Goal: Information Seeking & Learning: Learn about a topic

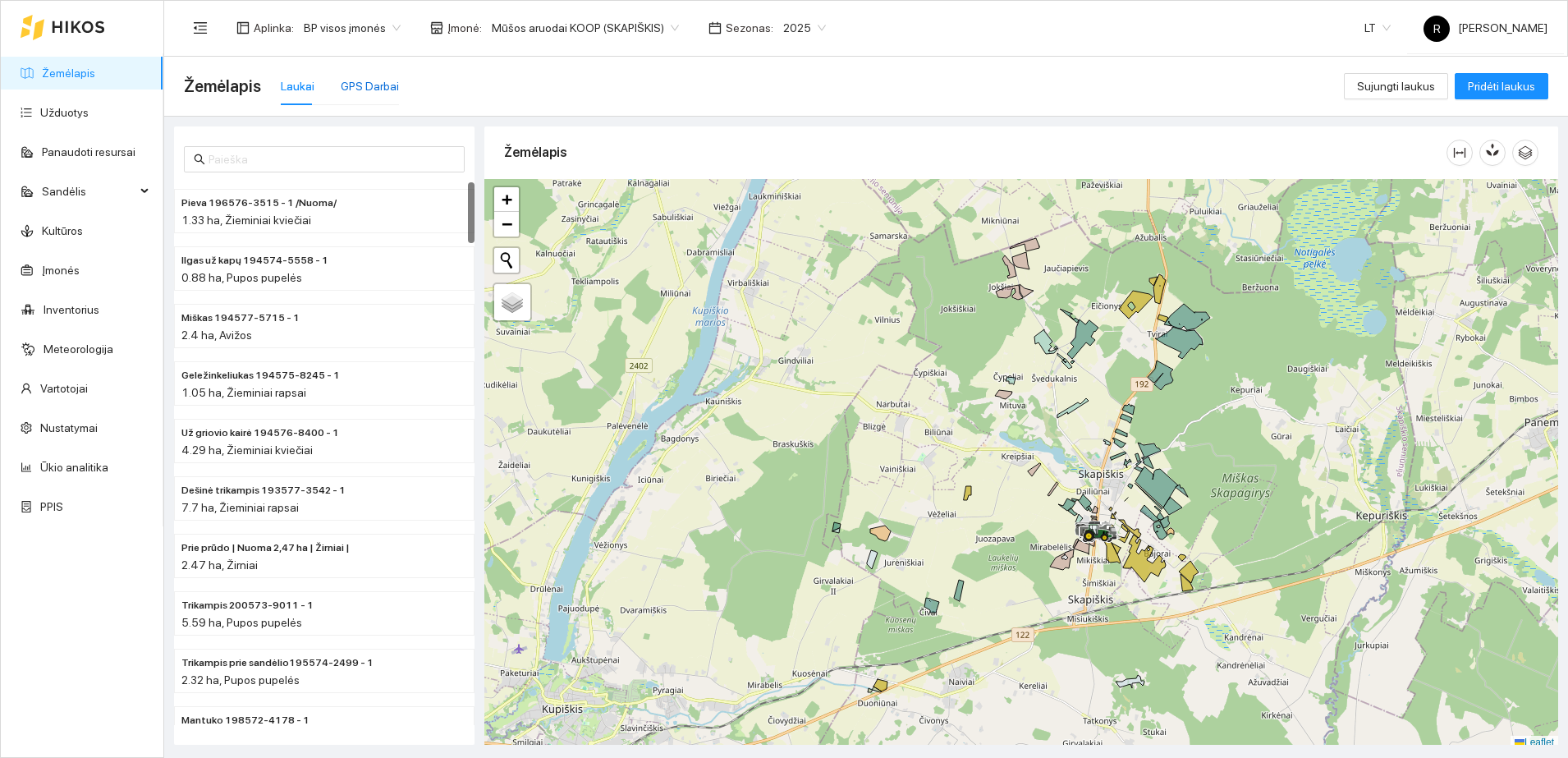
click at [360, 85] on div "GPS Darbai" at bounding box center [369, 86] width 58 height 18
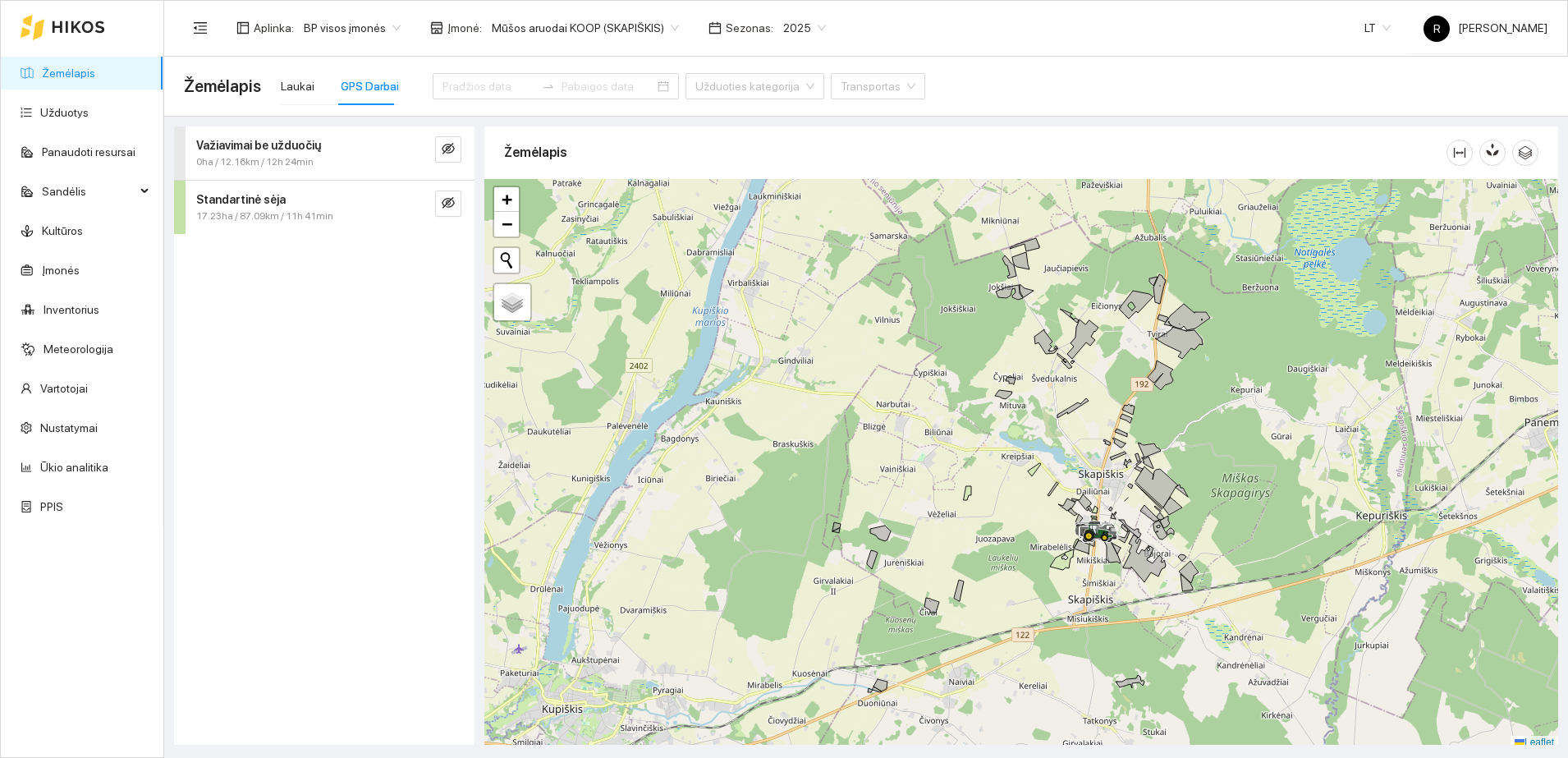
click at [305, 210] on span "17.23ha / 87.09km / 11h 41min" at bounding box center [264, 216] width 137 height 16
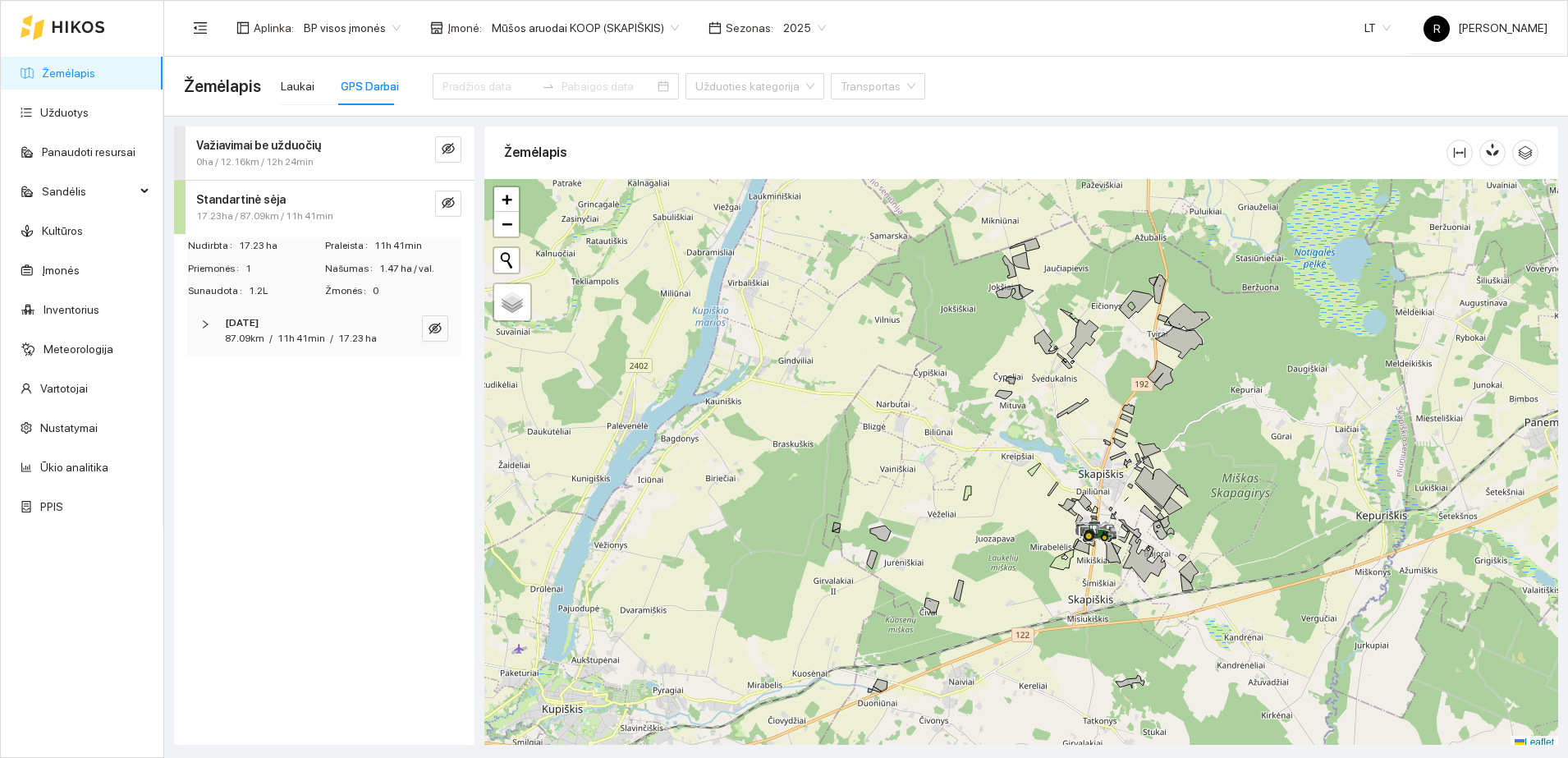
click at [291, 330] on div "[DATE]" at bounding box center [301, 323] width 154 height 16
click at [290, 383] on span "VALTRA.S 394" at bounding box center [266, 379] width 75 height 18
click at [436, 379] on icon "eye-invisible" at bounding box center [435, 379] width 10 height 10
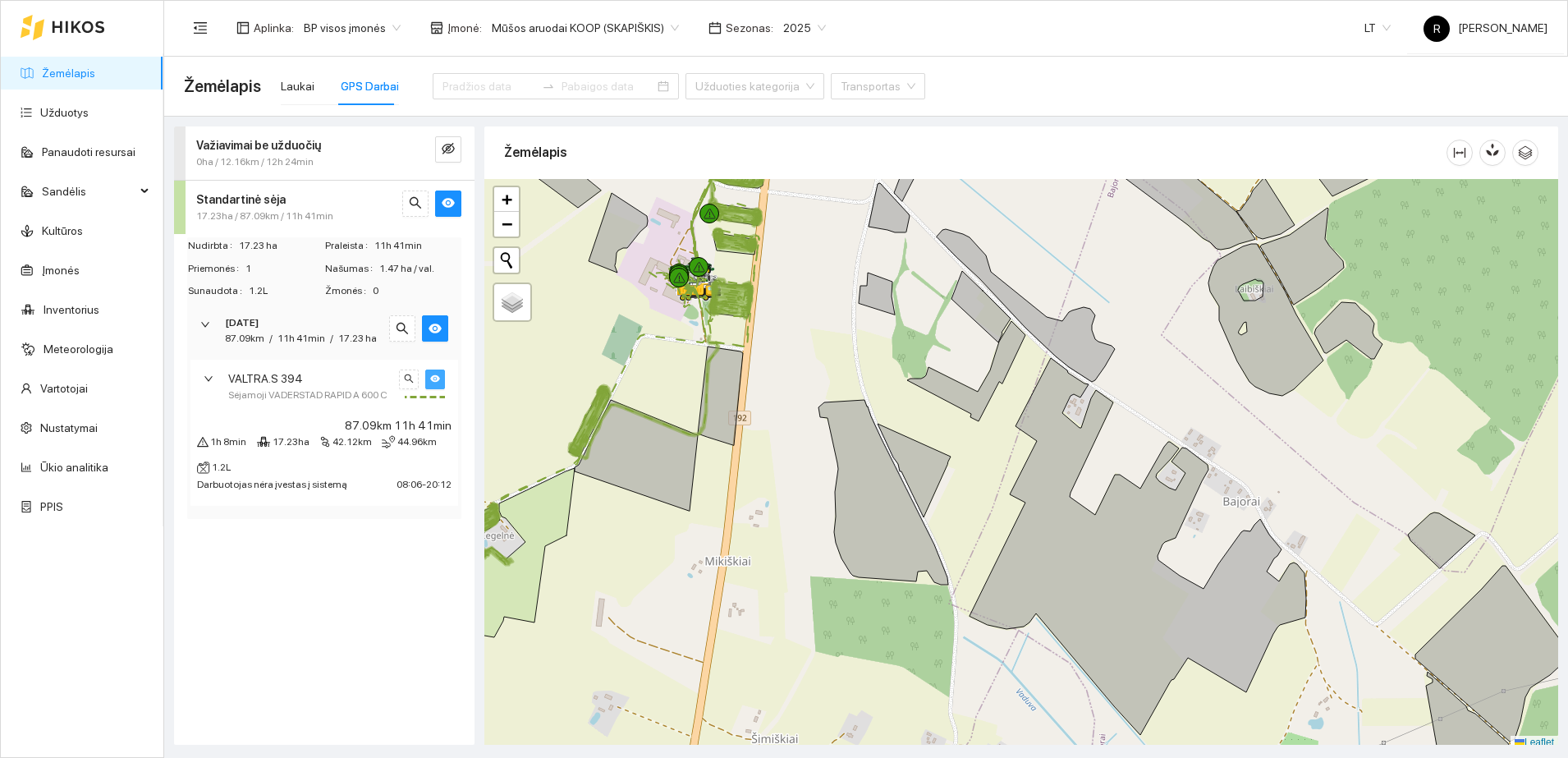
scroll to position [5, 0]
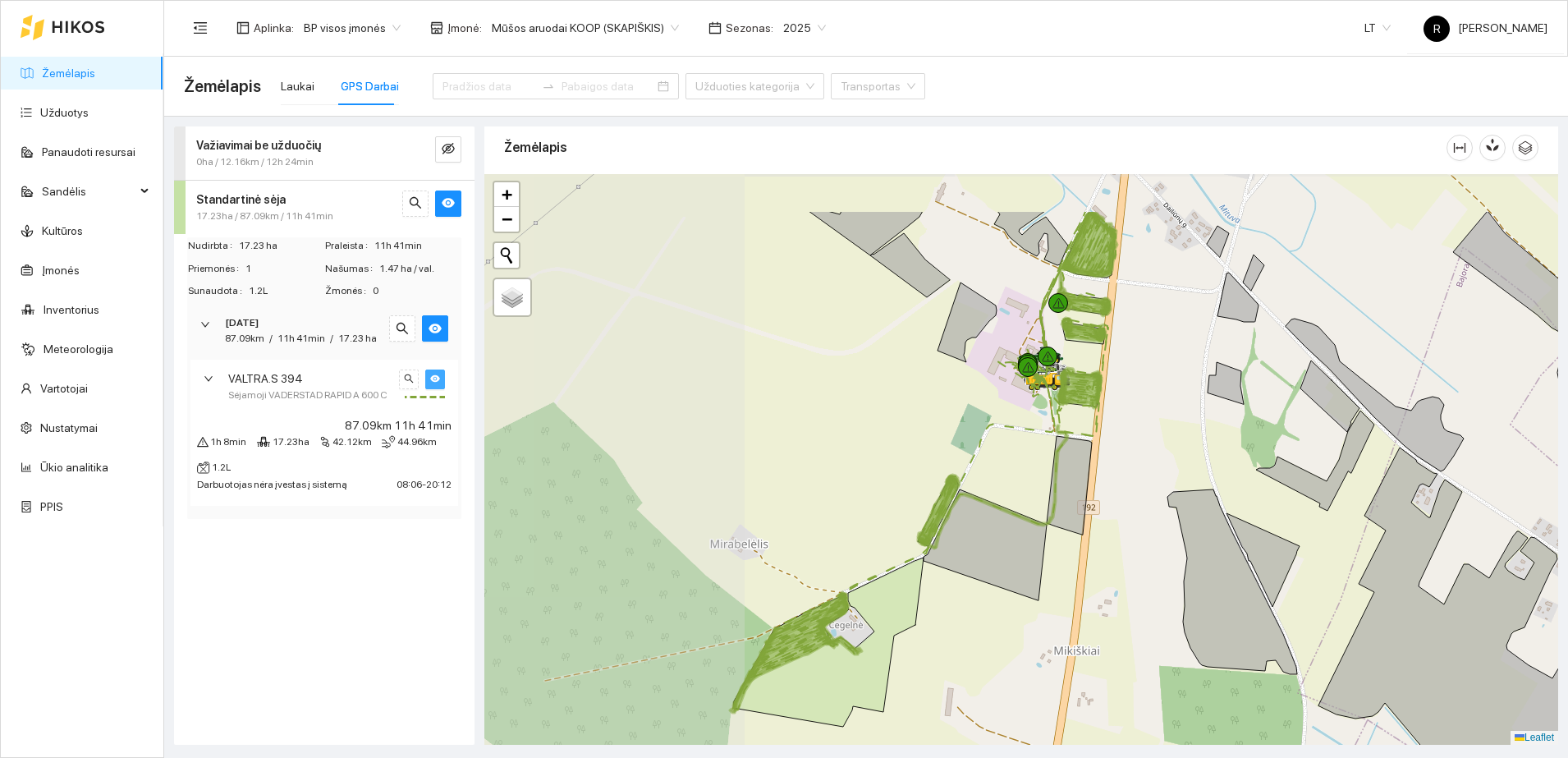
drag, startPoint x: 719, startPoint y: 487, endPoint x: 1071, endPoint y: 573, distance: 362.4
click at [1071, 574] on div at bounding box center [1021, 459] width 1074 height 570
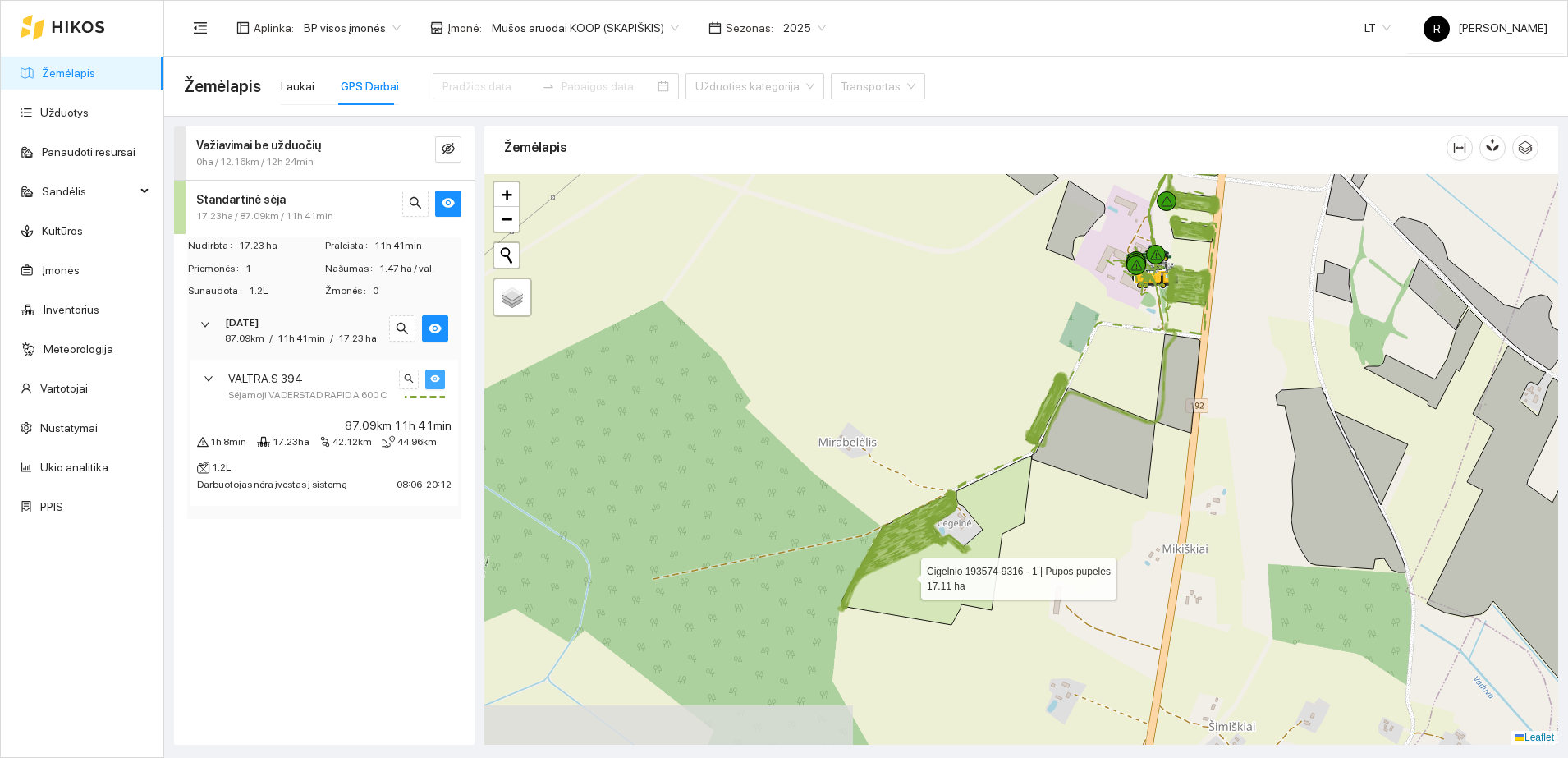
drag, startPoint x: 794, startPoint y: 674, endPoint x: 914, endPoint y: 567, distance: 160.8
click at [912, 568] on icon at bounding box center [936, 540] width 190 height 169
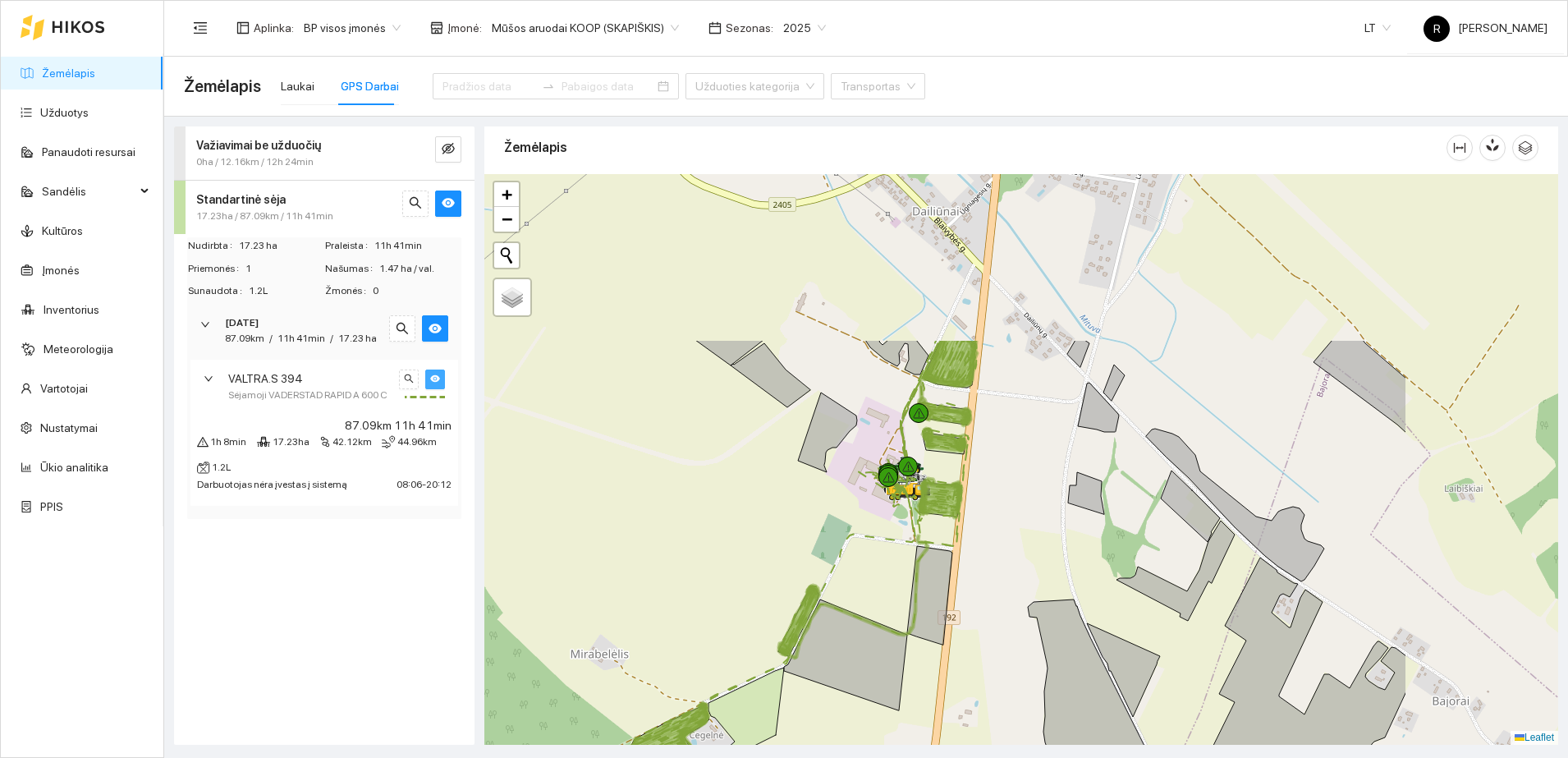
drag, startPoint x: 1086, startPoint y: 464, endPoint x: 825, endPoint y: 687, distance: 343.3
click at [825, 687] on div at bounding box center [1021, 459] width 1074 height 570
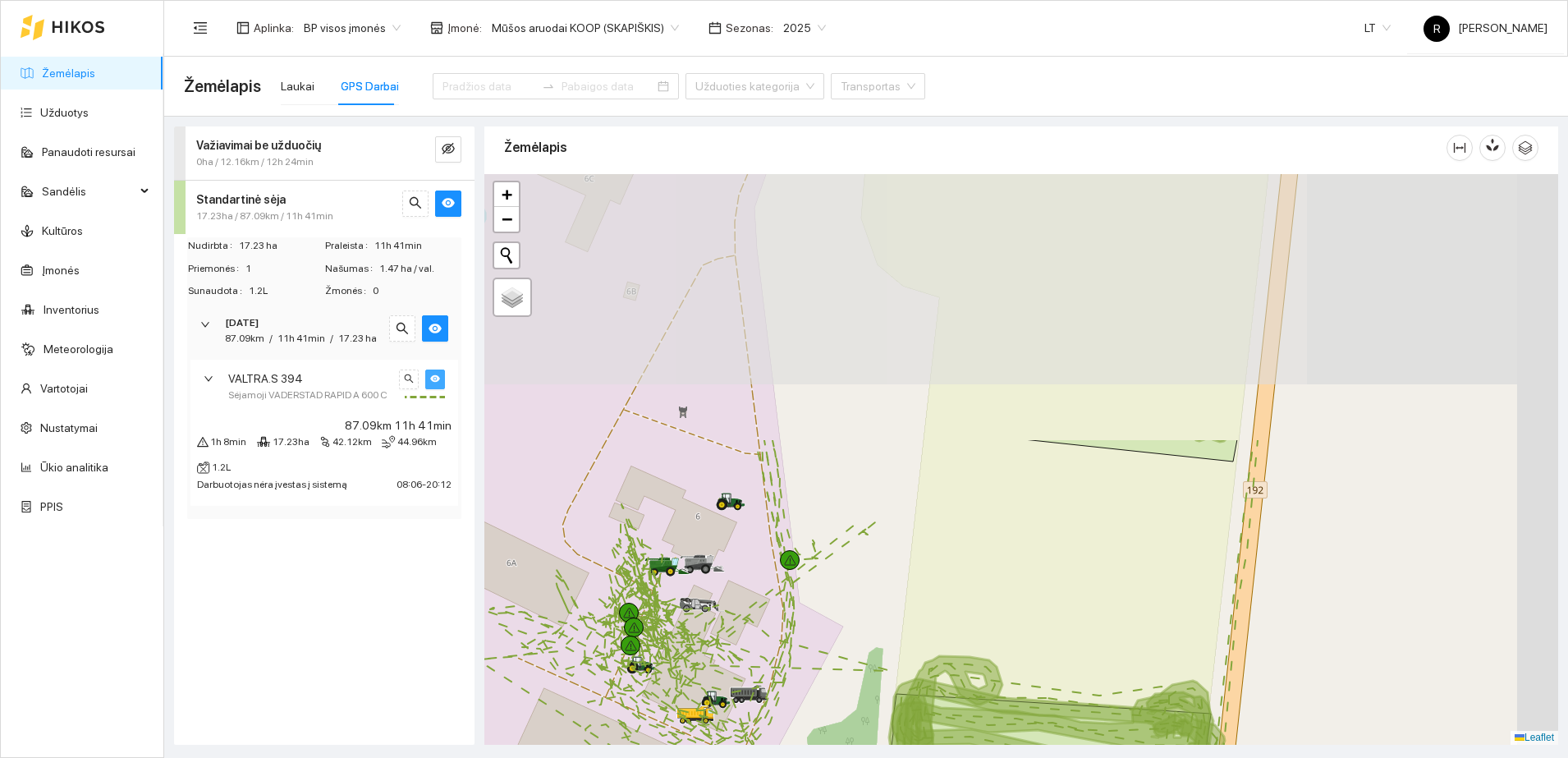
drag, startPoint x: 874, startPoint y: 357, endPoint x: 784, endPoint y: 628, distance: 285.6
click at [774, 645] on div at bounding box center [1021, 459] width 1074 height 570
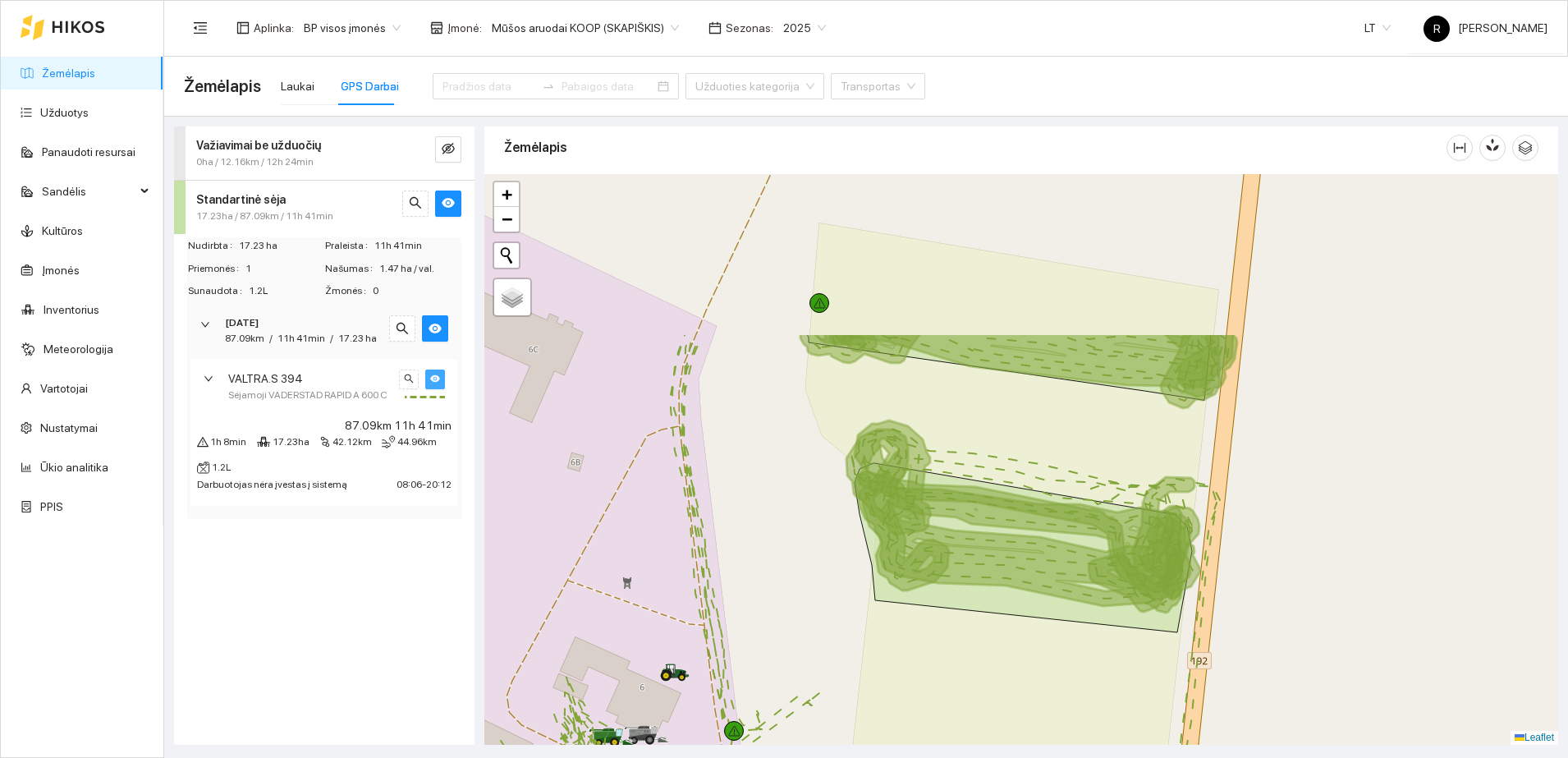
drag, startPoint x: 1096, startPoint y: 284, endPoint x: 1010, endPoint y: 523, distance: 254.0
click at [1010, 523] on icon at bounding box center [1023, 535] width 333 height 128
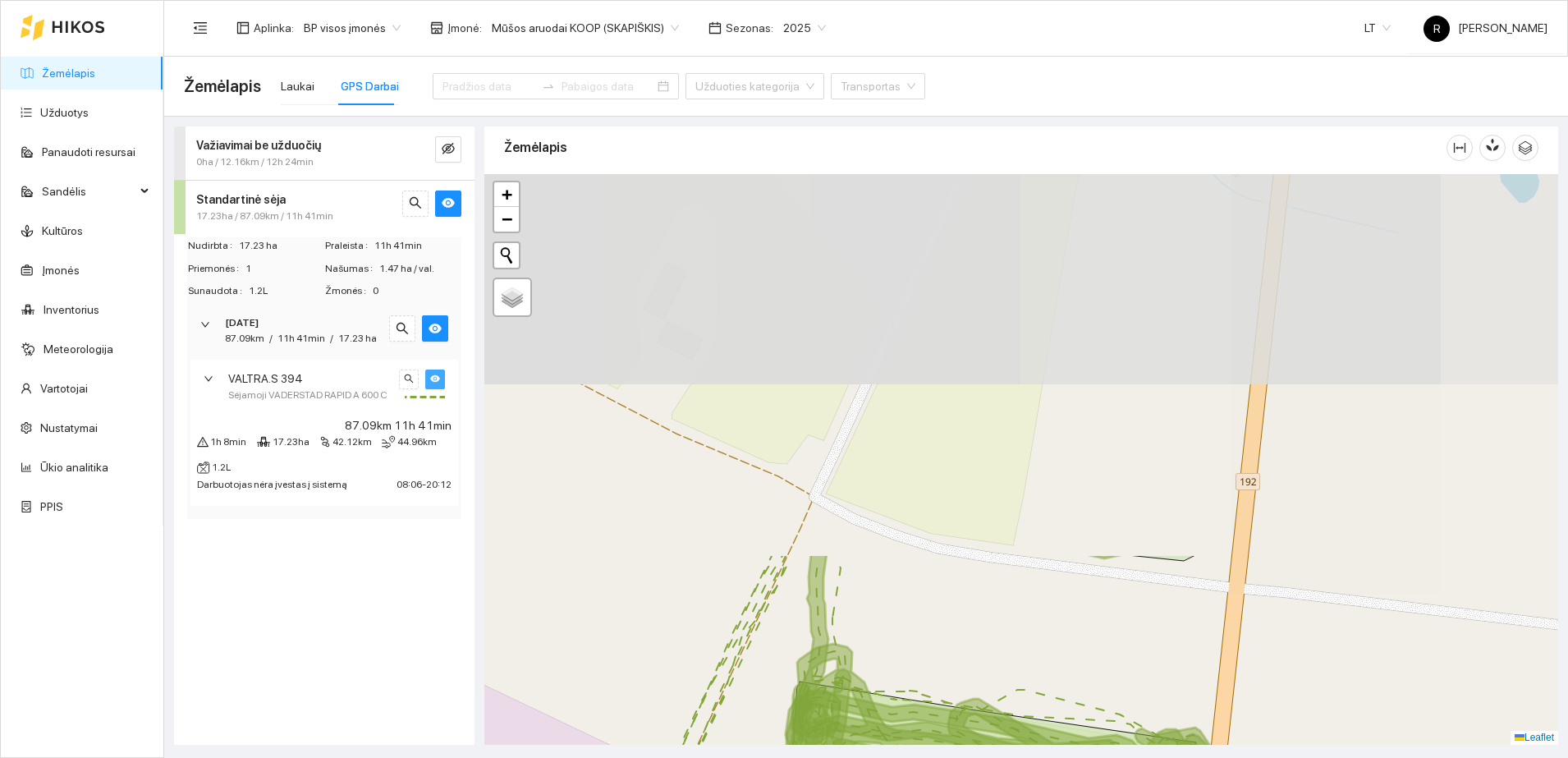
drag, startPoint x: 1045, startPoint y: 334, endPoint x: 1033, endPoint y: 790, distance: 456.2
click at [1033, 757] on html "Žemėlapis Užduotys Panaudoti resursai Sandėlis Kultūros Įmonės Inventorius Mete…" at bounding box center [784, 379] width 1568 height 758
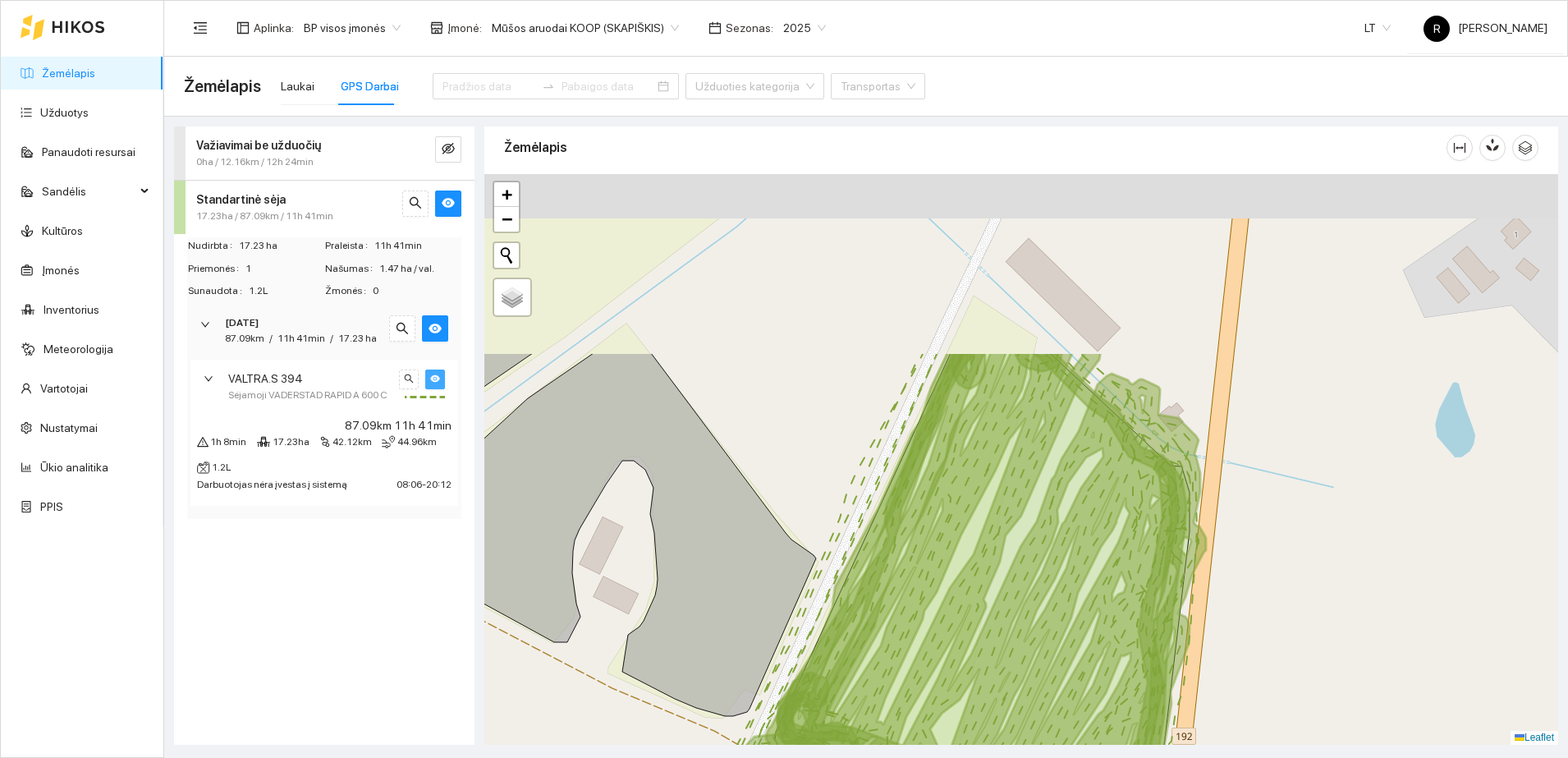
drag, startPoint x: 1053, startPoint y: 387, endPoint x: 1019, endPoint y: 624, distance: 239.4
click at [1017, 624] on icon at bounding box center [991, 579] width 429 height 455
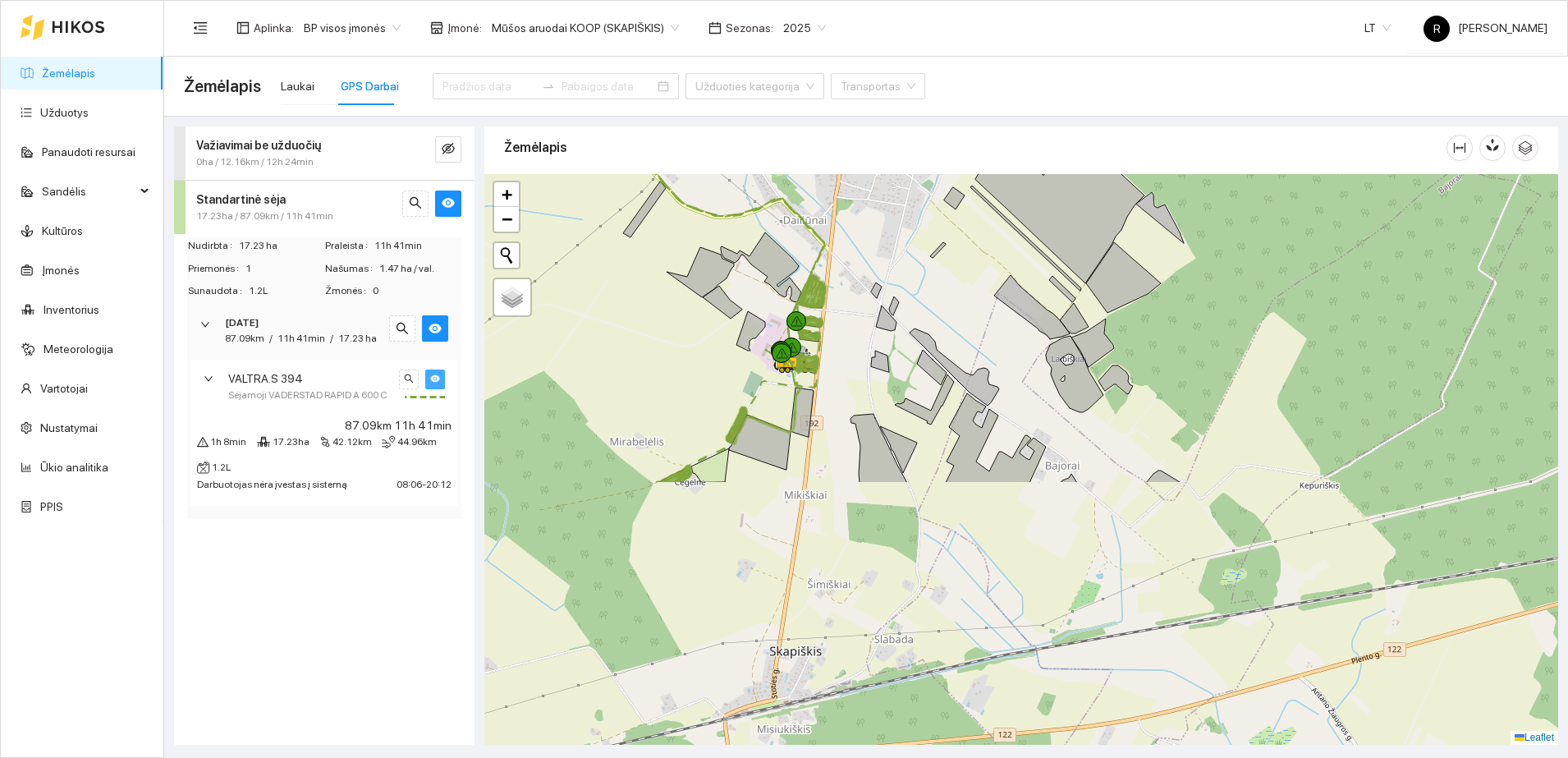
drag, startPoint x: 1182, startPoint y: 622, endPoint x: 979, endPoint y: 301, distance: 379.8
click at [979, 301] on div at bounding box center [1021, 459] width 1074 height 570
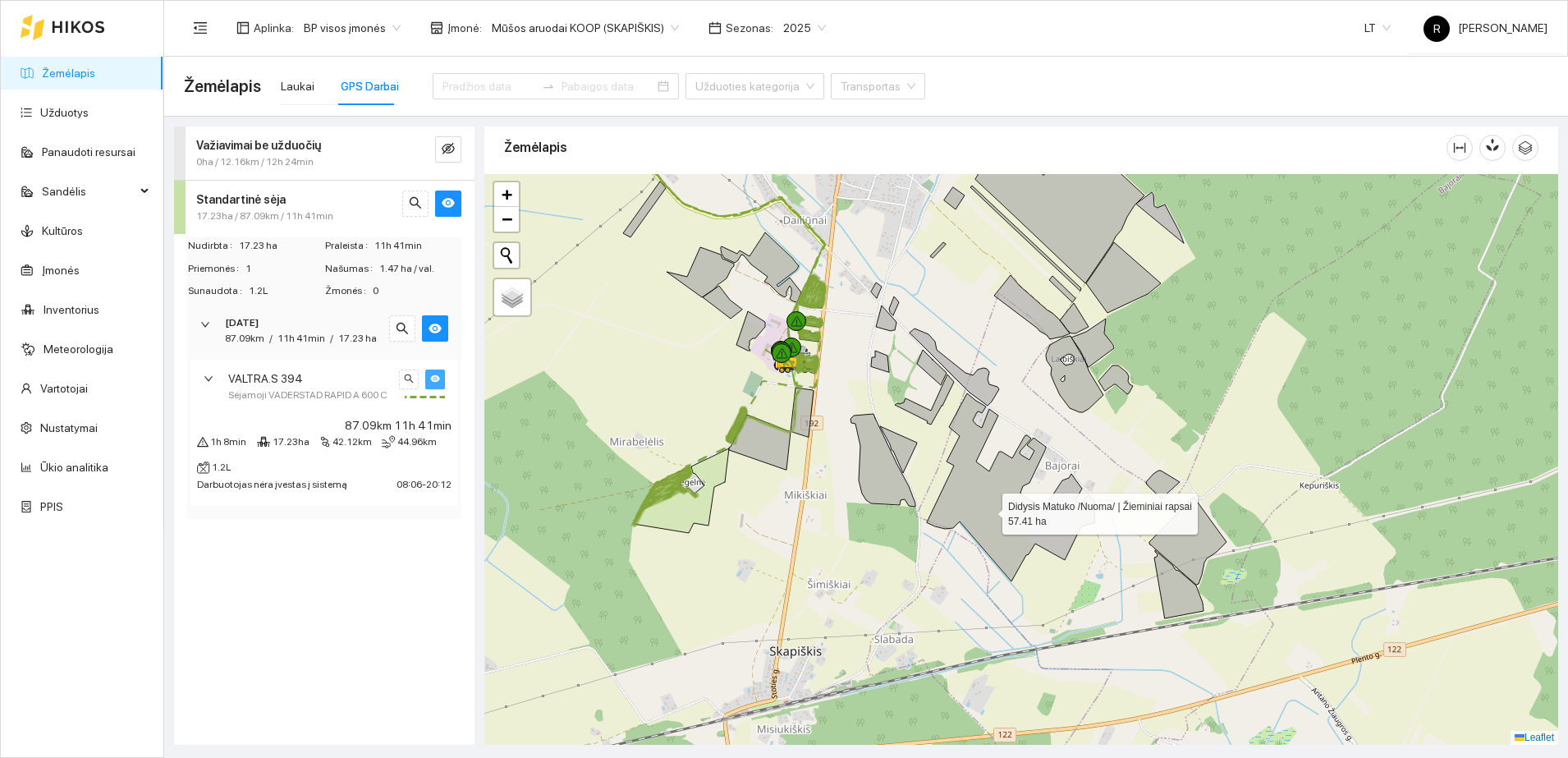
click at [988, 510] on icon at bounding box center [1011, 487] width 168 height 188
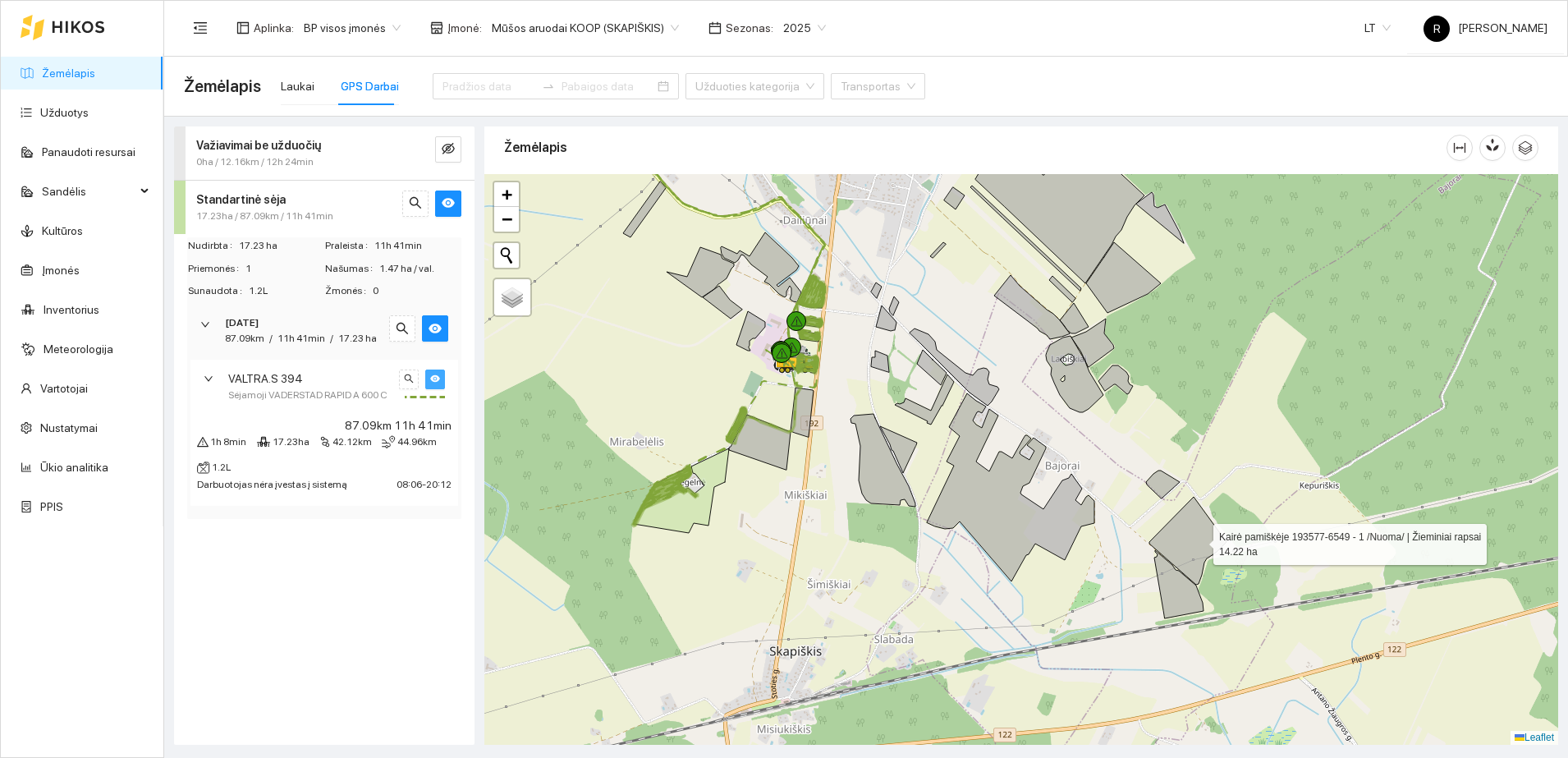
click at [1199, 540] on icon at bounding box center [1188, 540] width 77 height 88
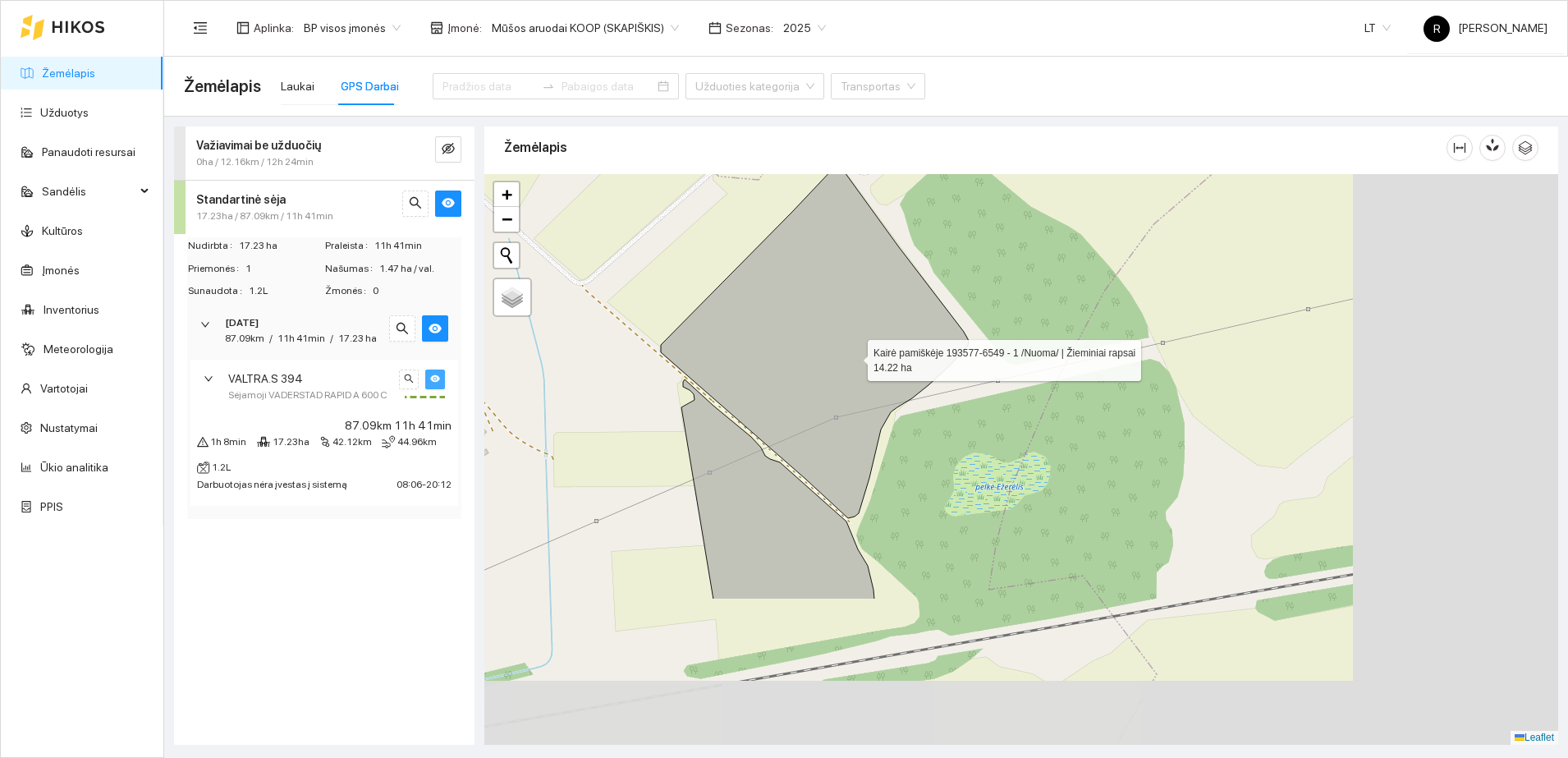
drag, startPoint x: 1200, startPoint y: 562, endPoint x: 856, endPoint y: 372, distance: 393.0
click at [844, 350] on icon at bounding box center [814, 342] width 308 height 351
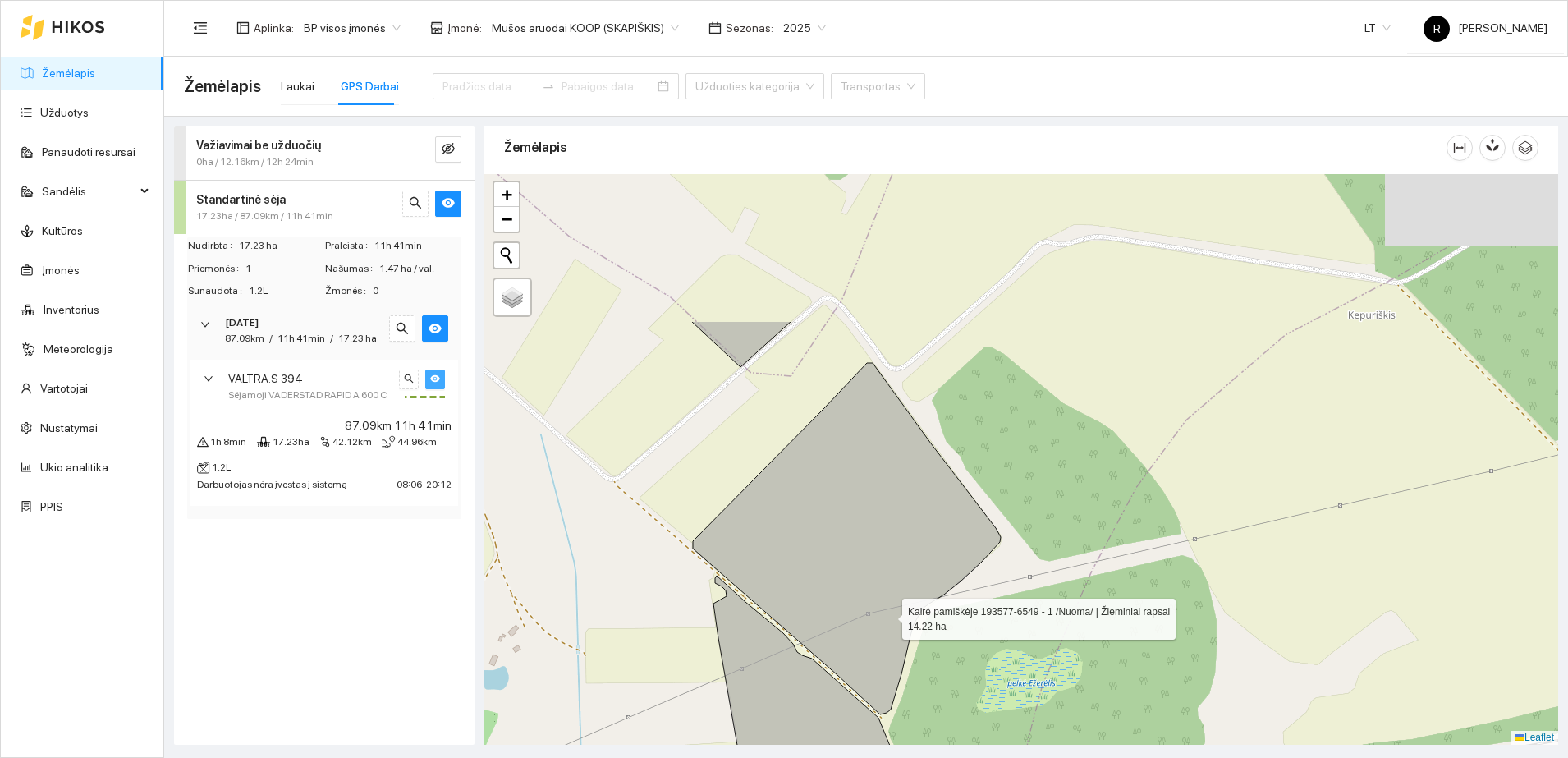
drag, startPoint x: 839, startPoint y: 408, endPoint x: 957, endPoint y: 617, distance: 240.0
click at [950, 620] on icon at bounding box center [847, 538] width 308 height 351
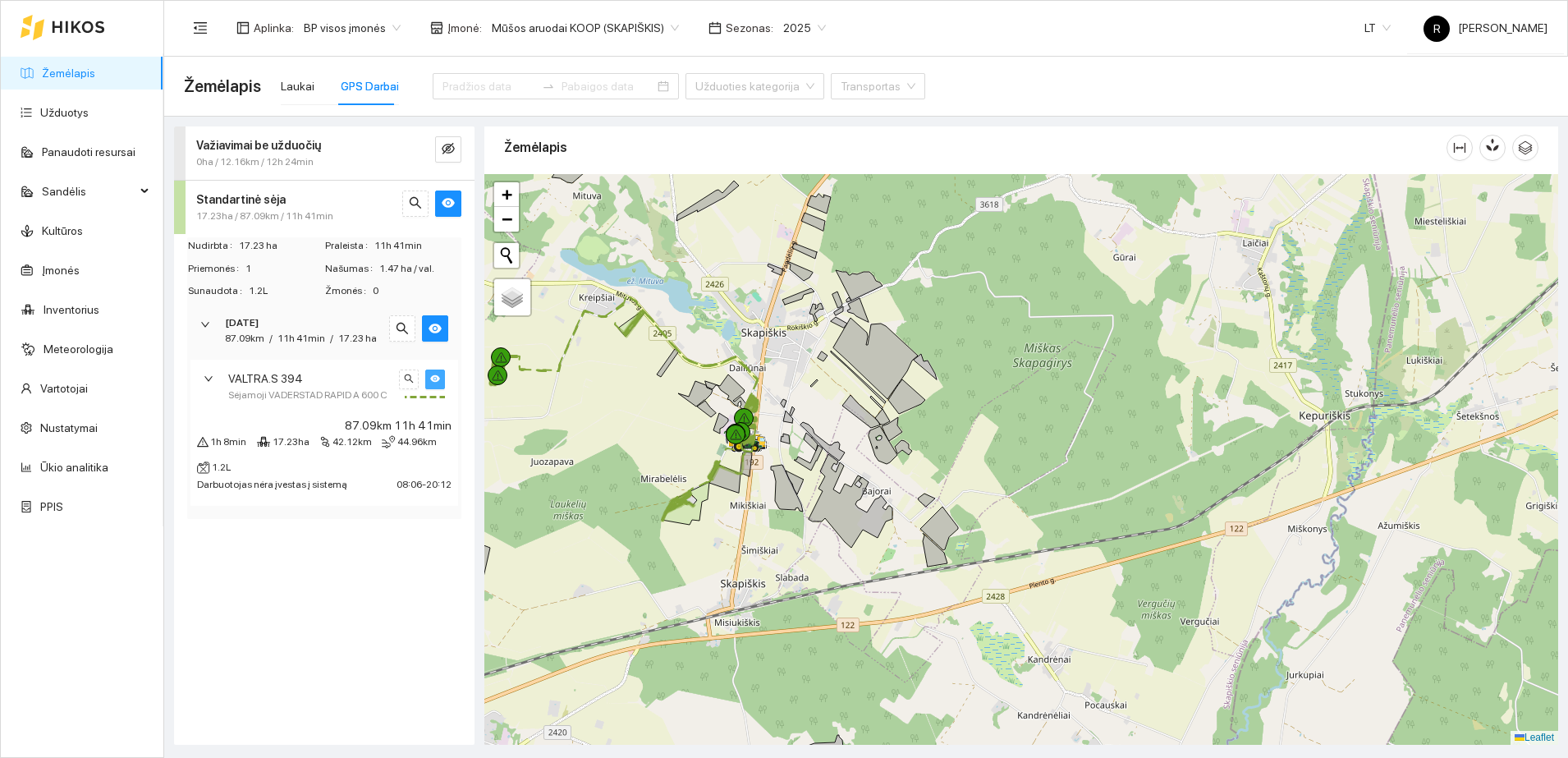
click at [435, 380] on icon "eye" at bounding box center [435, 379] width 10 height 10
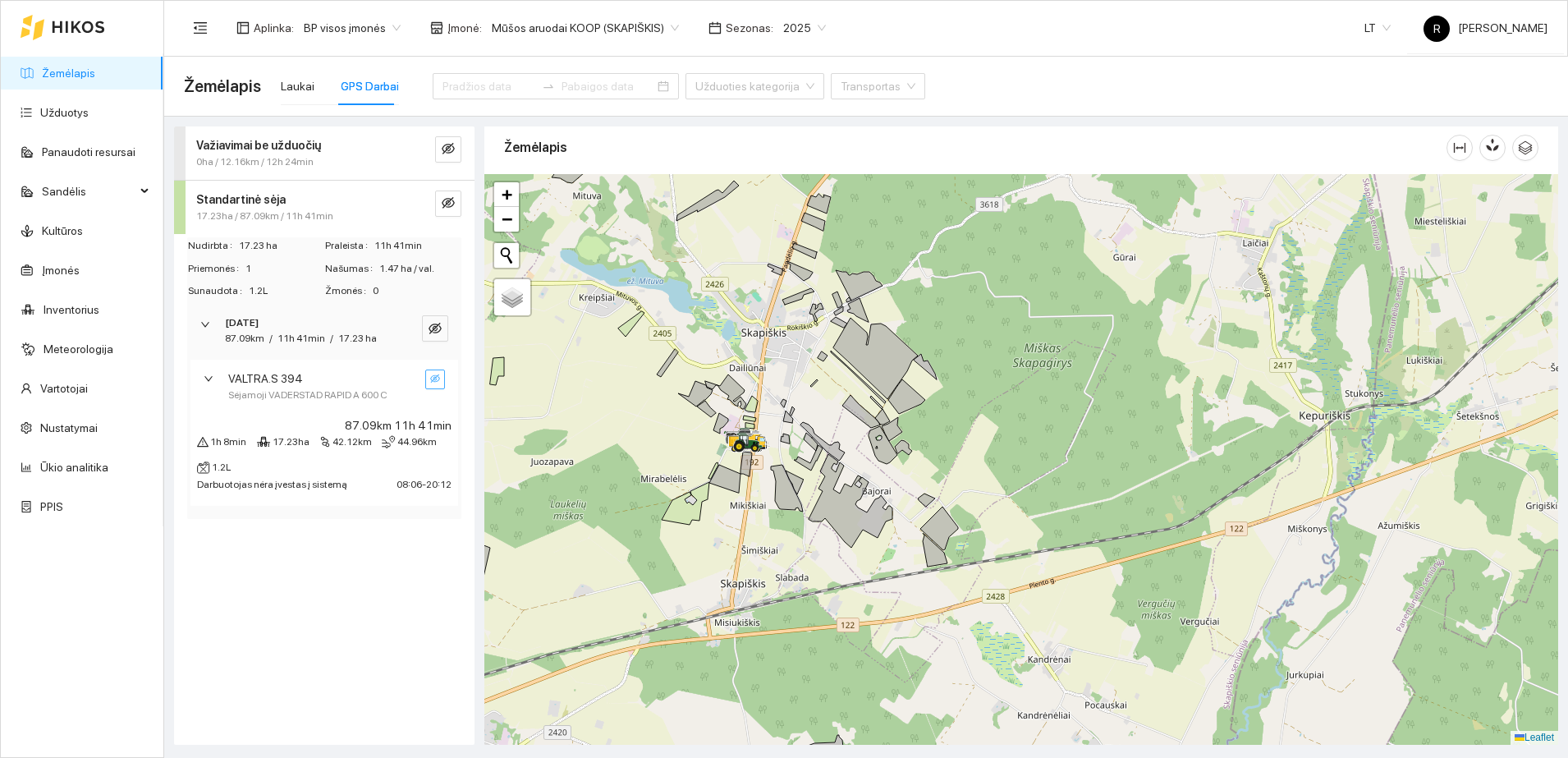
click at [268, 379] on span "VALTRA.S 394" at bounding box center [266, 379] width 75 height 18
click at [228, 323] on strong "[DATE]" at bounding box center [242, 323] width 34 height 12
click at [452, 202] on icon "eye-invisible" at bounding box center [448, 203] width 13 height 13
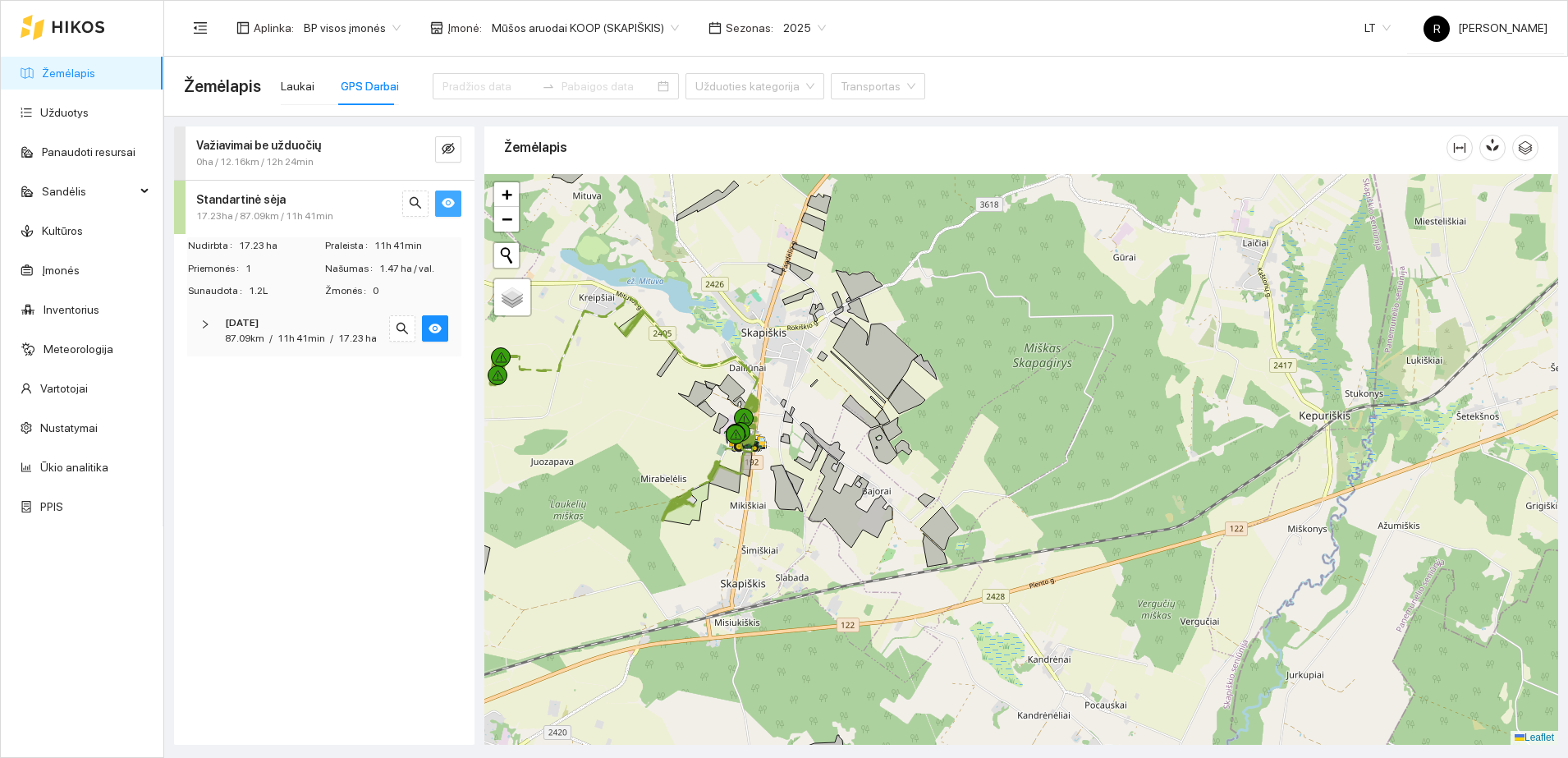
click at [452, 202] on icon "eye" at bounding box center [448, 203] width 13 height 10
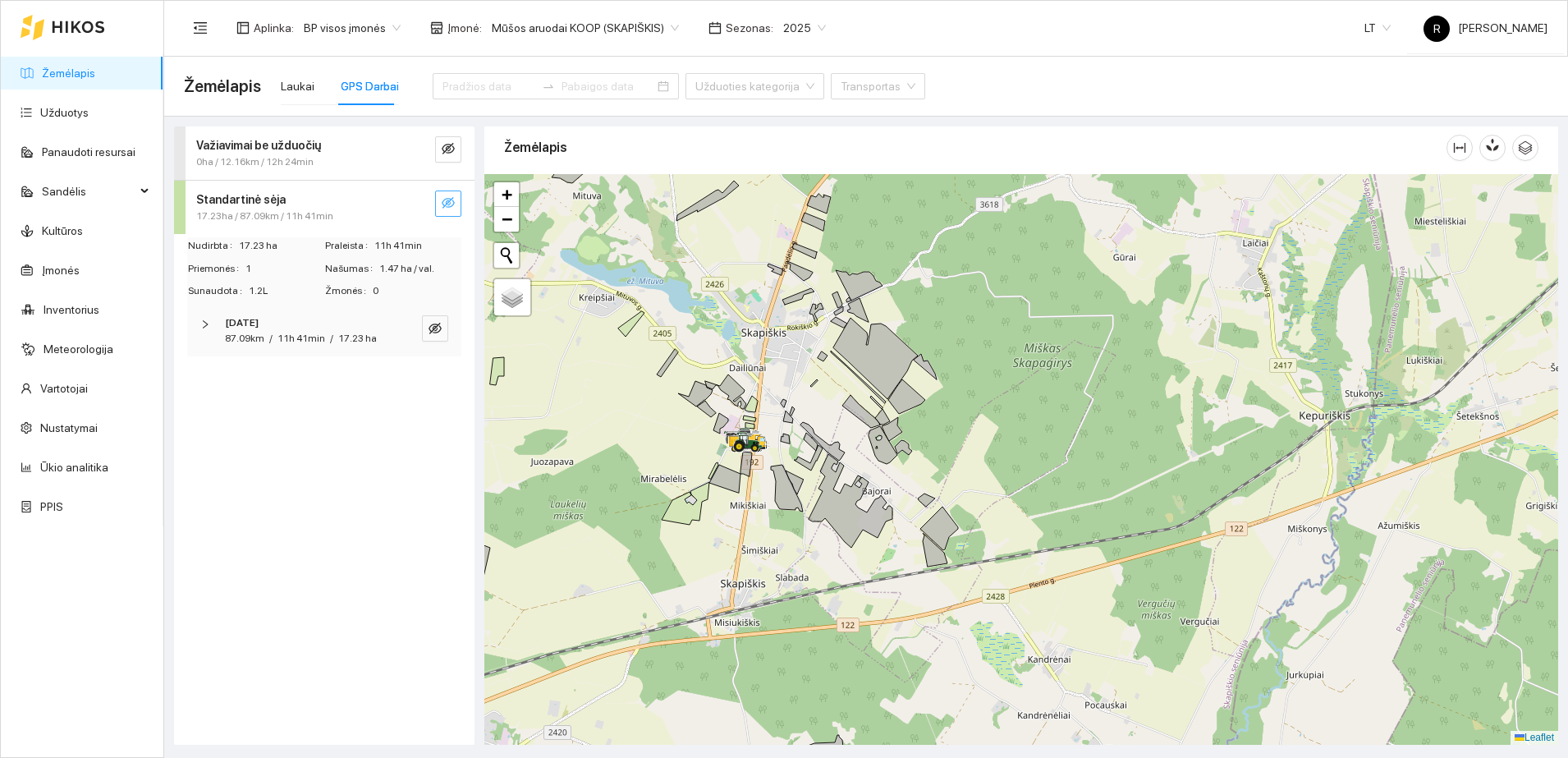
click at [338, 208] on div "17.23ha / 87.09km / 11h 41min" at bounding box center [296, 216] width 201 height 16
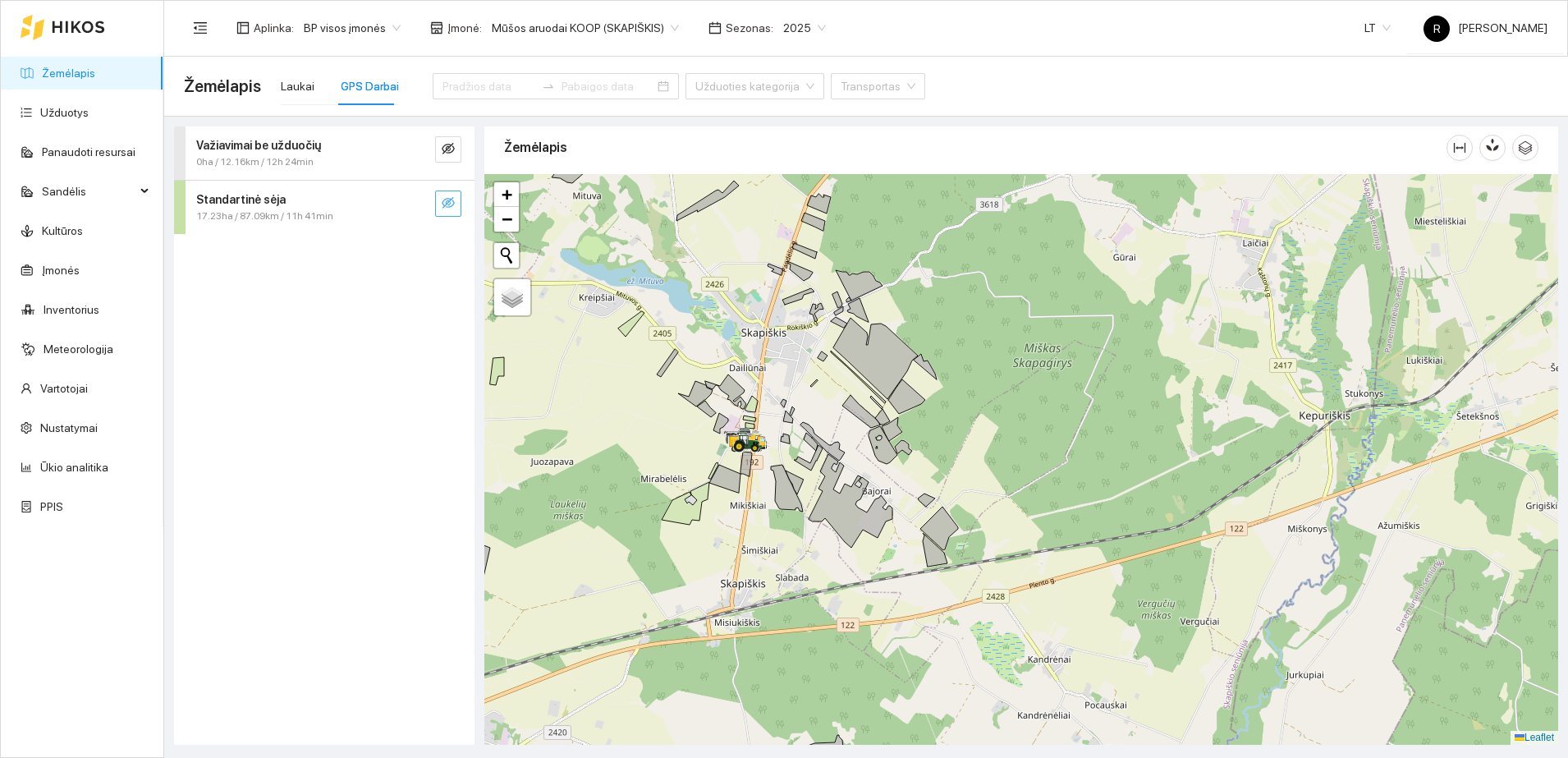
click at [308, 149] on strong "Važiavimai be užduočių" at bounding box center [258, 145] width 125 height 13
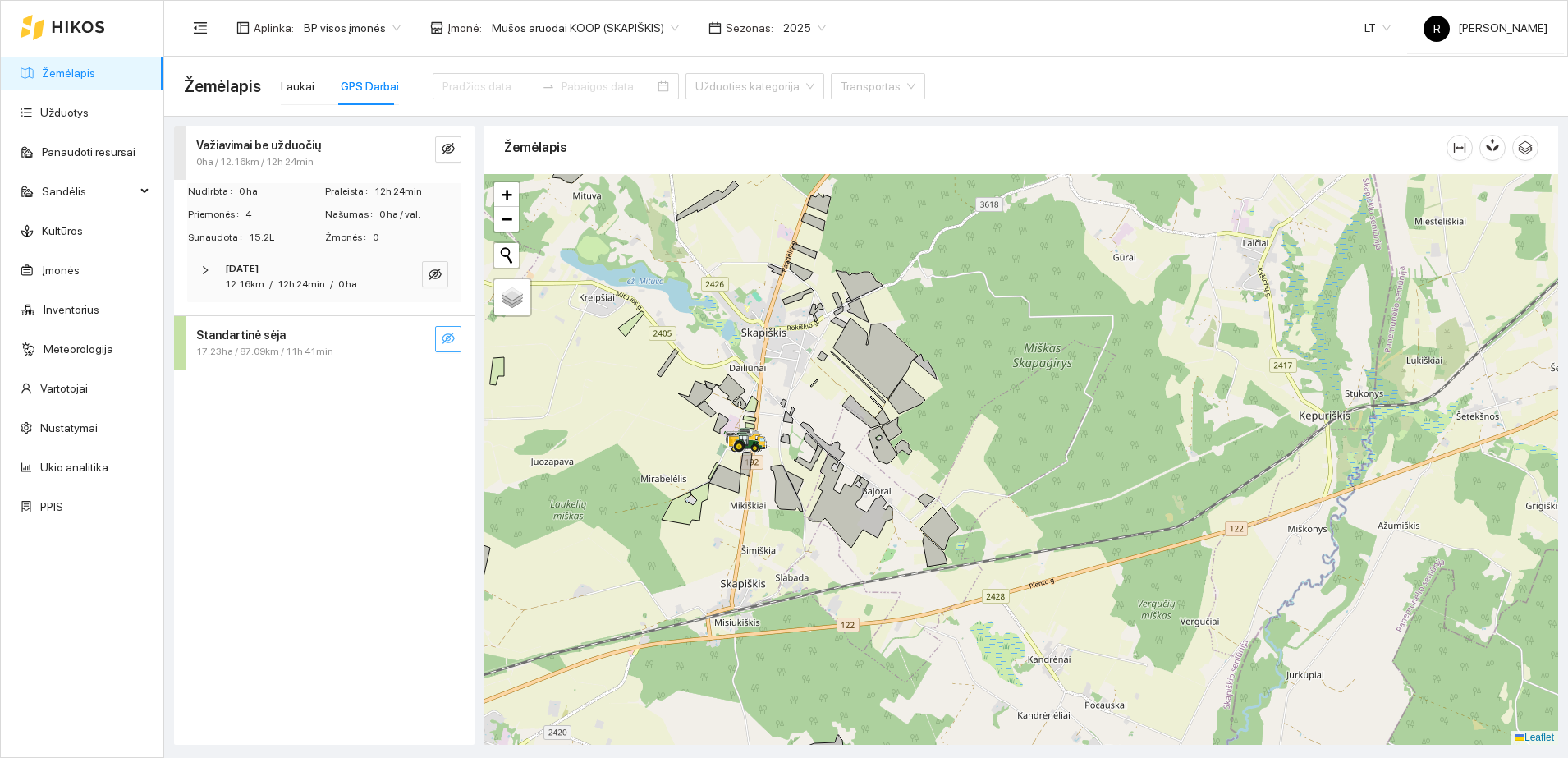
click at [294, 284] on span "12h 24min" at bounding box center [300, 284] width 47 height 12
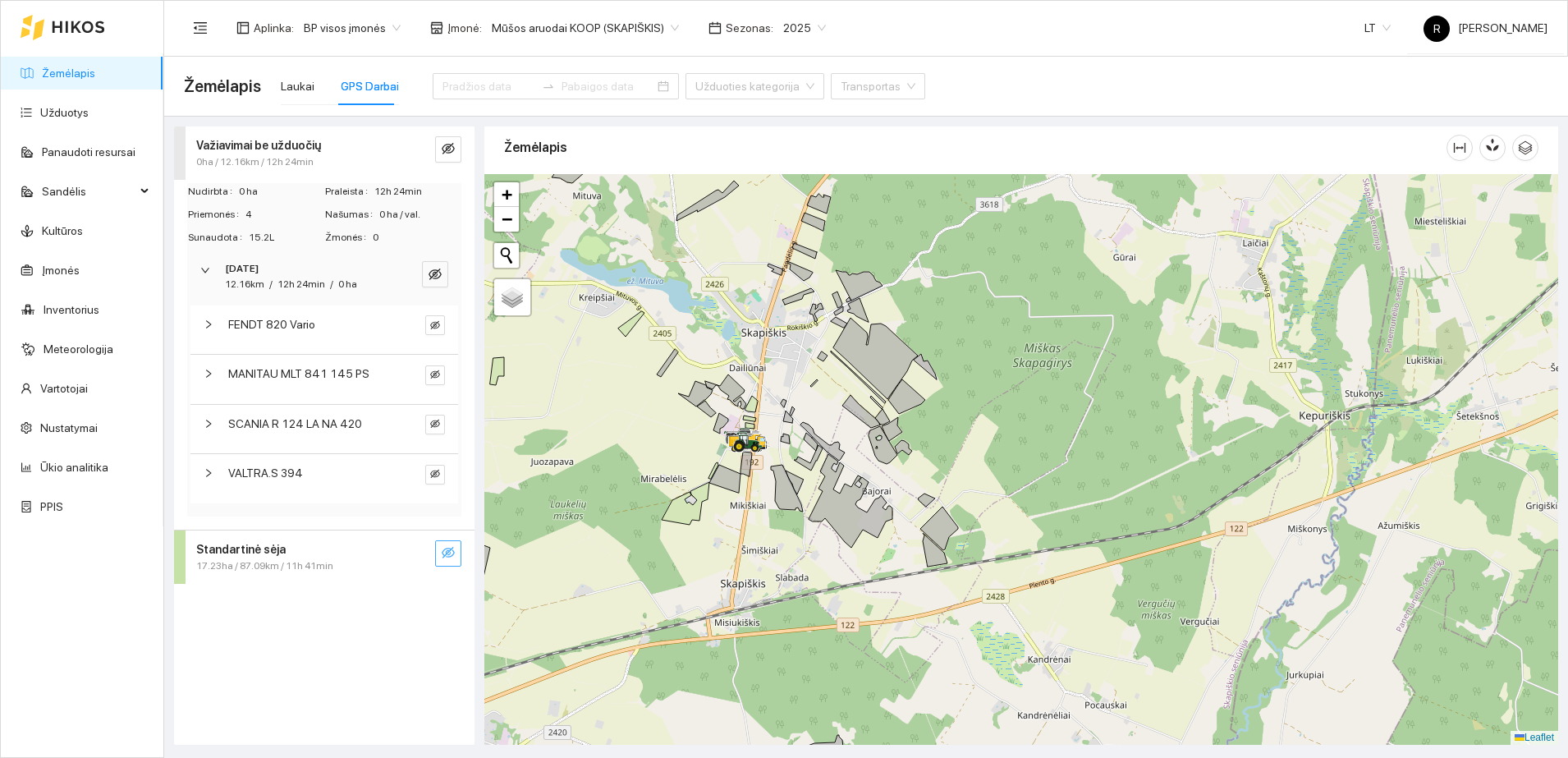
click at [310, 325] on span "FENDT 820 Vario" at bounding box center [271, 325] width 87 height 18
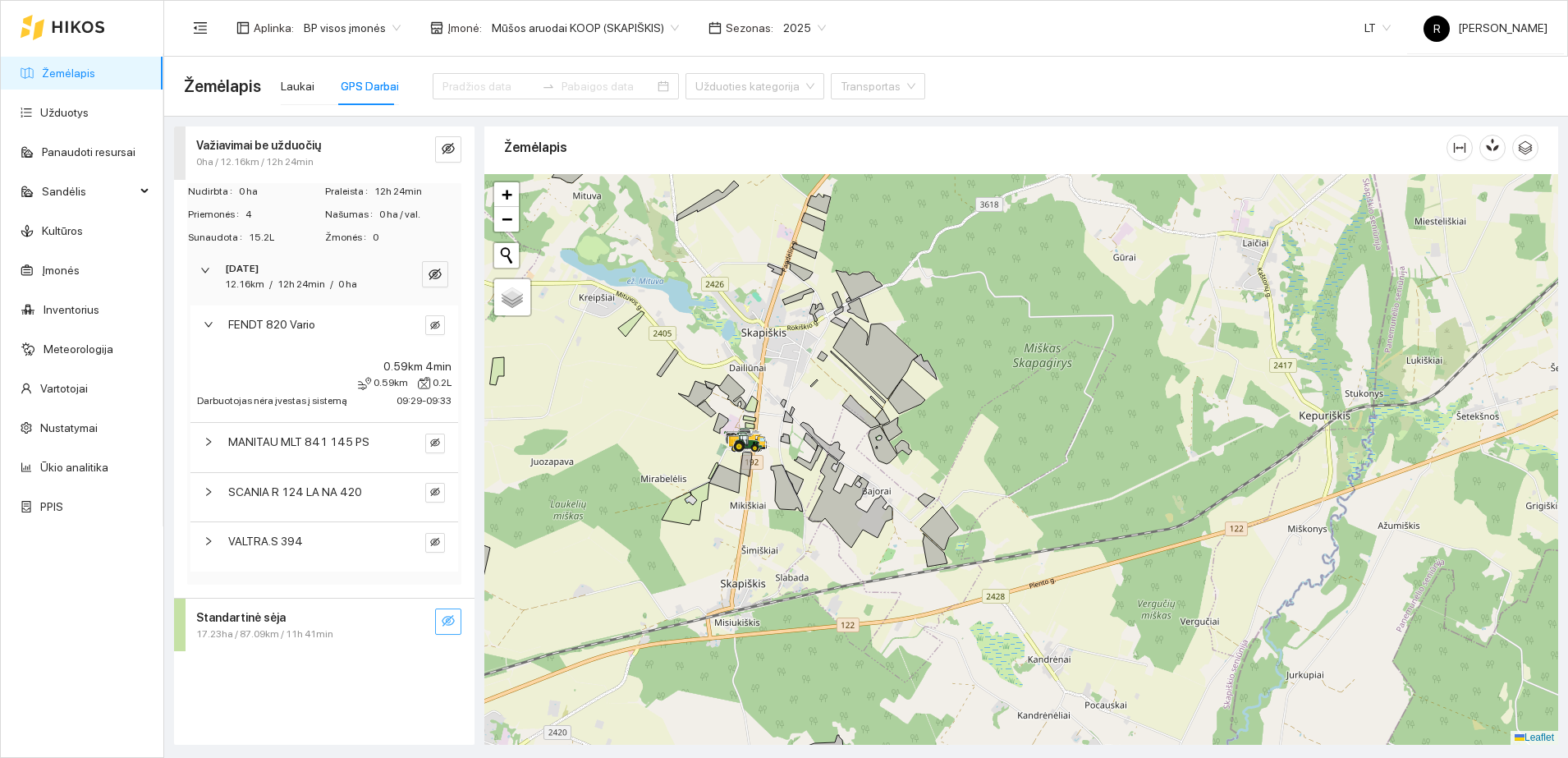
click at [293, 324] on span "FENDT 820 Vario" at bounding box center [271, 325] width 87 height 18
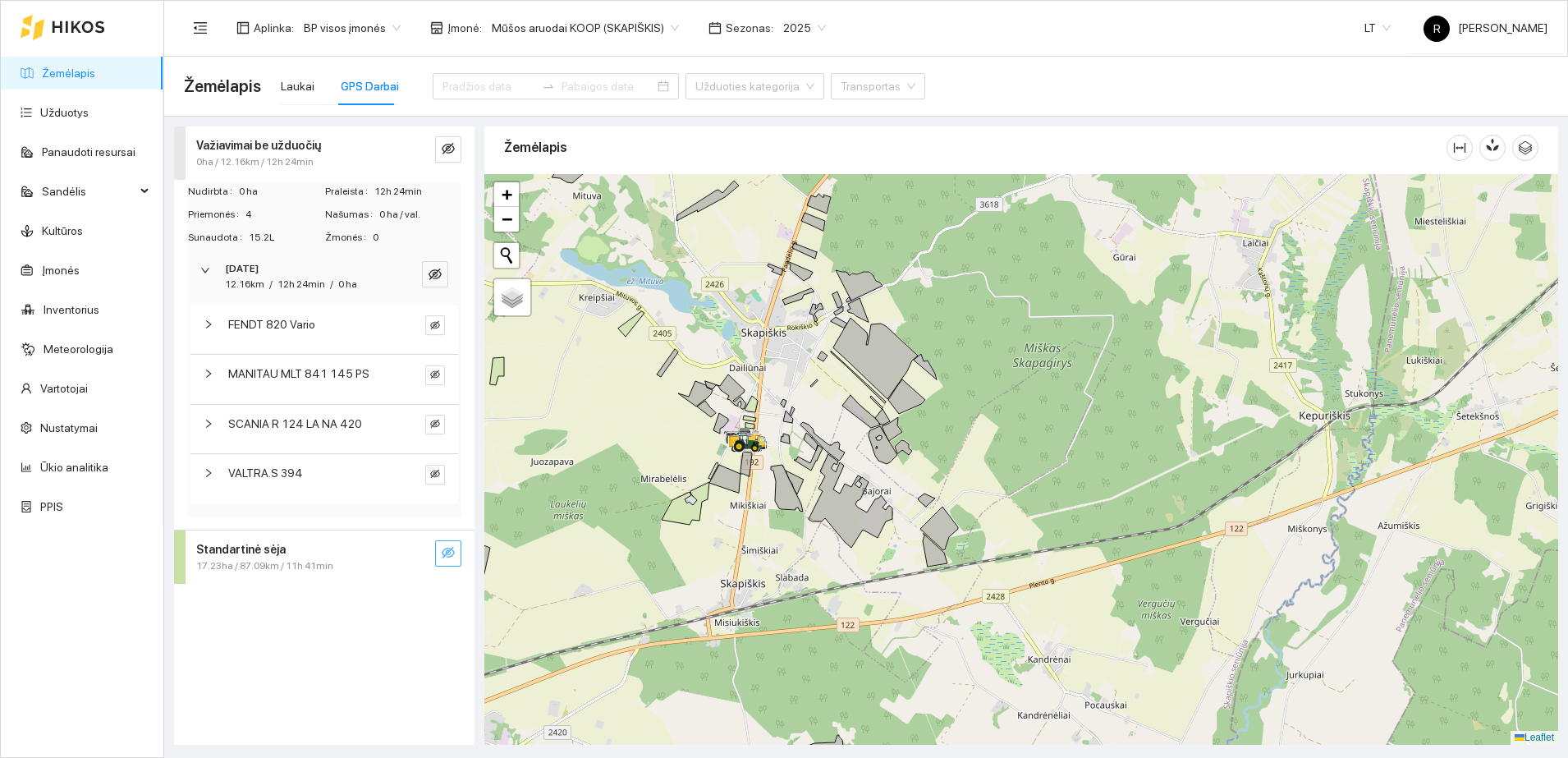
click at [309, 374] on span "MANITAU MLT 841 145 PS" at bounding box center [299, 374] width 141 height 18
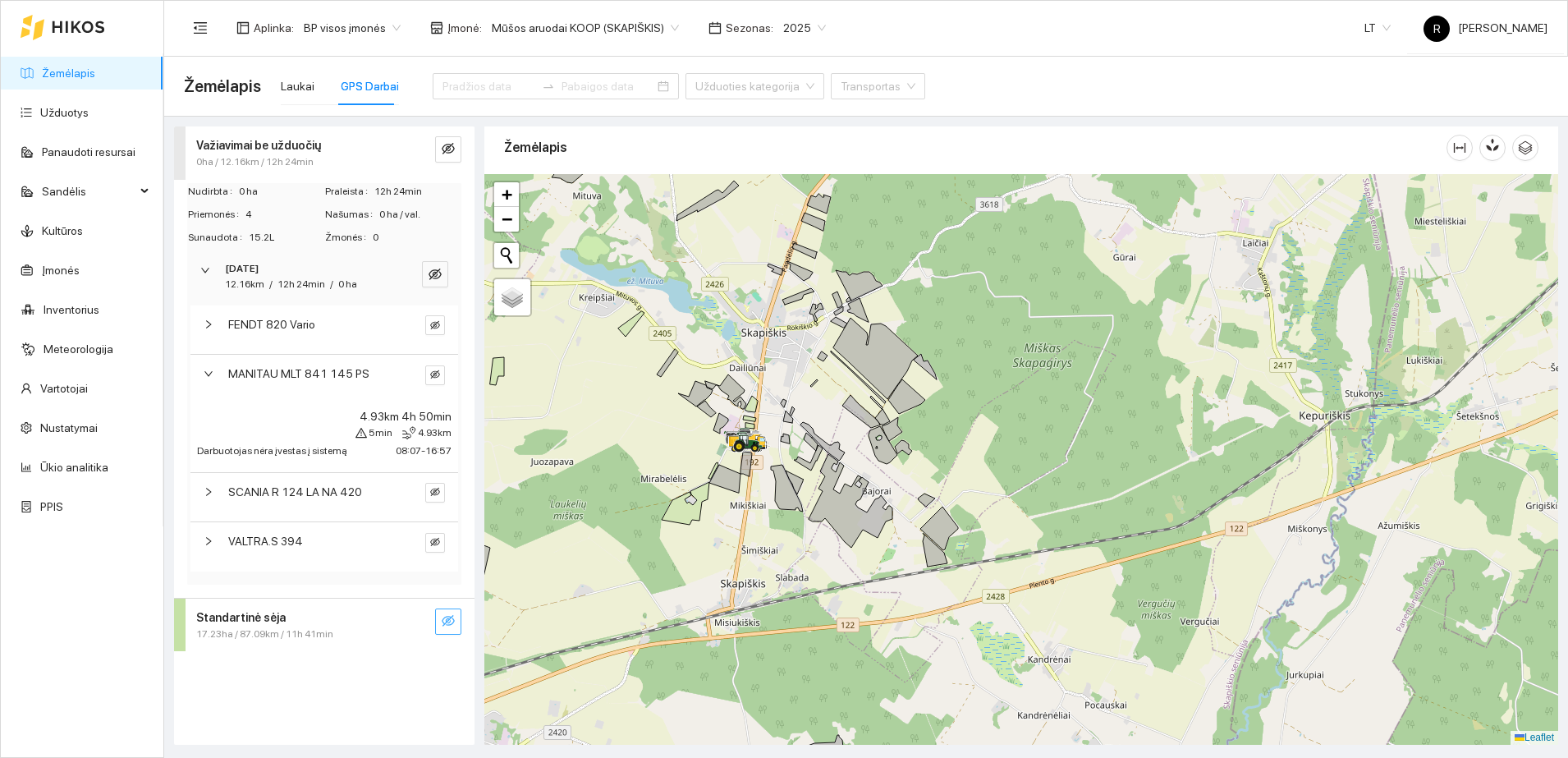
click at [276, 373] on span "MANITAU MLT 841 145 PS" at bounding box center [299, 374] width 141 height 18
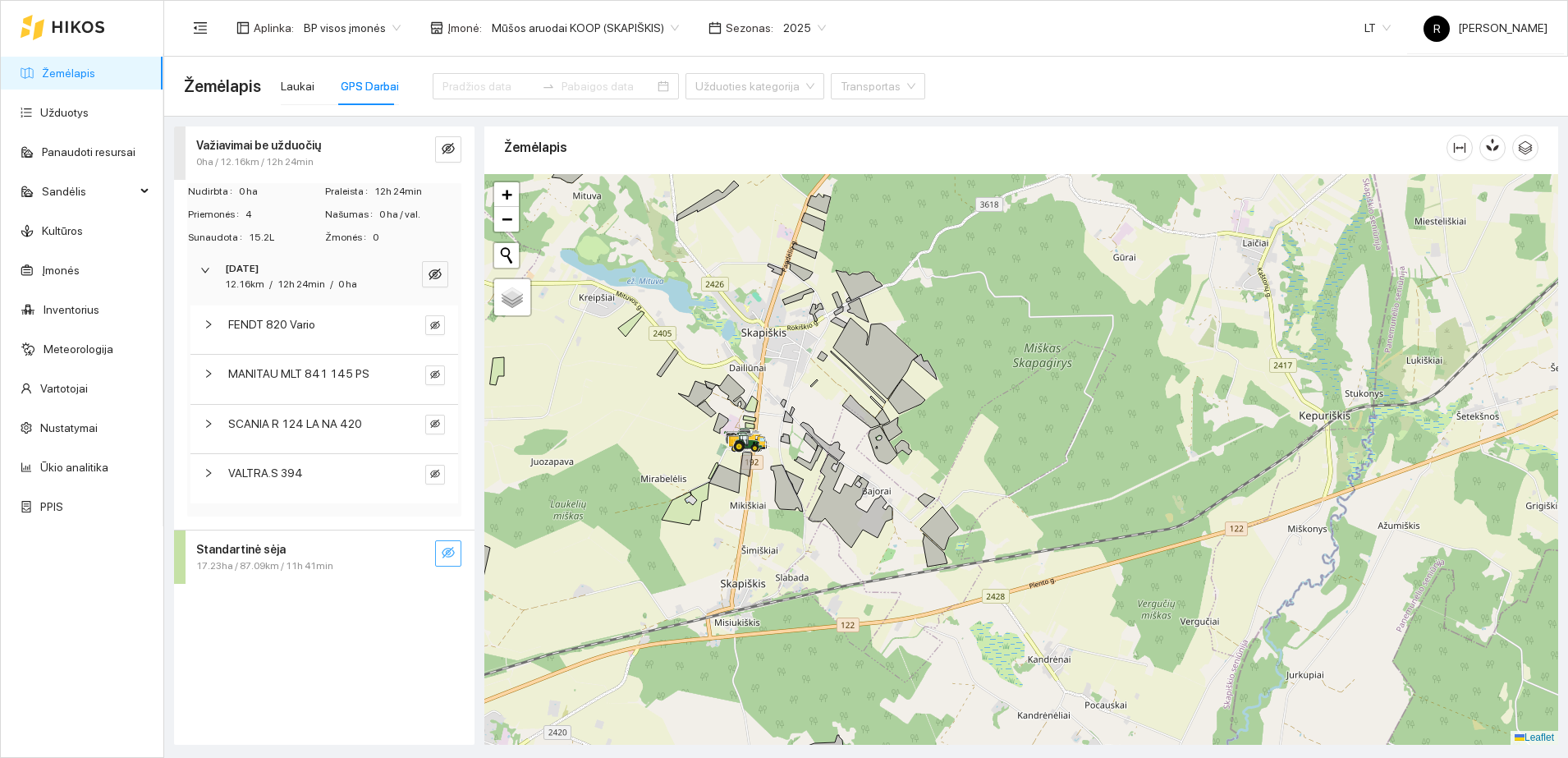
click at [284, 426] on span "SCANIA R 124 LA NA 420" at bounding box center [295, 423] width 134 height 18
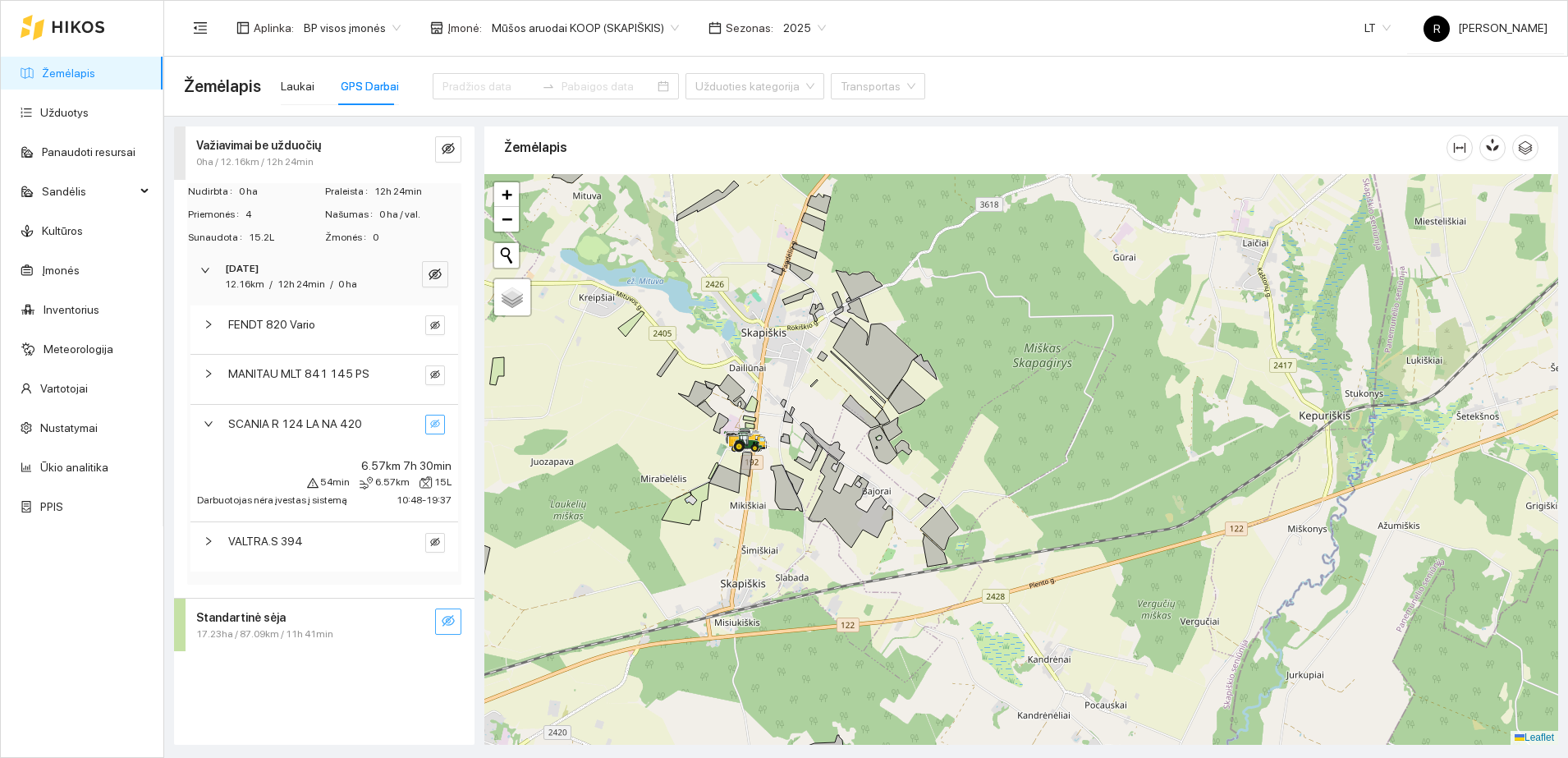
click at [434, 424] on icon "eye-invisible" at bounding box center [435, 423] width 10 height 8
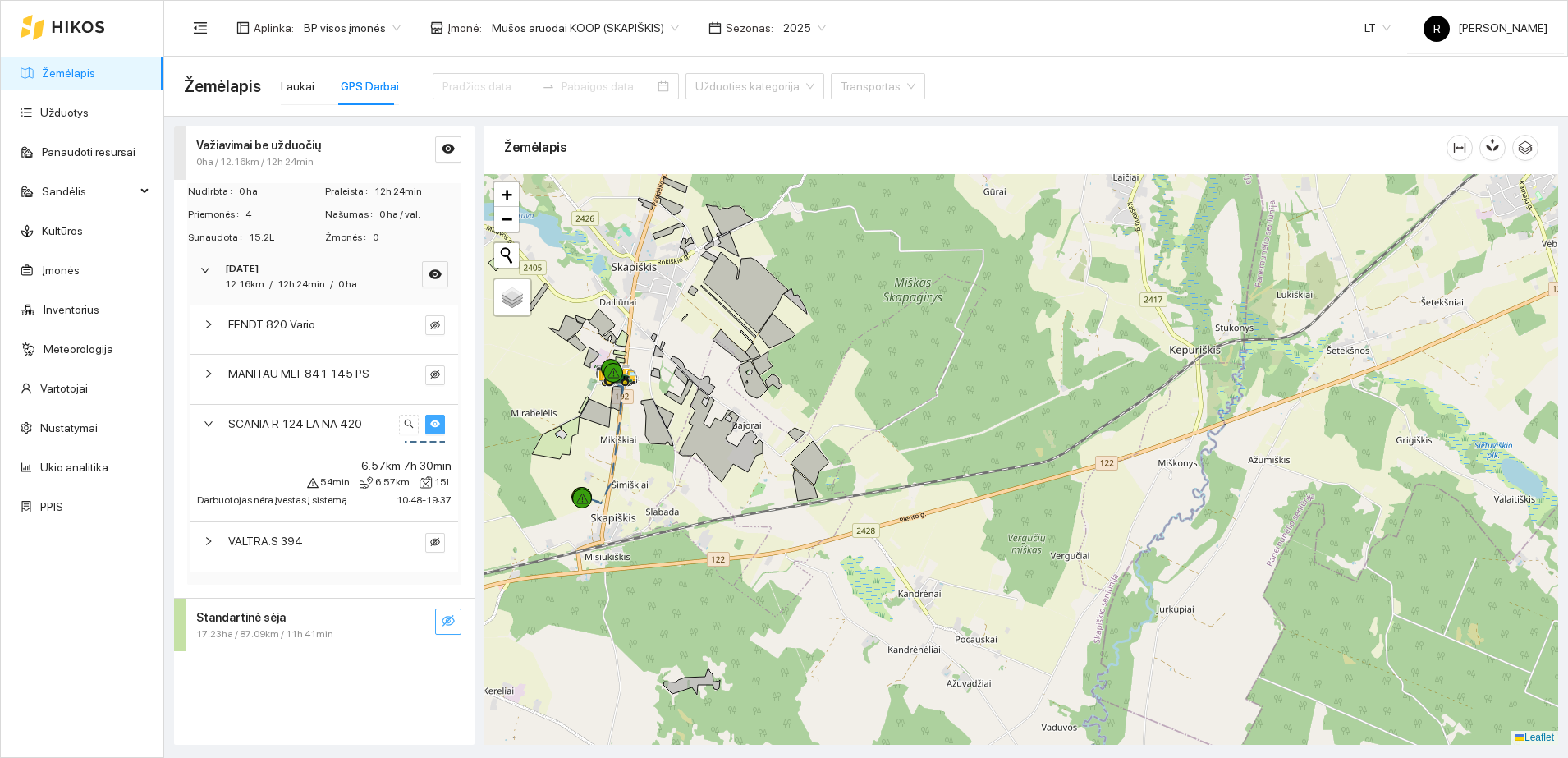
drag, startPoint x: 705, startPoint y: 506, endPoint x: 672, endPoint y: 447, distance: 67.6
click at [597, 441] on div at bounding box center [1021, 459] width 1074 height 570
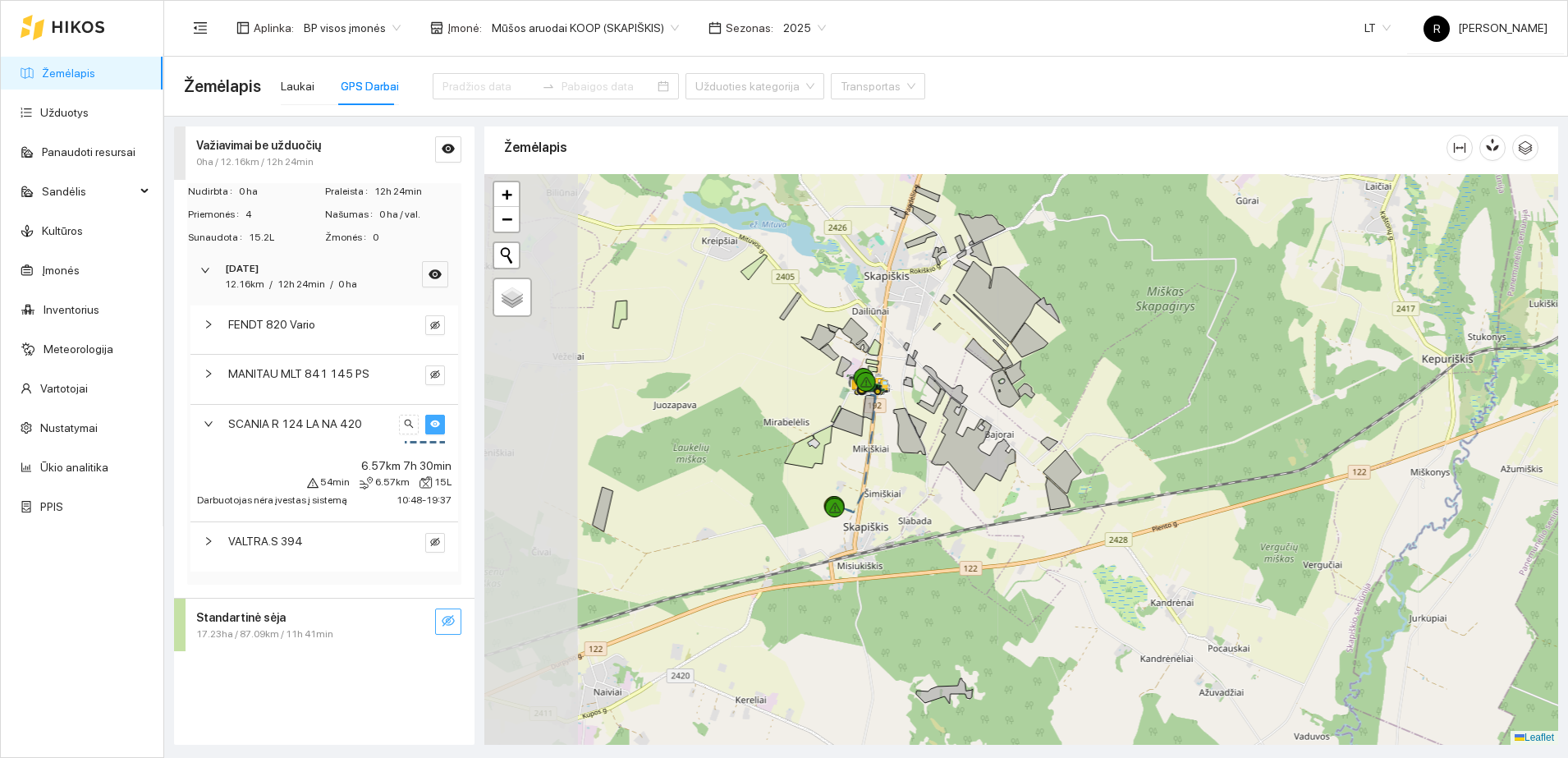
drag, startPoint x: 672, startPoint y: 447, endPoint x: 861, endPoint y: 452, distance: 189.1
click at [861, 452] on div at bounding box center [1021, 459] width 1074 height 570
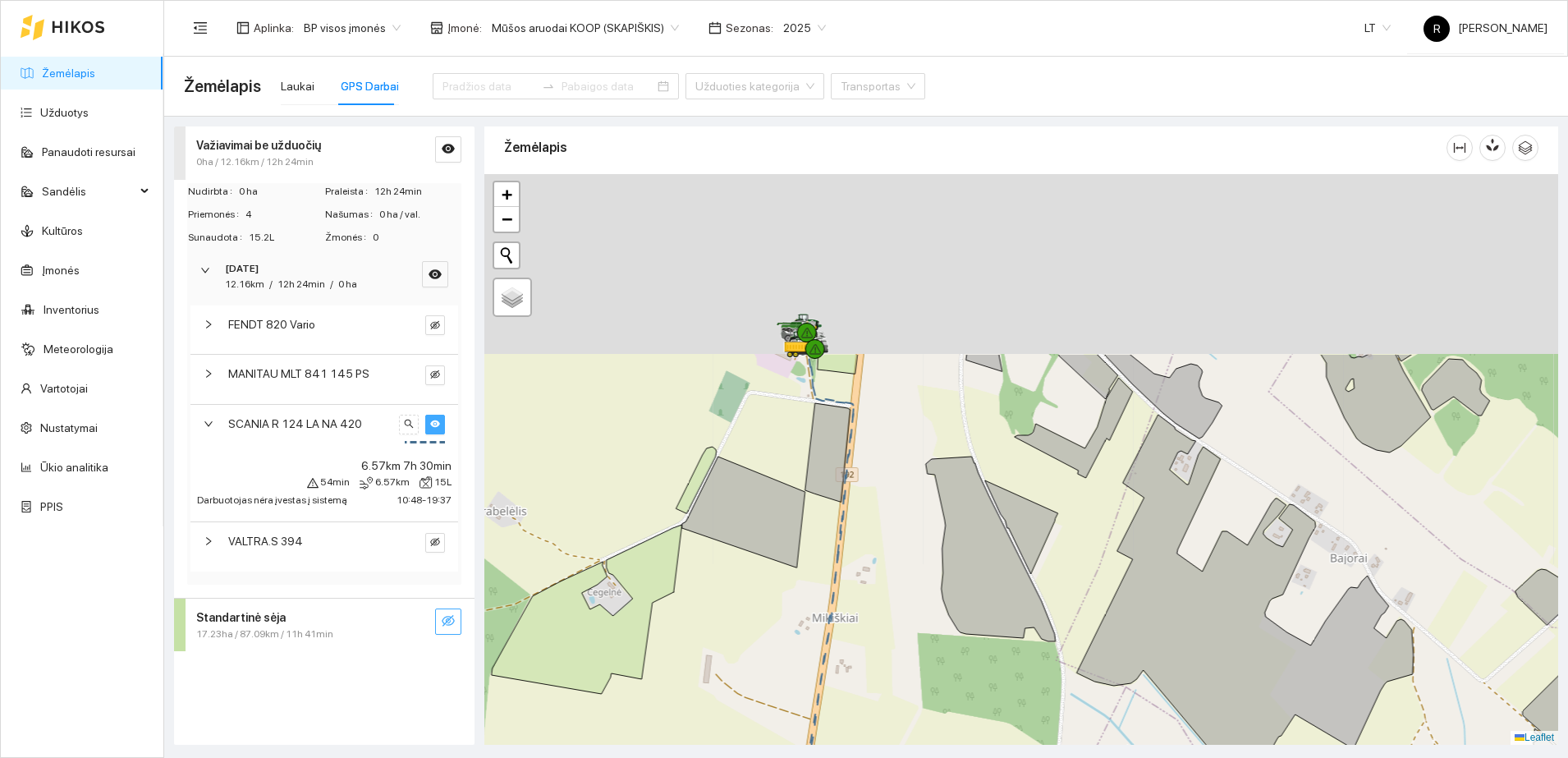
drag, startPoint x: 818, startPoint y: 317, endPoint x: 804, endPoint y: 651, distance: 334.3
click at [804, 651] on div at bounding box center [1021, 459] width 1074 height 570
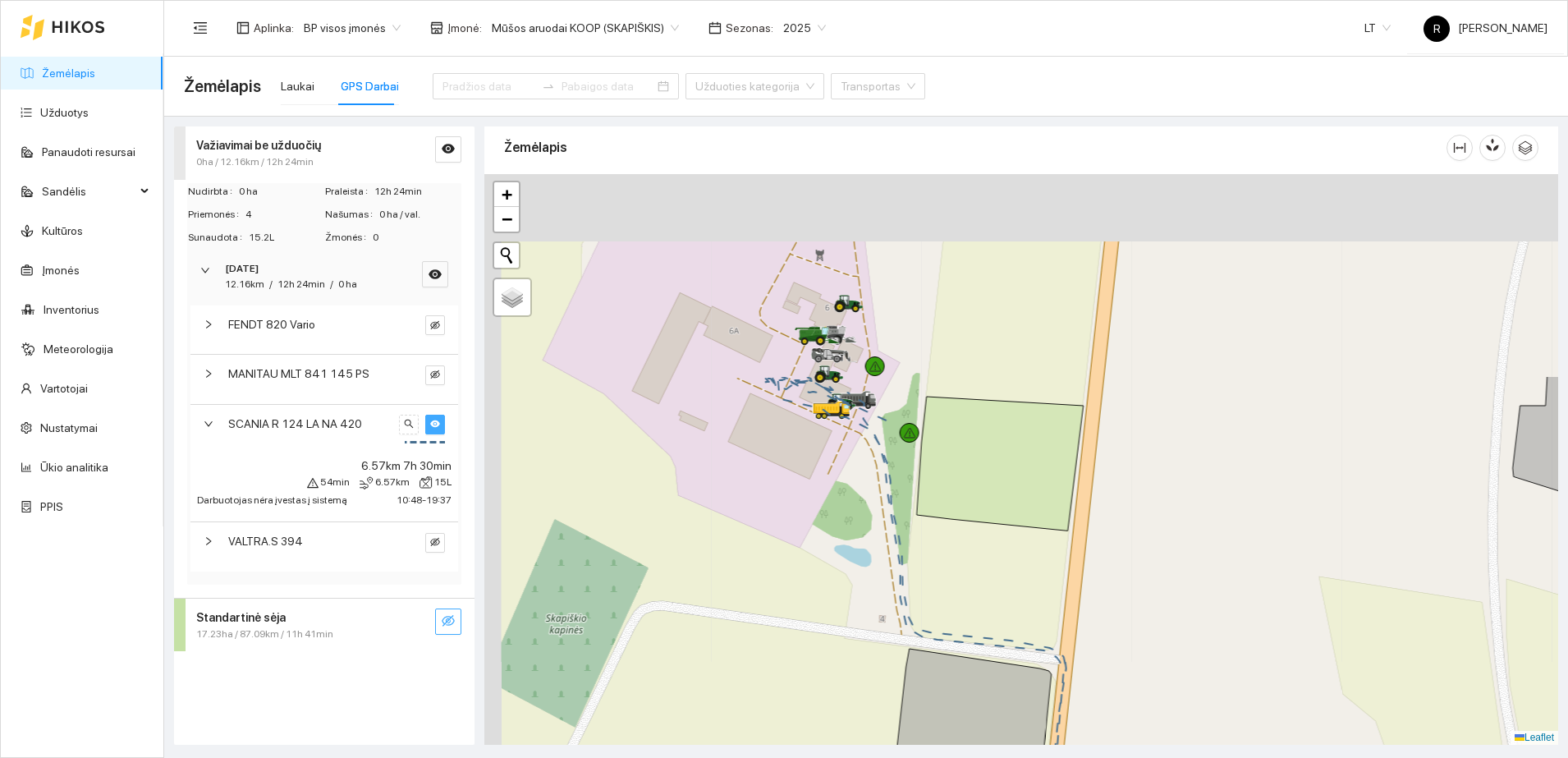
drag, startPoint x: 770, startPoint y: 319, endPoint x: 816, endPoint y: 629, distance: 313.4
click at [816, 629] on div at bounding box center [1021, 459] width 1074 height 570
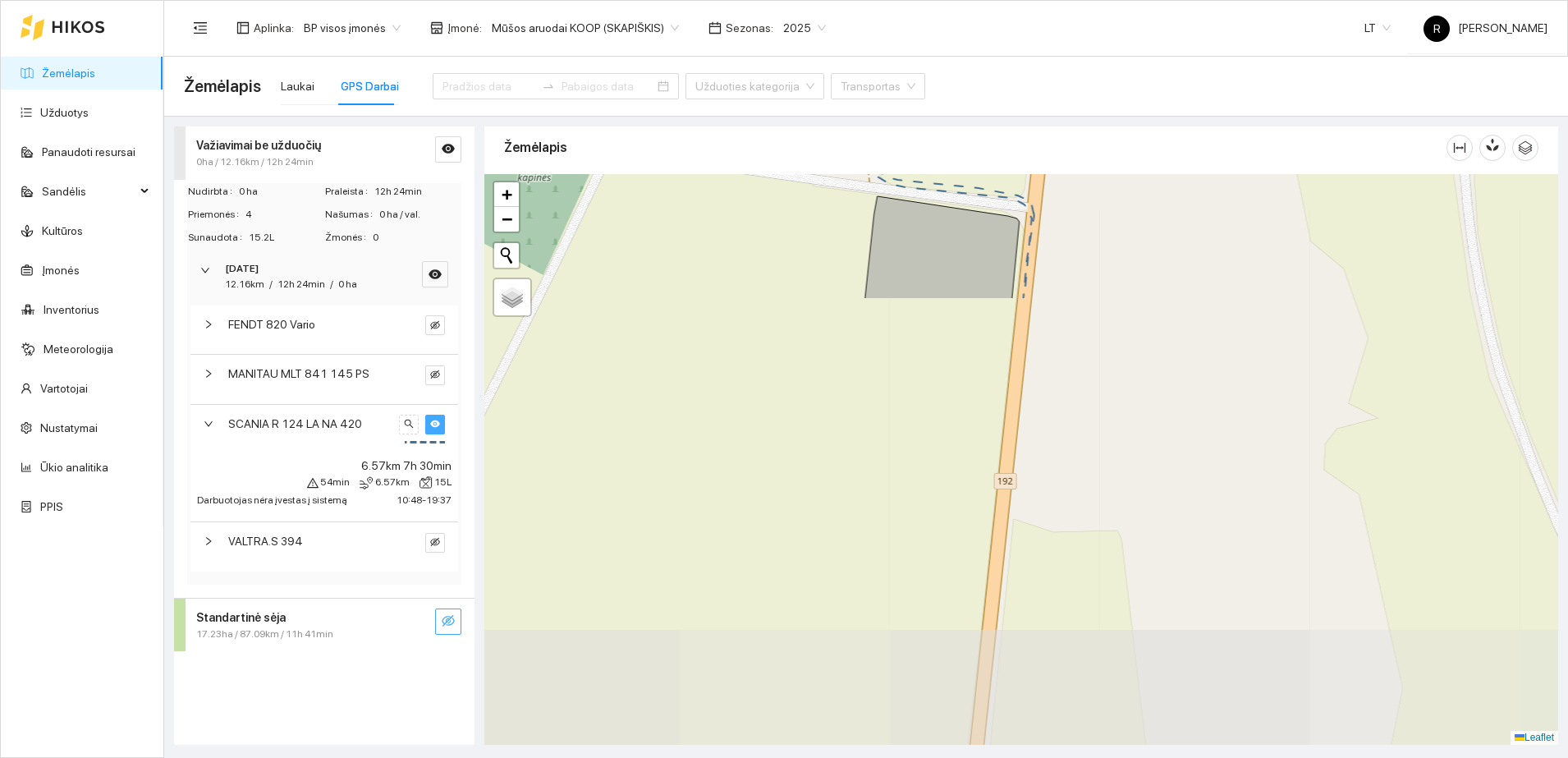
drag, startPoint x: 823, startPoint y: 583, endPoint x: 774, endPoint y: 113, distance: 472.5
click at [774, 113] on main "Žemėlapis Laukai GPS Darbai Užduoties kategorija Transportas Važiavimai be uždu…" at bounding box center [866, 407] width 1404 height 702
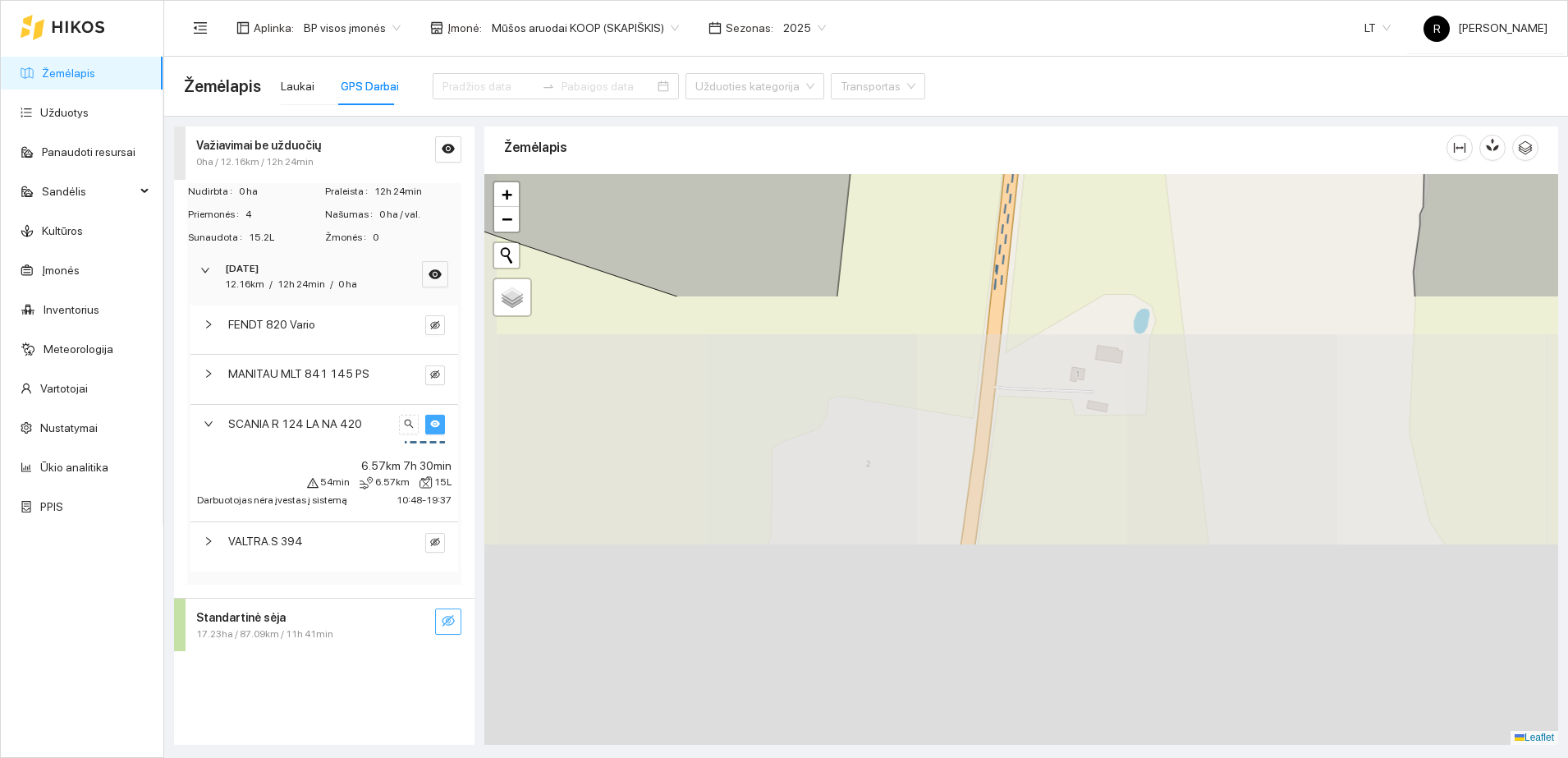
drag, startPoint x: 896, startPoint y: 536, endPoint x: 918, endPoint y: 38, distance: 498.5
click at [918, 38] on section "Aplinka : BP visos įmonės Įmonė : Mūšos aruodai KOOP (SKAPIŠKIS) Sezonas : 2025…" at bounding box center [866, 379] width 1404 height 758
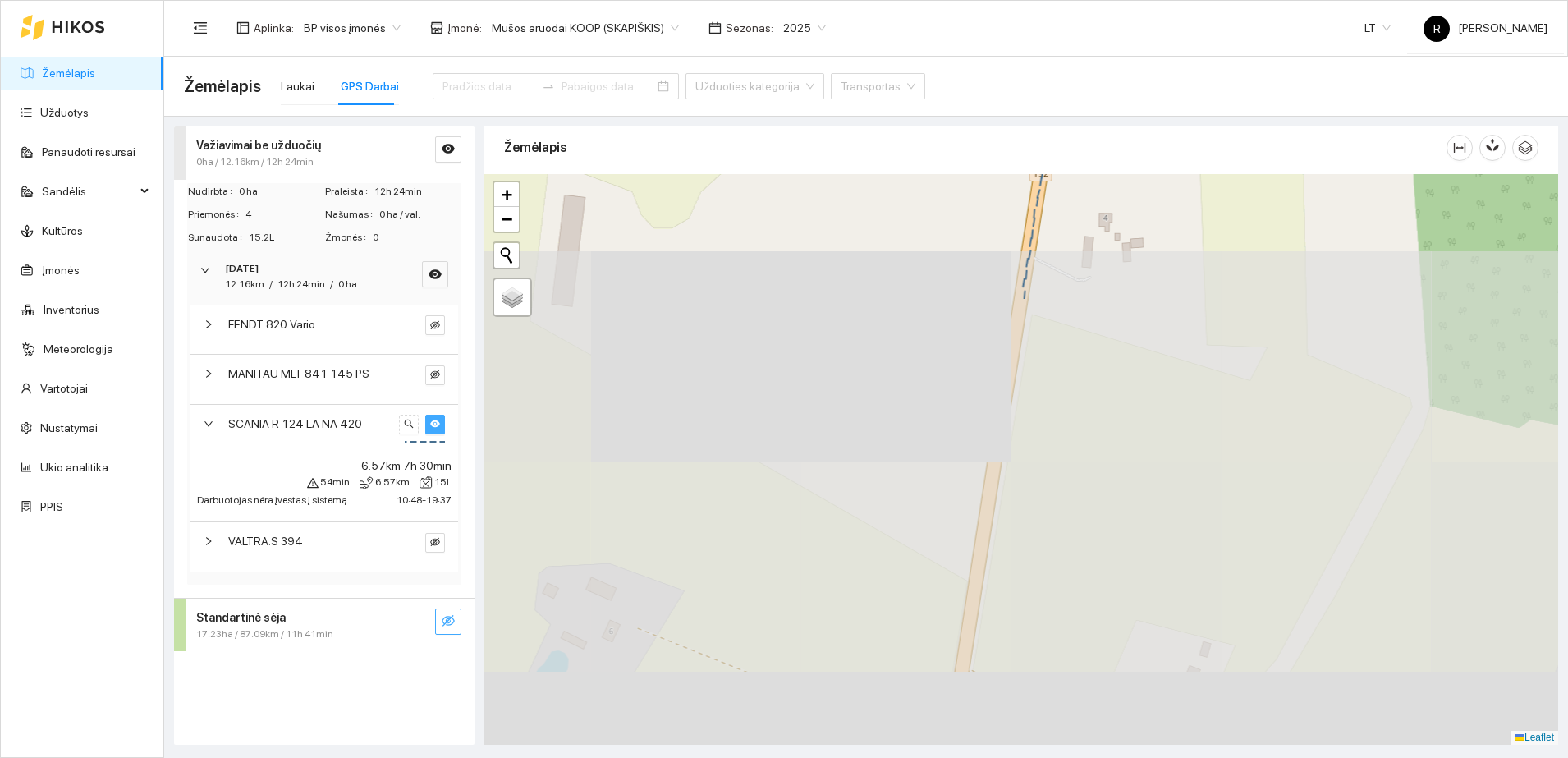
drag, startPoint x: 859, startPoint y: 585, endPoint x: 951, endPoint y: 66, distance: 527.1
click at [951, 66] on main "Žemėlapis Laukai GPS Darbai Užduoties kategorija Transportas Važiavimai be uždu…" at bounding box center [866, 407] width 1404 height 702
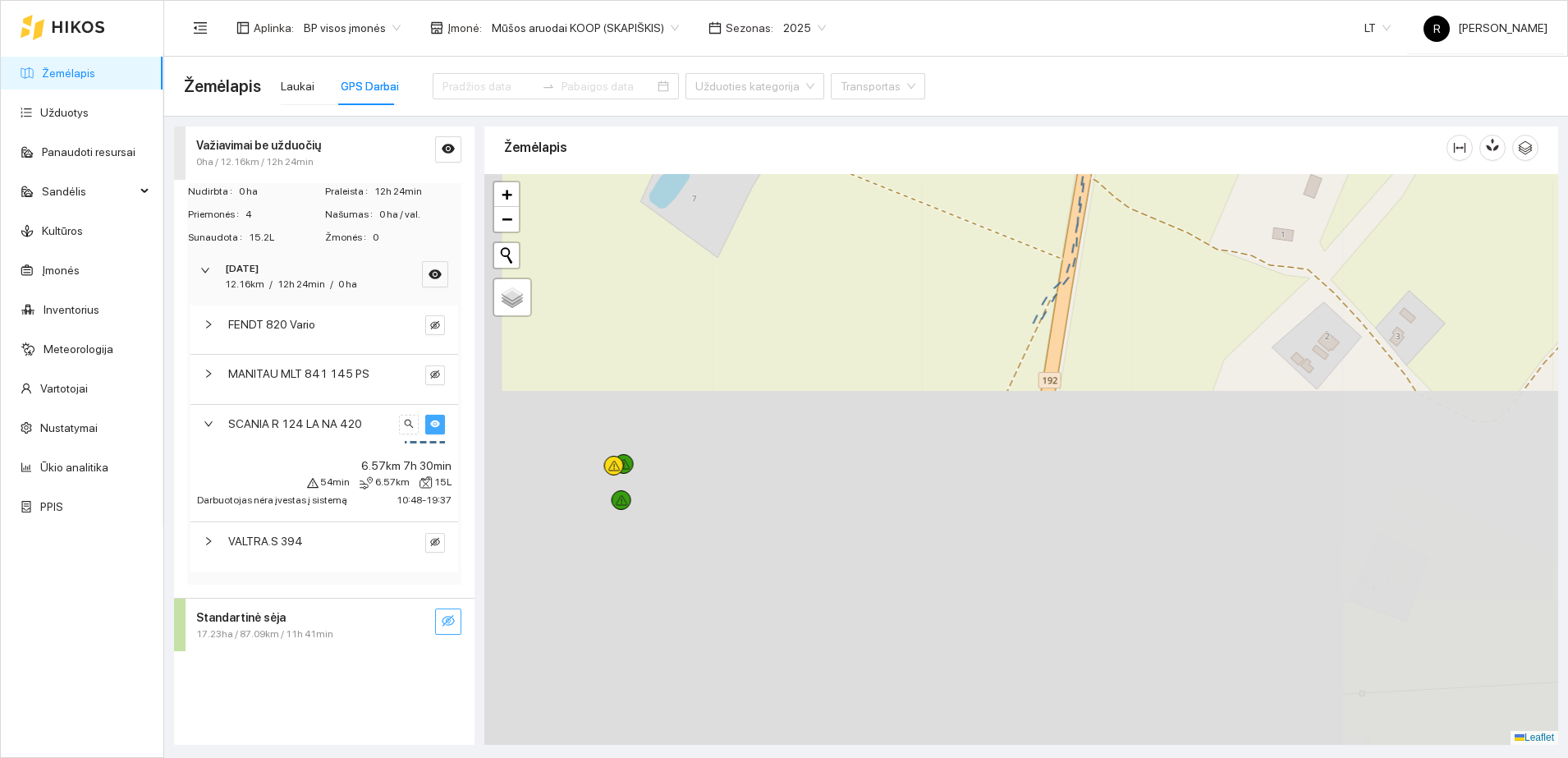
drag, startPoint x: 891, startPoint y: 506, endPoint x: 993, endPoint y: 89, distance: 429.3
click at [993, 89] on main "Žemėlapis Laukai GPS Darbai Užduoties kategorija Transportas Važiavimai be uždu…" at bounding box center [866, 407] width 1404 height 702
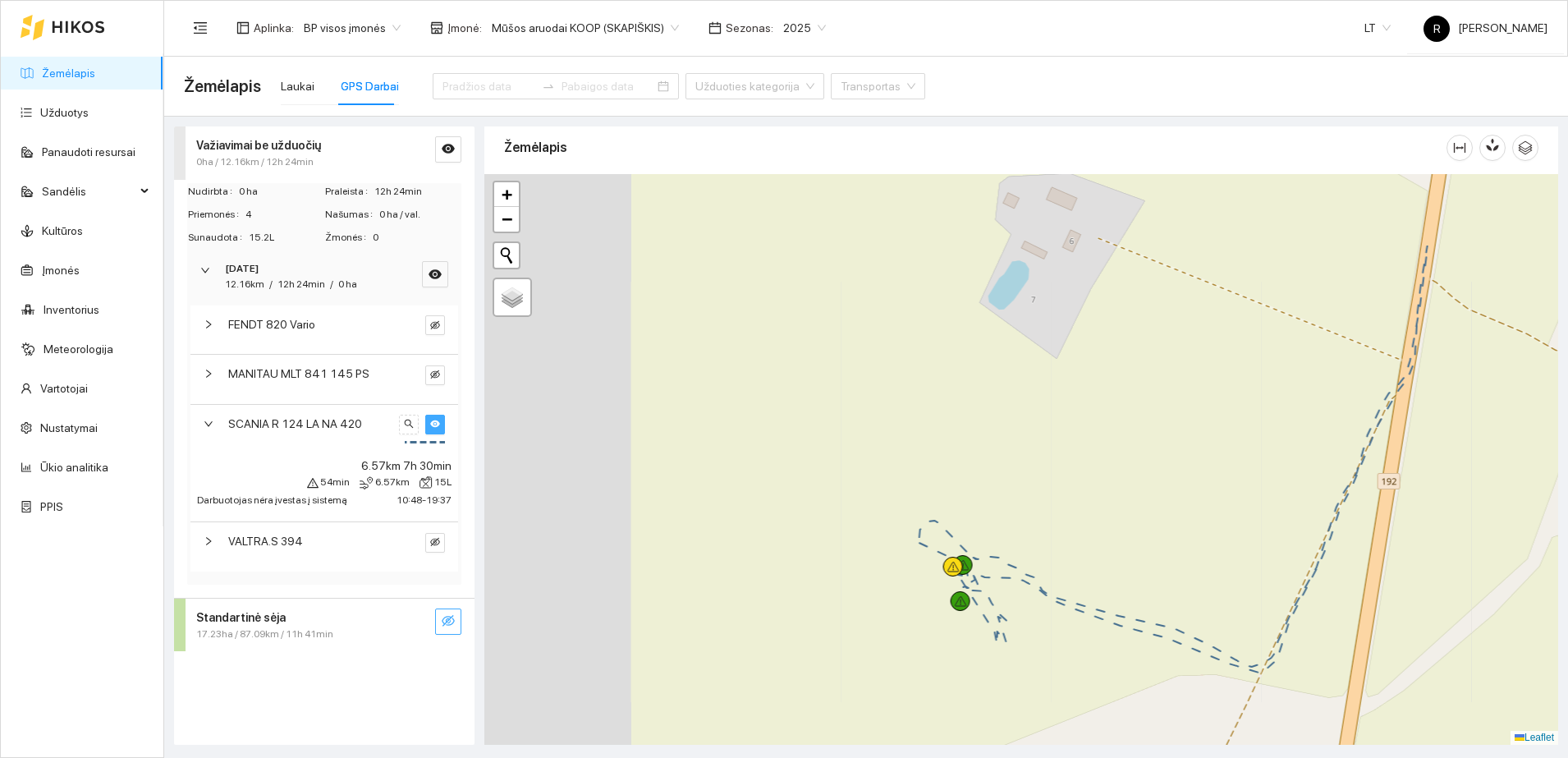
drag, startPoint x: 828, startPoint y: 475, endPoint x: 1089, endPoint y: 516, distance: 264.2
click at [1090, 518] on div at bounding box center [1021, 459] width 1074 height 570
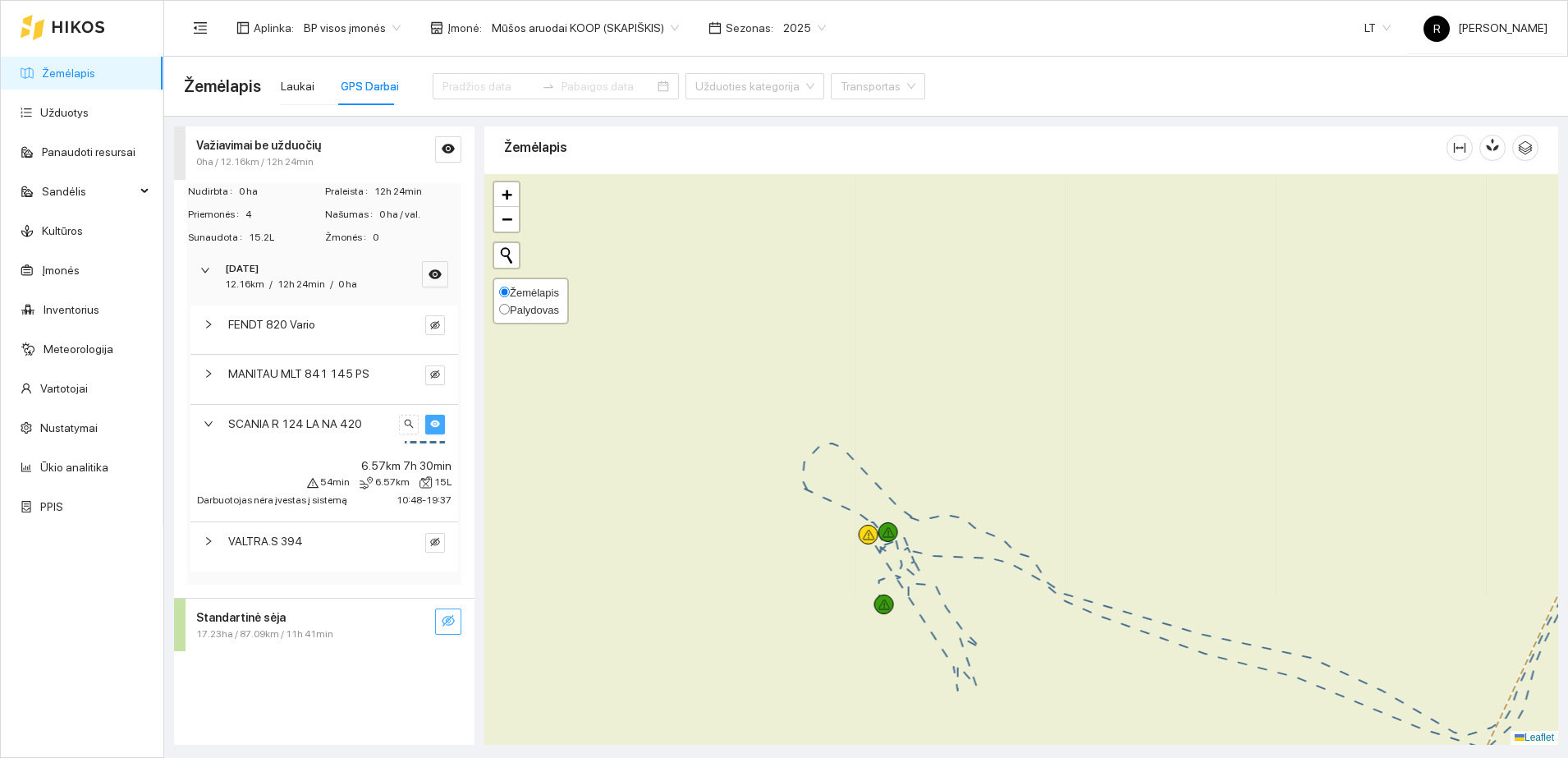
click at [515, 311] on span "Palydovas" at bounding box center [534, 310] width 49 height 12
click at [510, 311] on input "Palydovas" at bounding box center [504, 309] width 11 height 11
radio input "true"
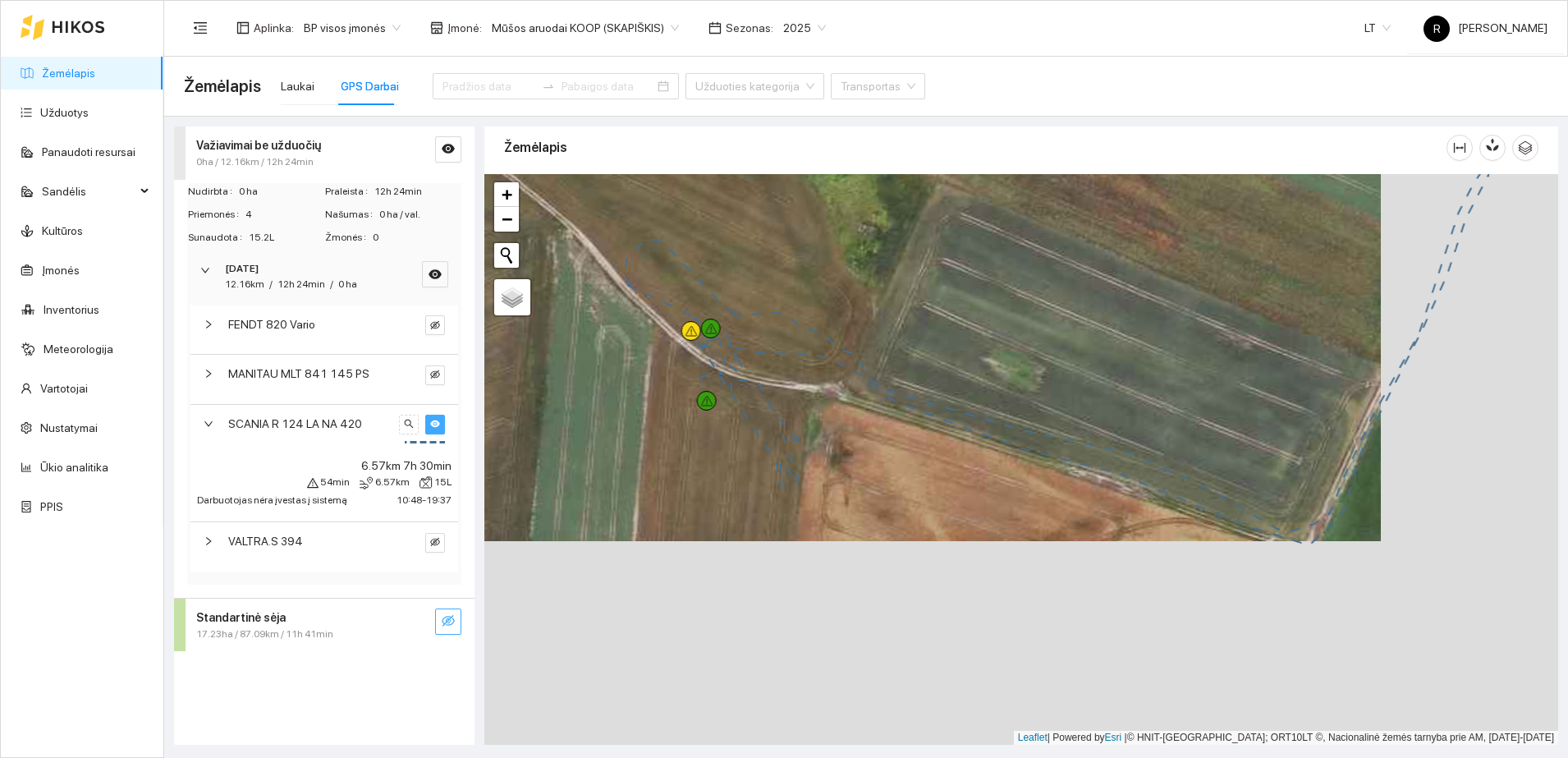
drag, startPoint x: 1099, startPoint y: 530, endPoint x: 964, endPoint y: 403, distance: 185.3
click at [964, 403] on div at bounding box center [1021, 459] width 1074 height 570
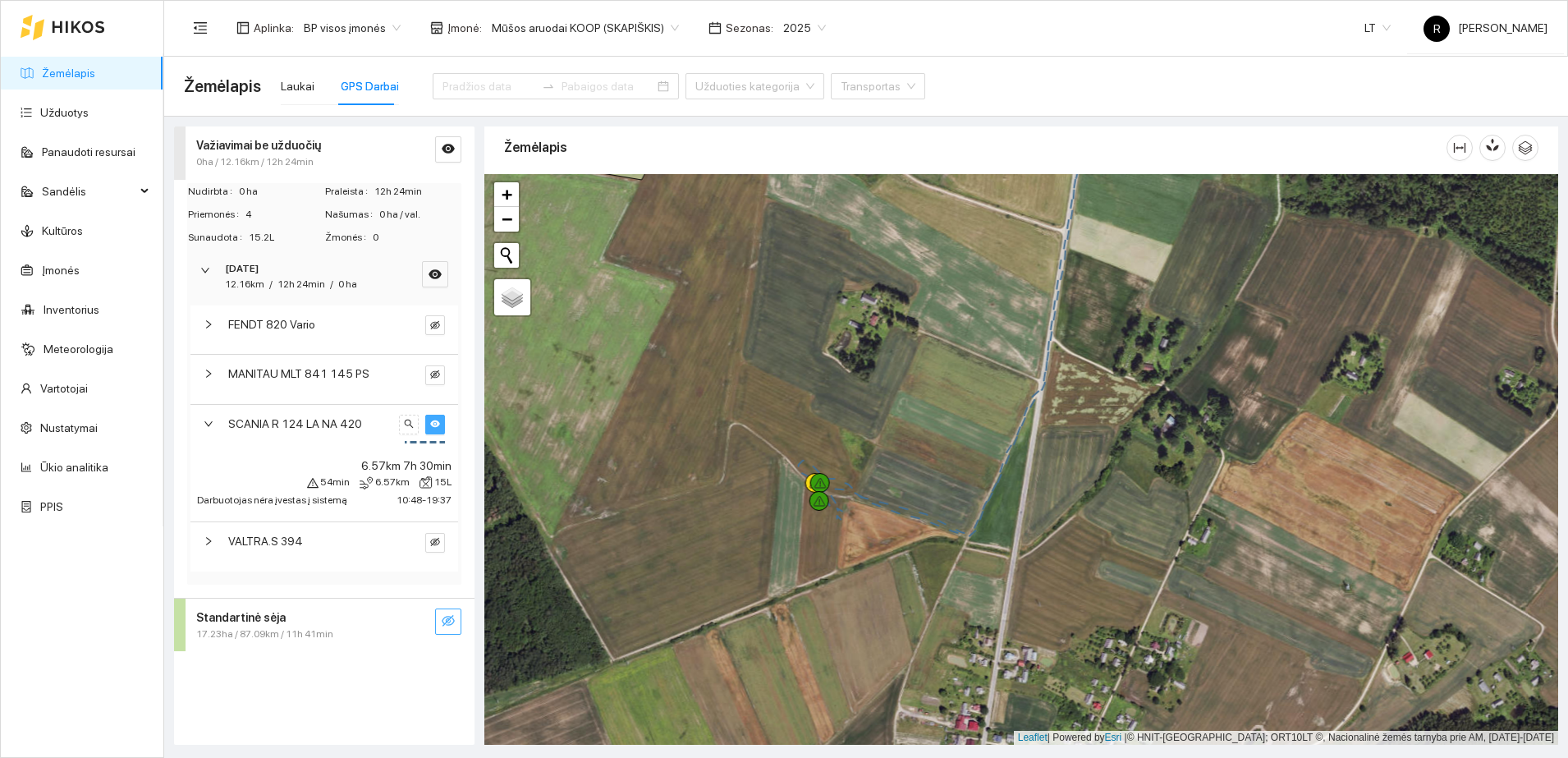
click at [436, 426] on icon "eye" at bounding box center [435, 423] width 10 height 7
click at [326, 428] on span "SCANIA R 124 LA NA 420" at bounding box center [295, 423] width 134 height 18
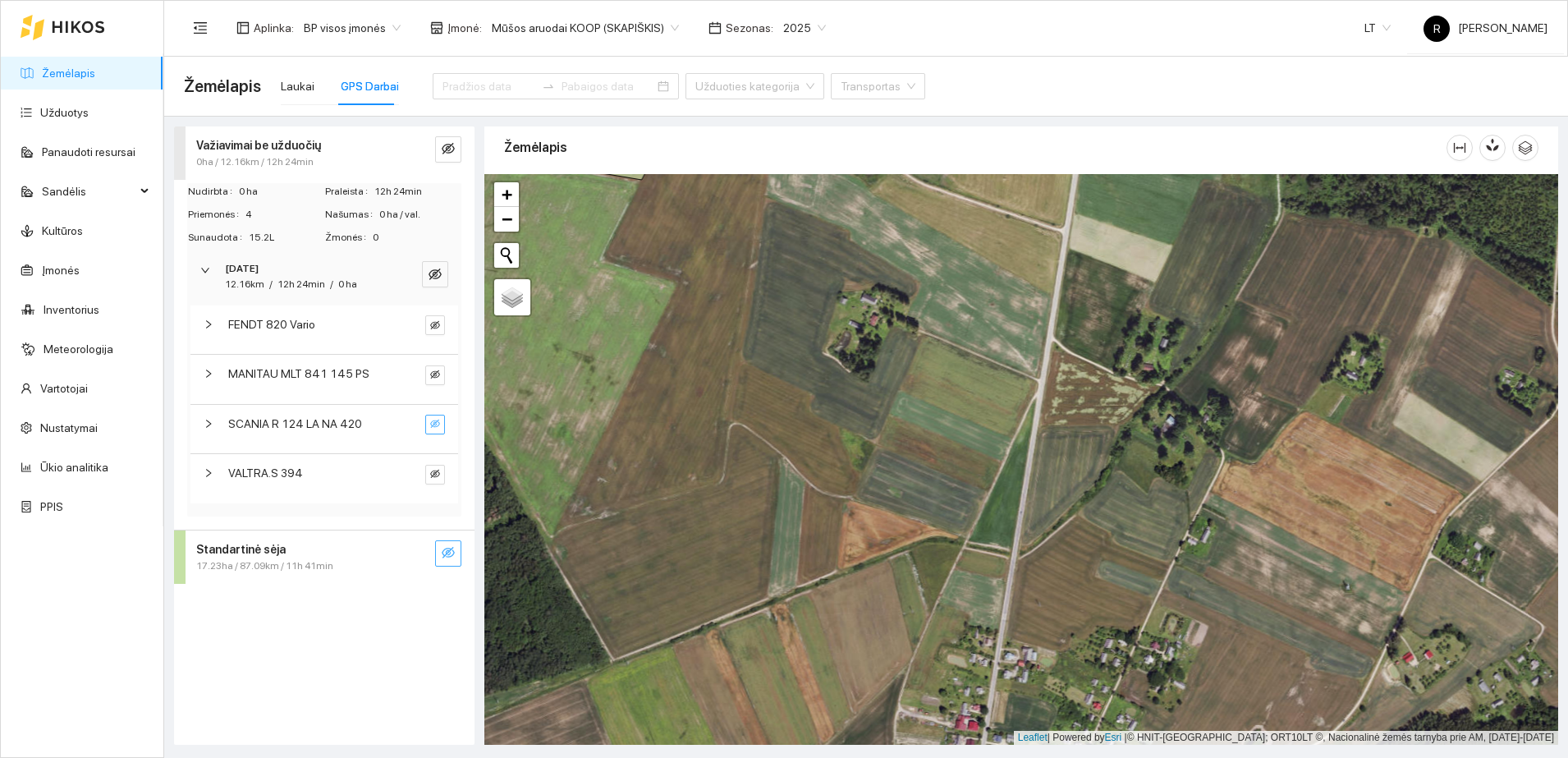
click at [331, 486] on div "VALTRA.S 394" at bounding box center [324, 478] width 267 height 48
click at [309, 474] on div "VALTRA.S 394" at bounding box center [310, 473] width 165 height 18
click at [344, 154] on div "0ha / 12.16km / 12h 24min" at bounding box center [296, 162] width 201 height 16
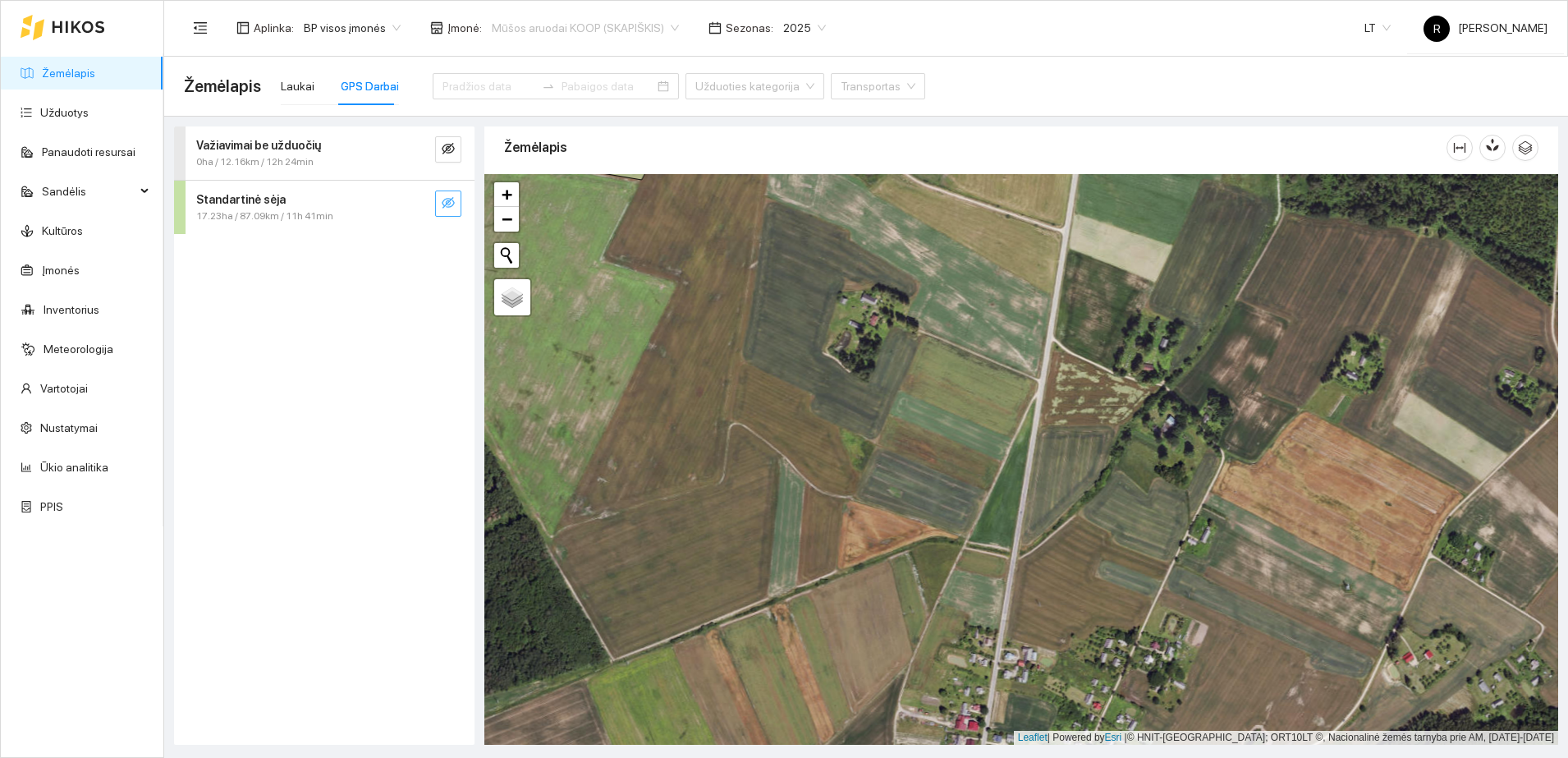
click at [663, 24] on span "Mūšos aruodai KOOP (SKAPIŠKIS)" at bounding box center [584, 28] width 187 height 25
click at [512, 57] on div "Visos" at bounding box center [576, 60] width 186 height 18
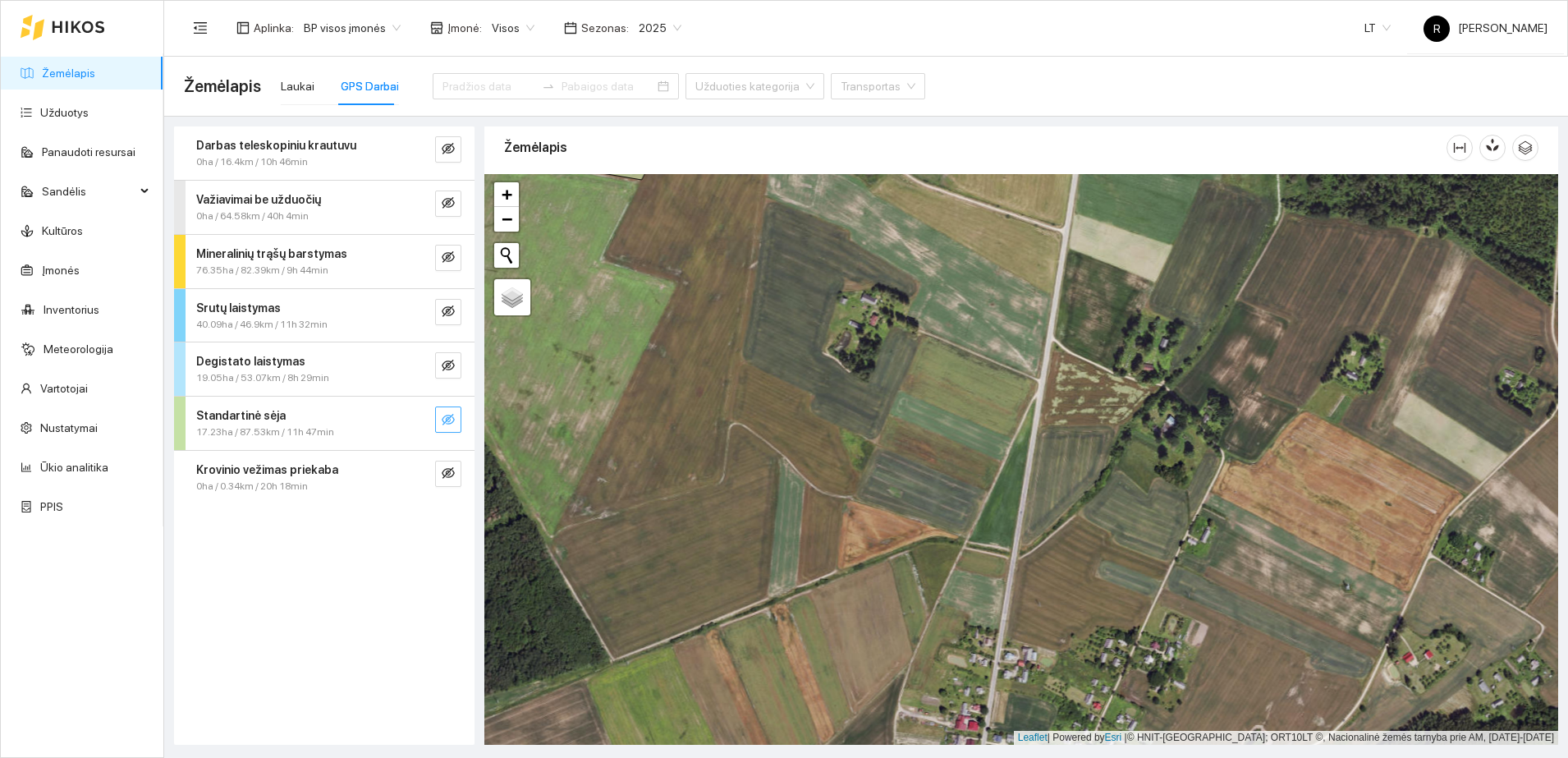
click at [298, 207] on span "Važiavimai be užduočių" at bounding box center [258, 199] width 125 height 18
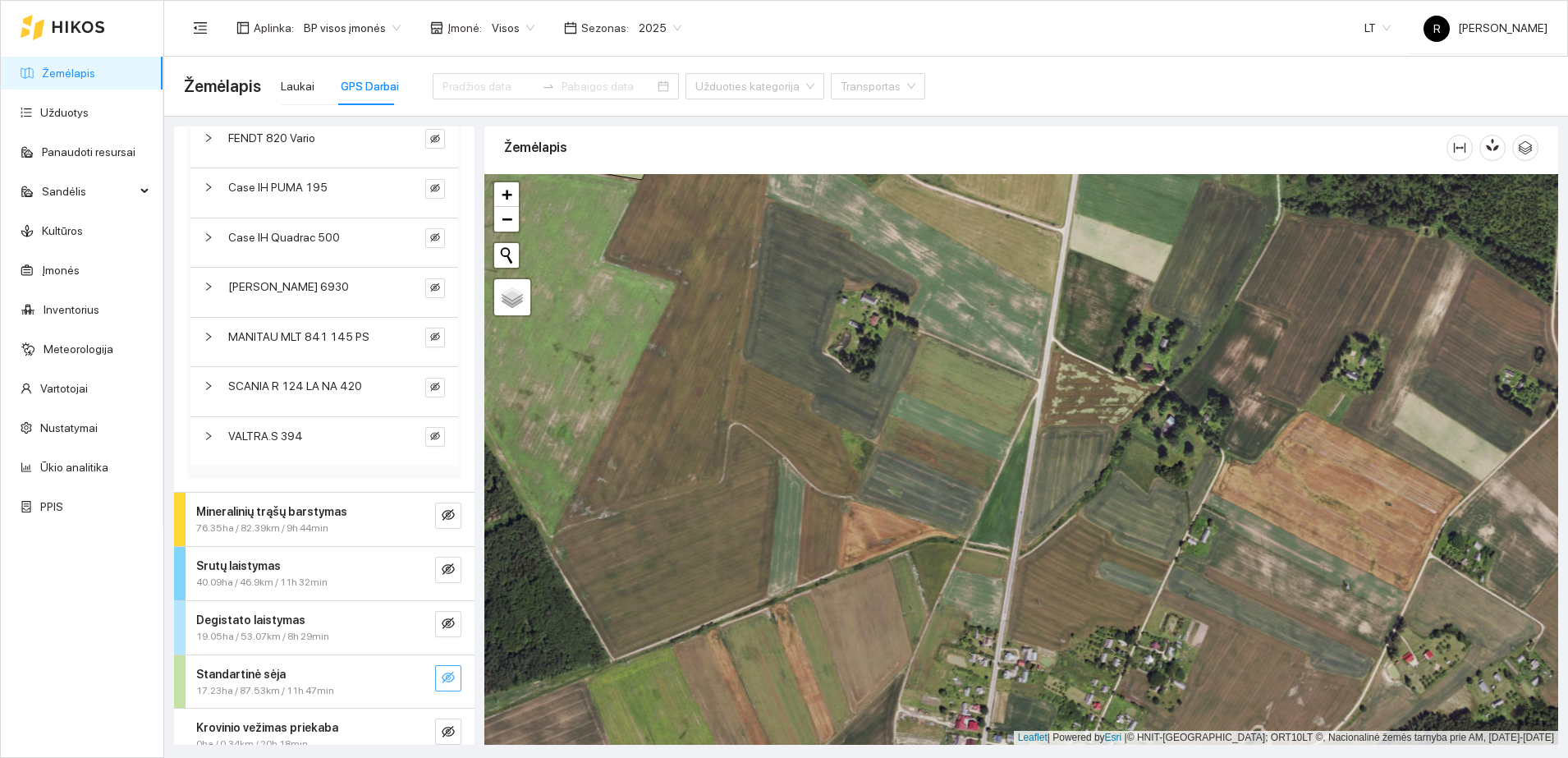
scroll to position [562, 0]
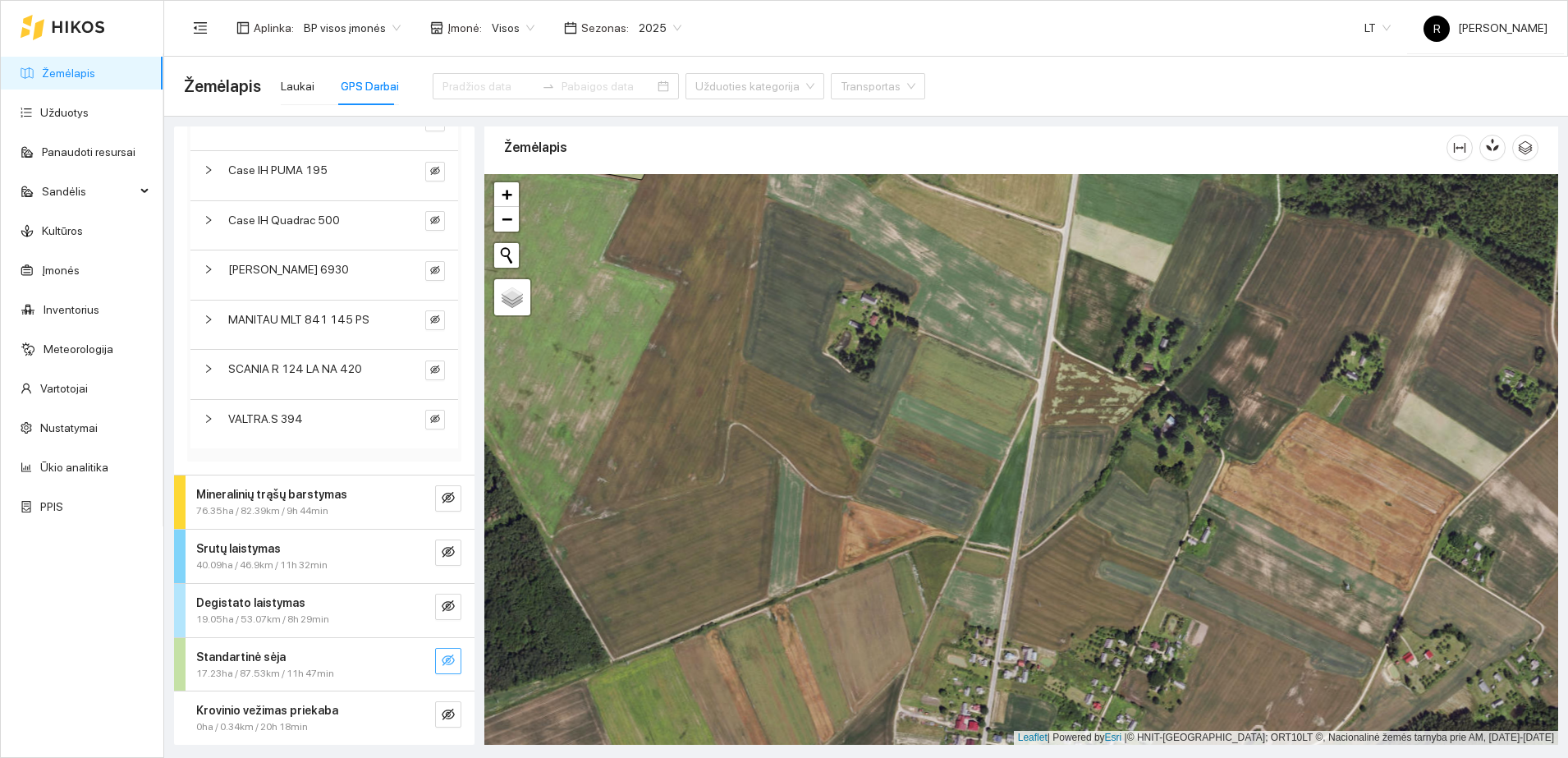
click at [339, 497] on div "Mineralinių trąšų barstymas" at bounding box center [296, 494] width 201 height 18
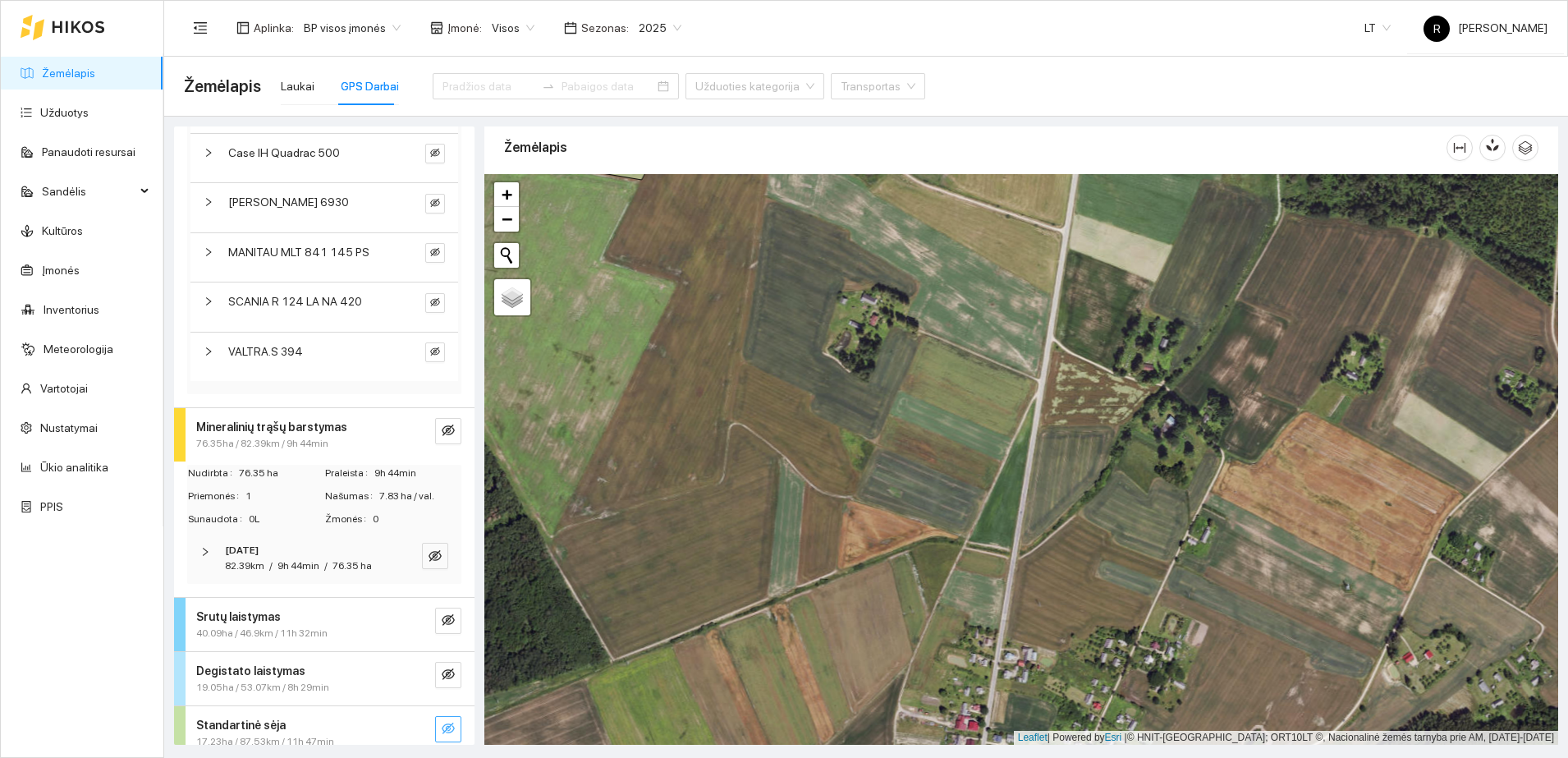
scroll to position [665, 0]
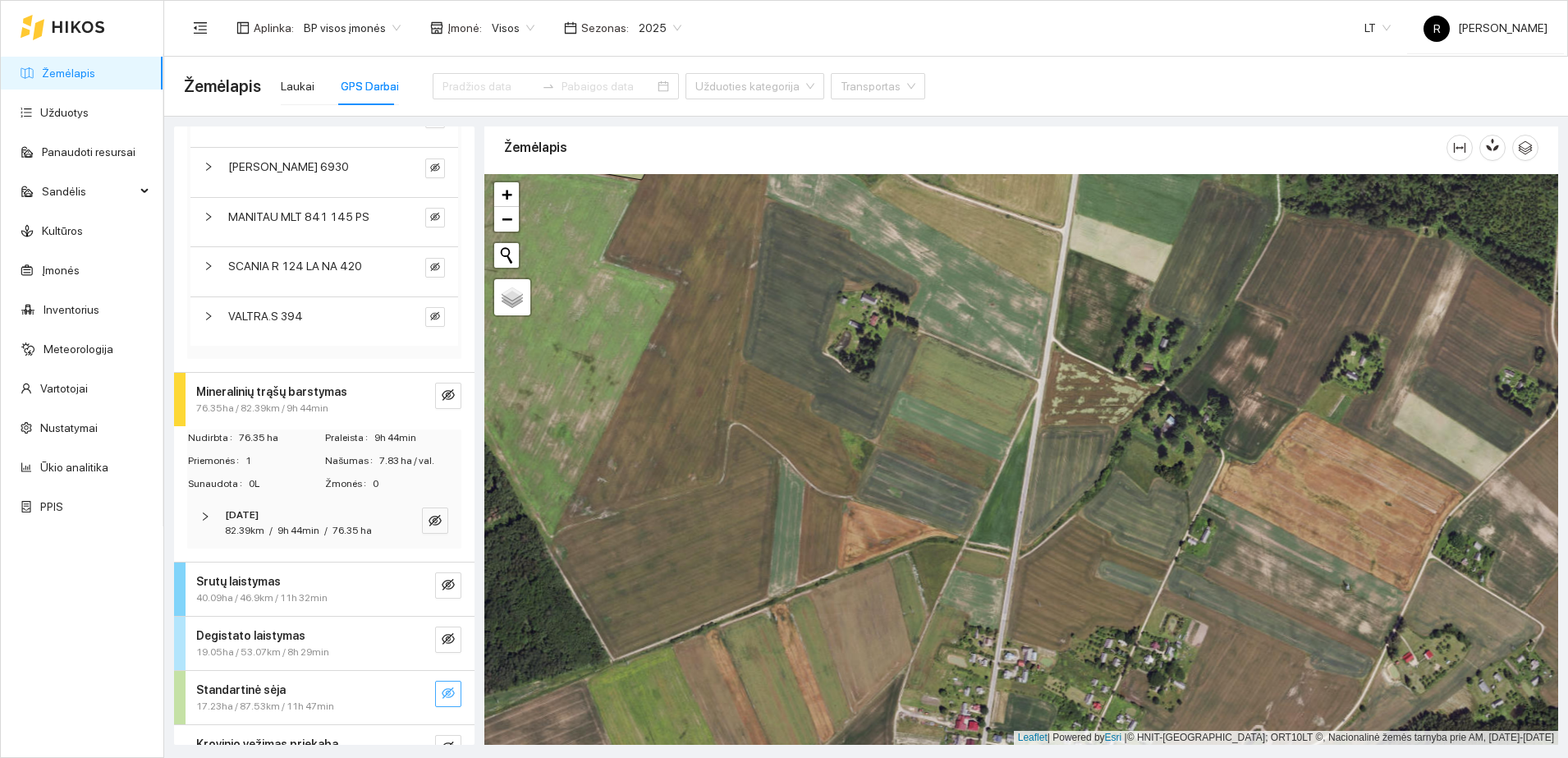
click at [325, 532] on span "/" at bounding box center [326, 531] width 3 height 12
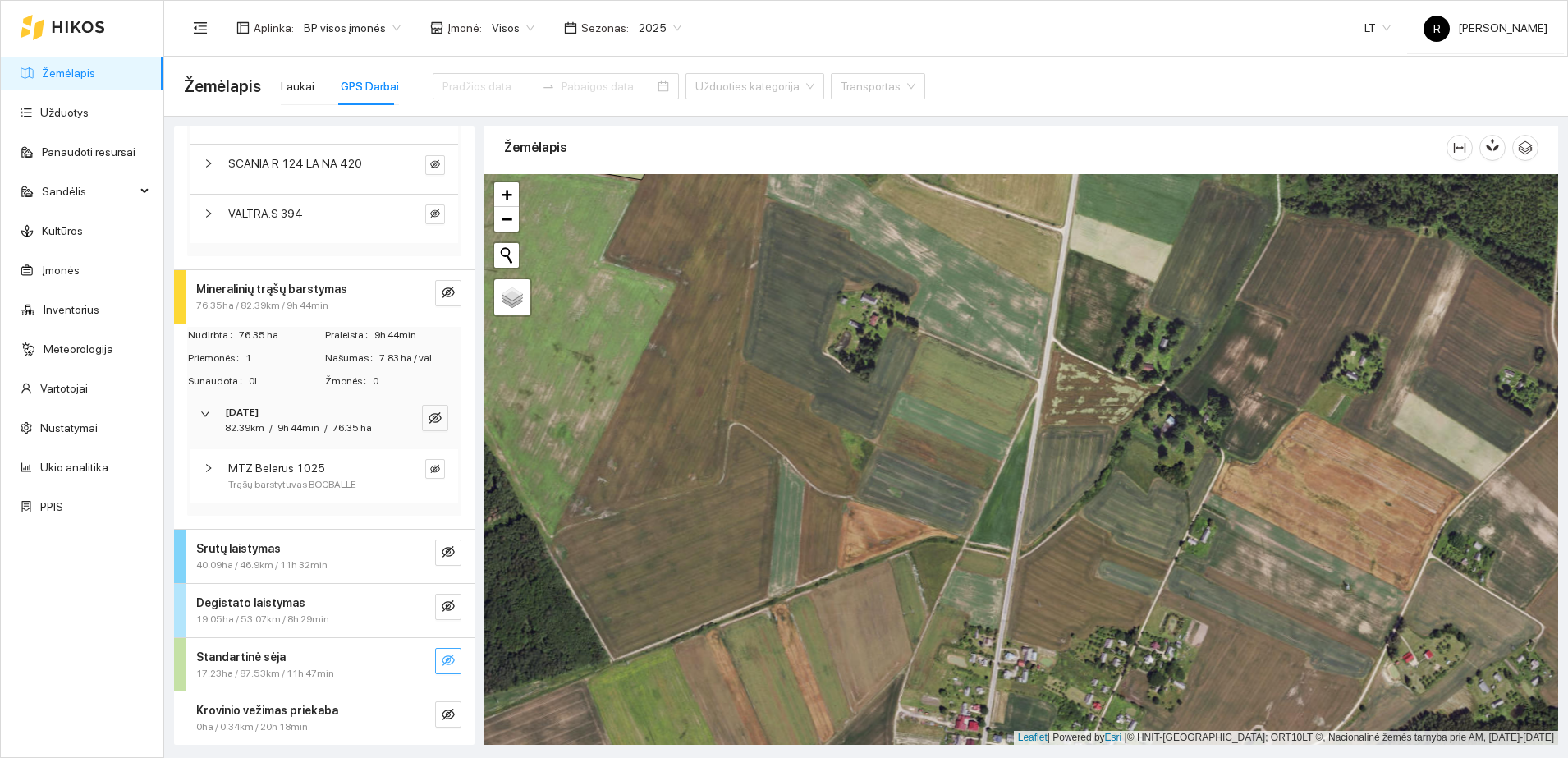
scroll to position [783, 0]
click at [317, 473] on span "MTZ Belarus 1025" at bounding box center [276, 468] width 97 height 18
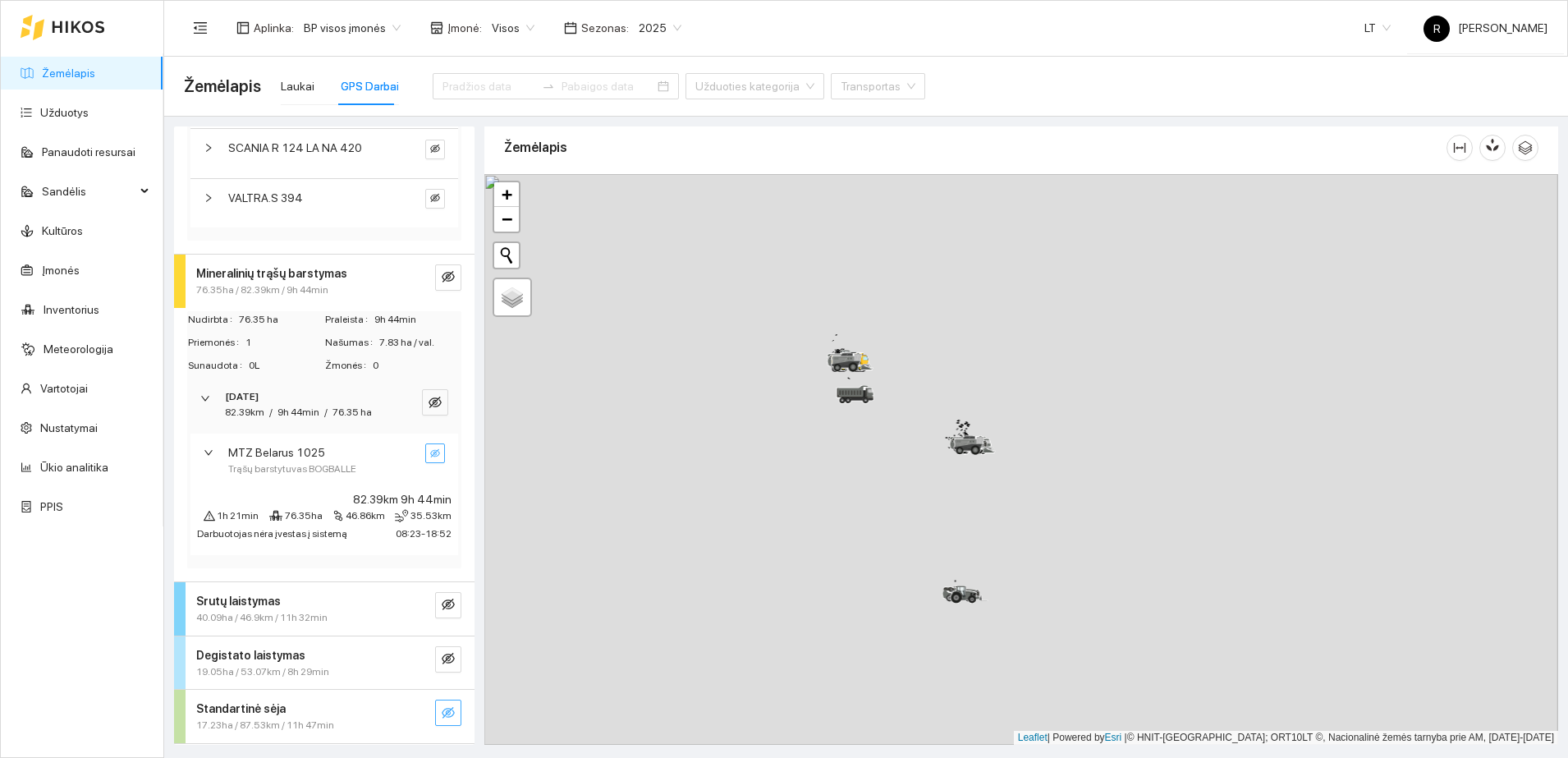
click at [434, 455] on icon "eye-invisible" at bounding box center [435, 453] width 2 height 2
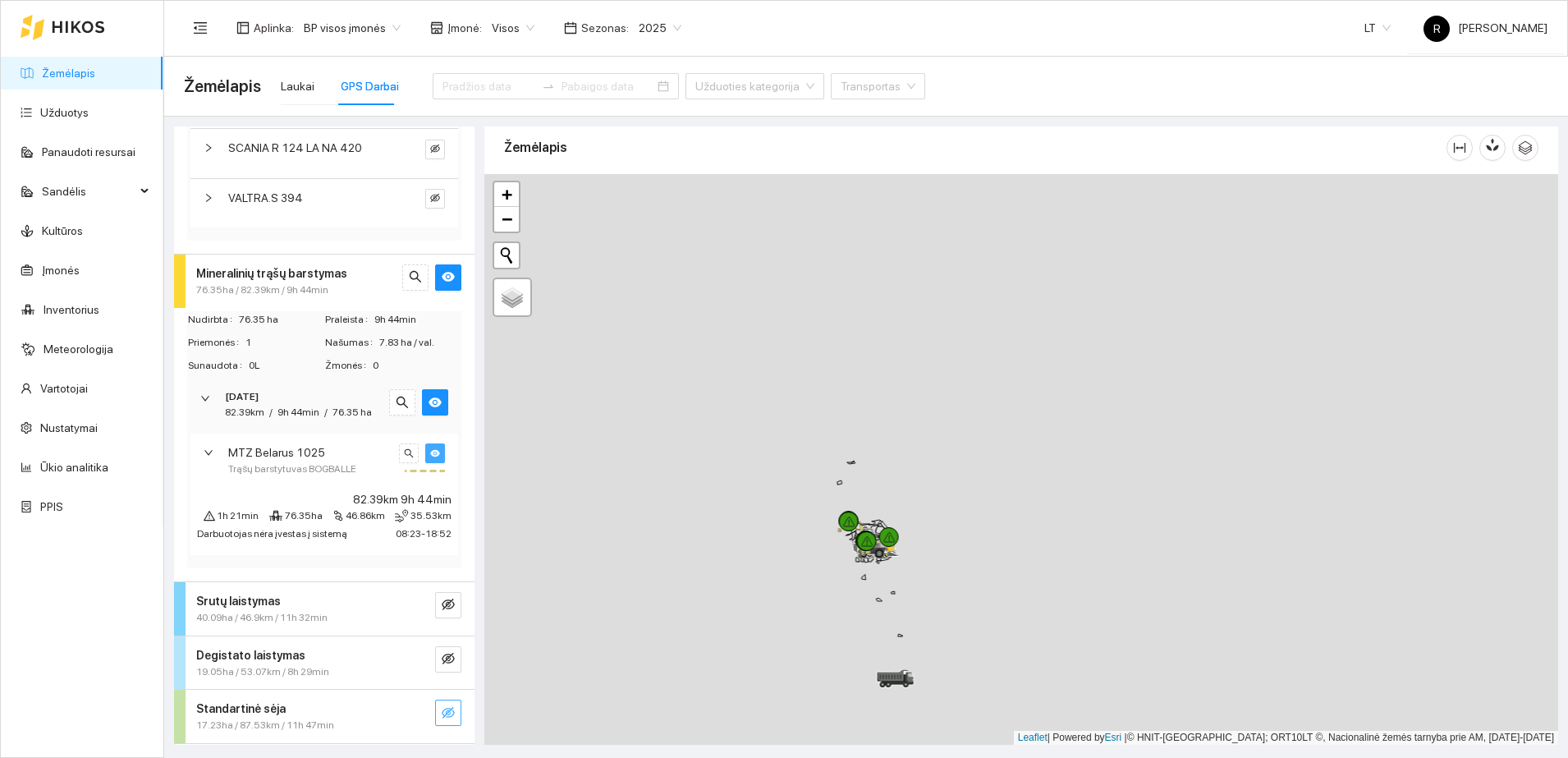
drag, startPoint x: 826, startPoint y: 347, endPoint x: 861, endPoint y: 565, distance: 220.8
click at [862, 565] on div at bounding box center [867, 556] width 10 height 41
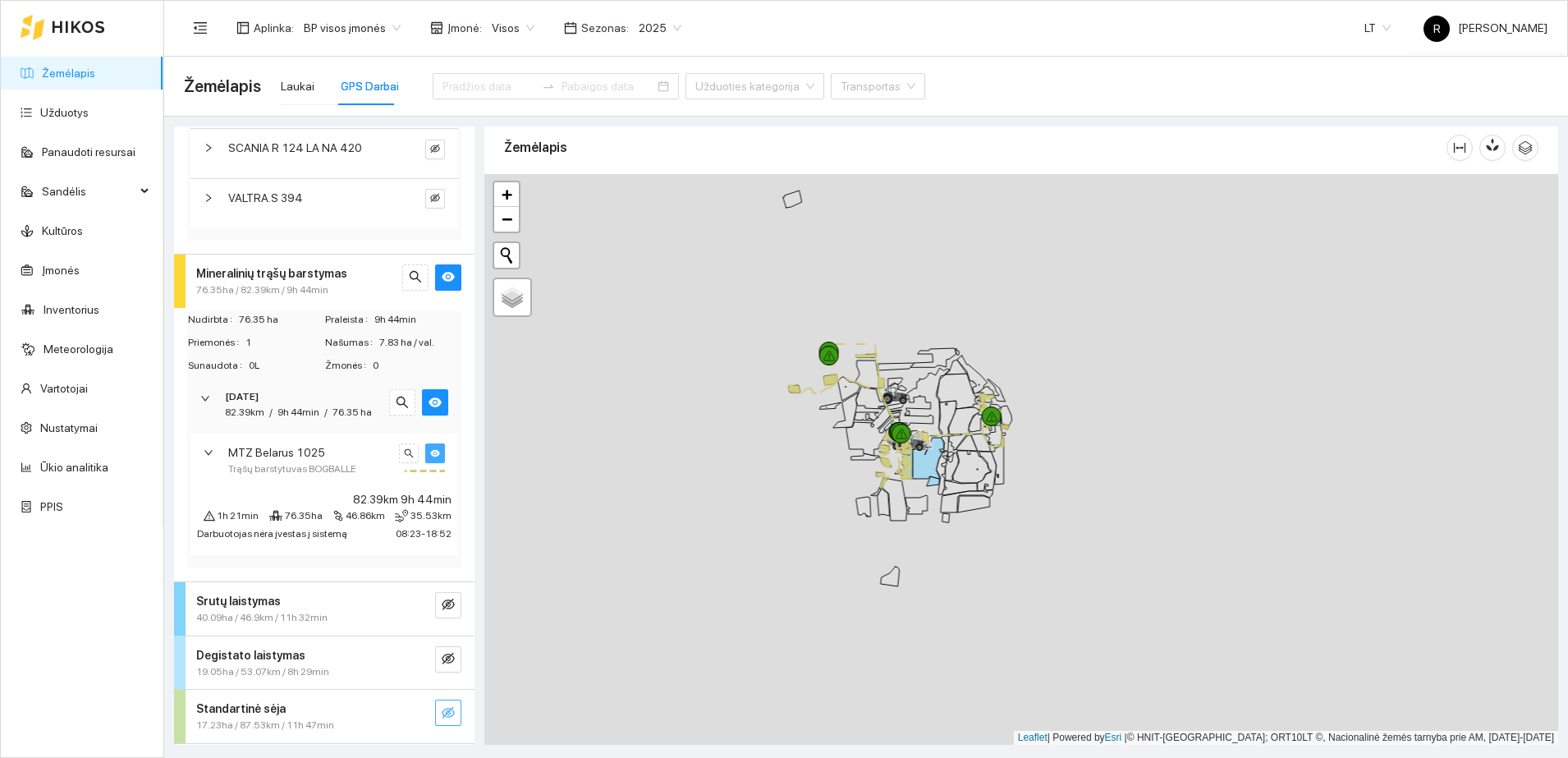
drag, startPoint x: 829, startPoint y: 576, endPoint x: 948, endPoint y: 364, distance: 243.1
click at [948, 368] on icon at bounding box center [922, 402] width 55 height 68
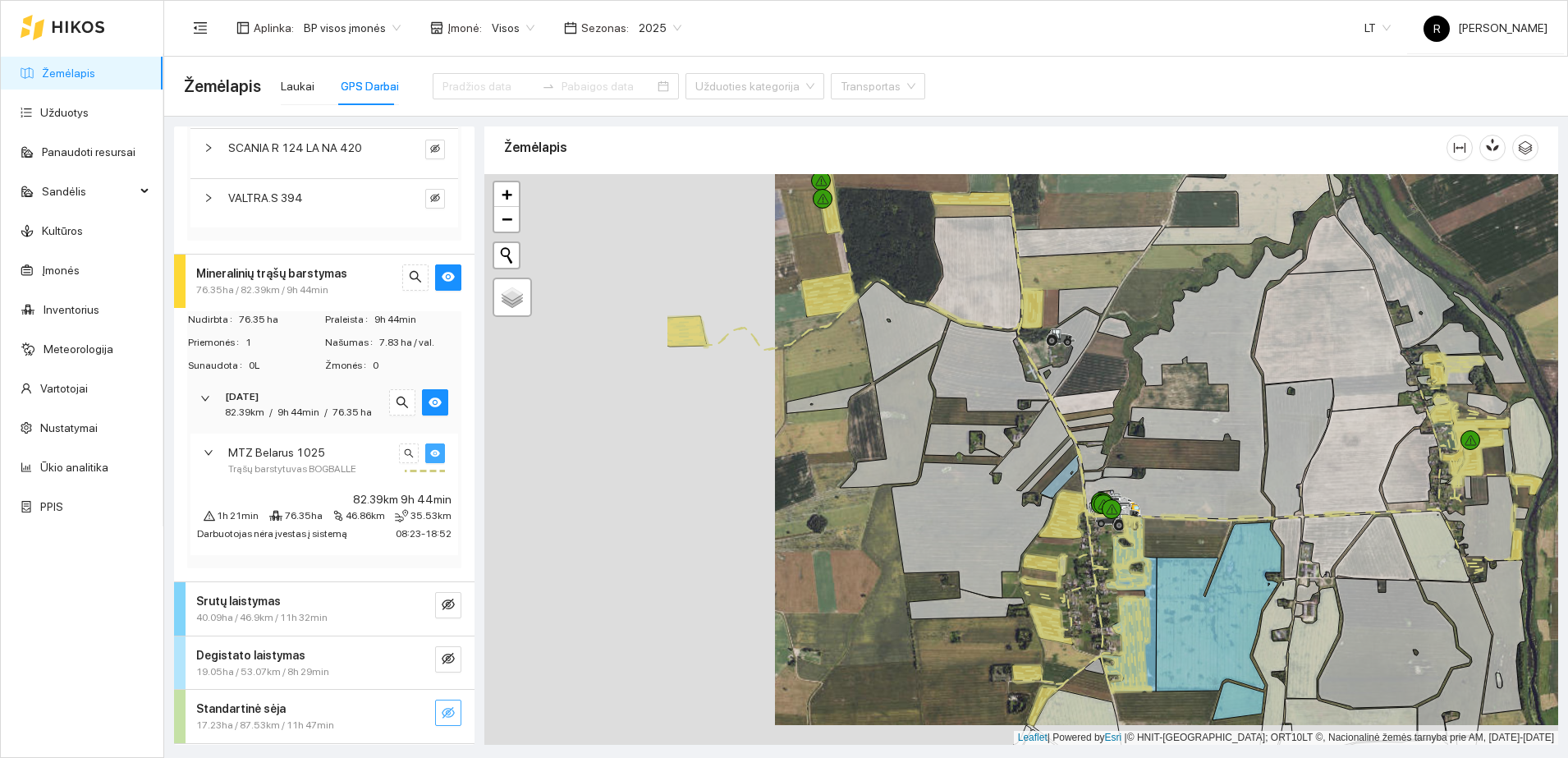
drag, startPoint x: 758, startPoint y: 409, endPoint x: 1048, endPoint y: 390, distance: 290.6
click at [1048, 390] on icon at bounding box center [1068, 352] width 62 height 87
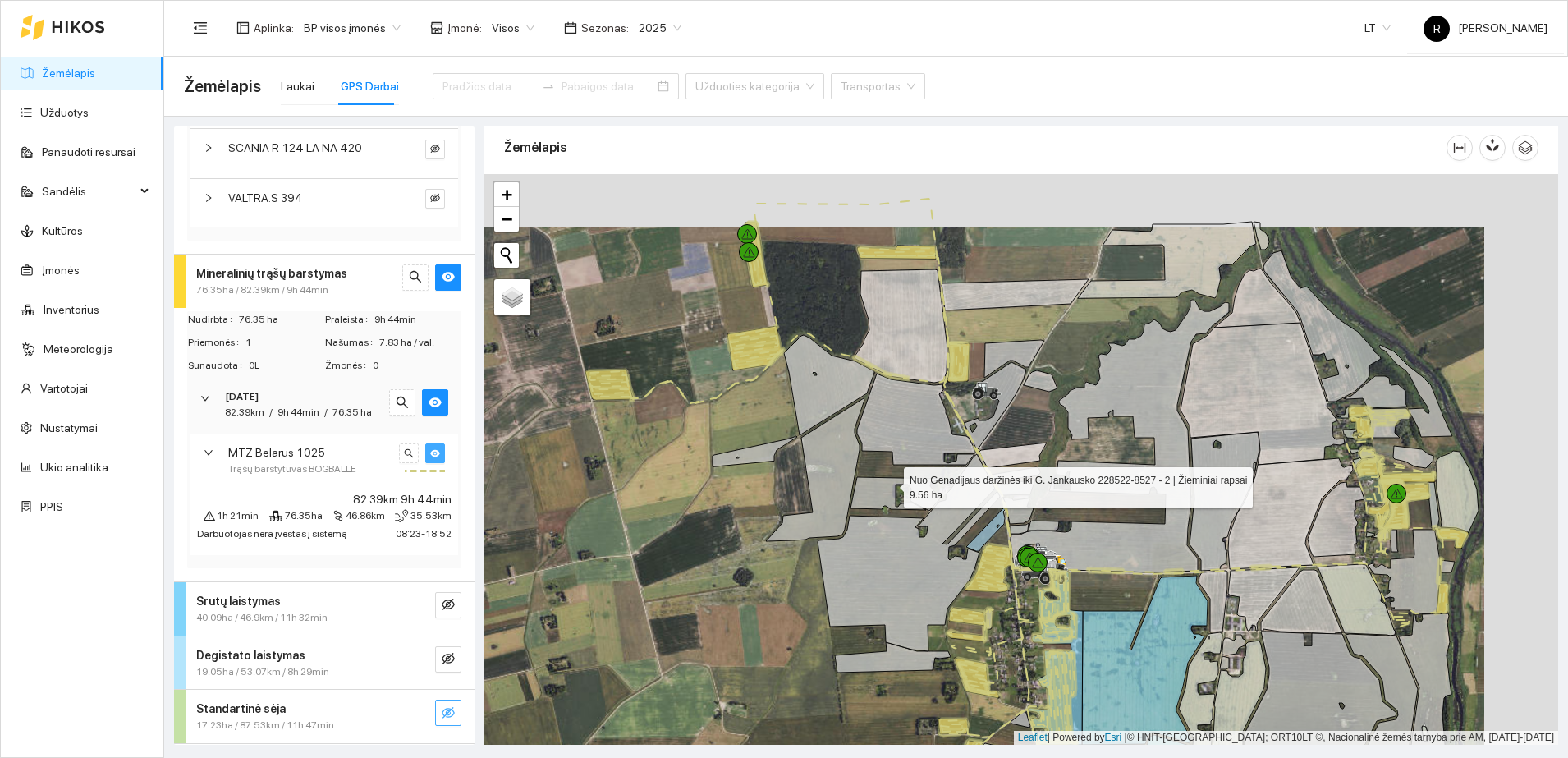
drag, startPoint x: 965, startPoint y: 428, endPoint x: 891, endPoint y: 482, distance: 91.6
click at [891, 482] on icon at bounding box center [897, 494] width 93 height 34
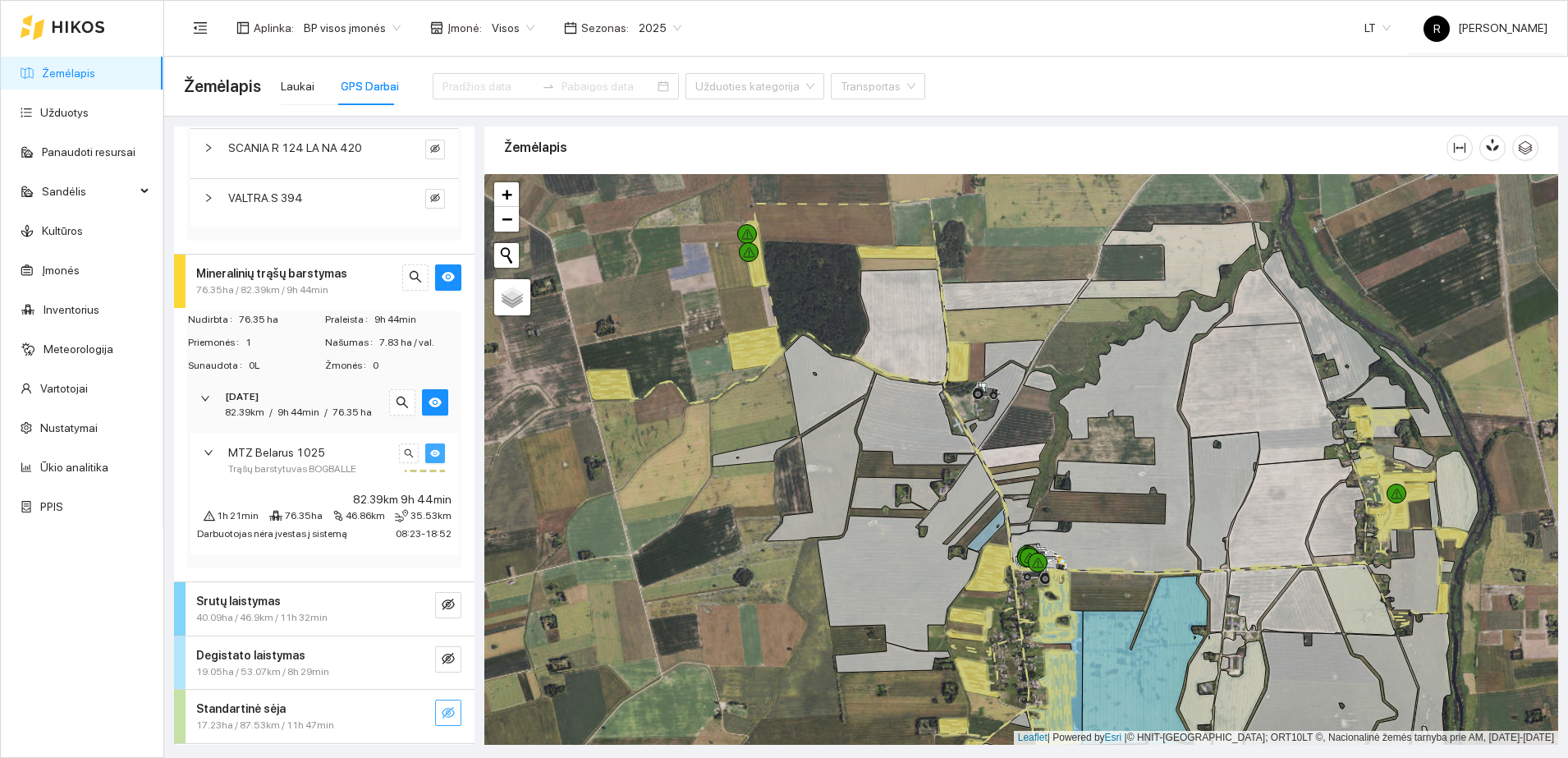
click at [757, 355] on icon at bounding box center [755, 347] width 55 height 45
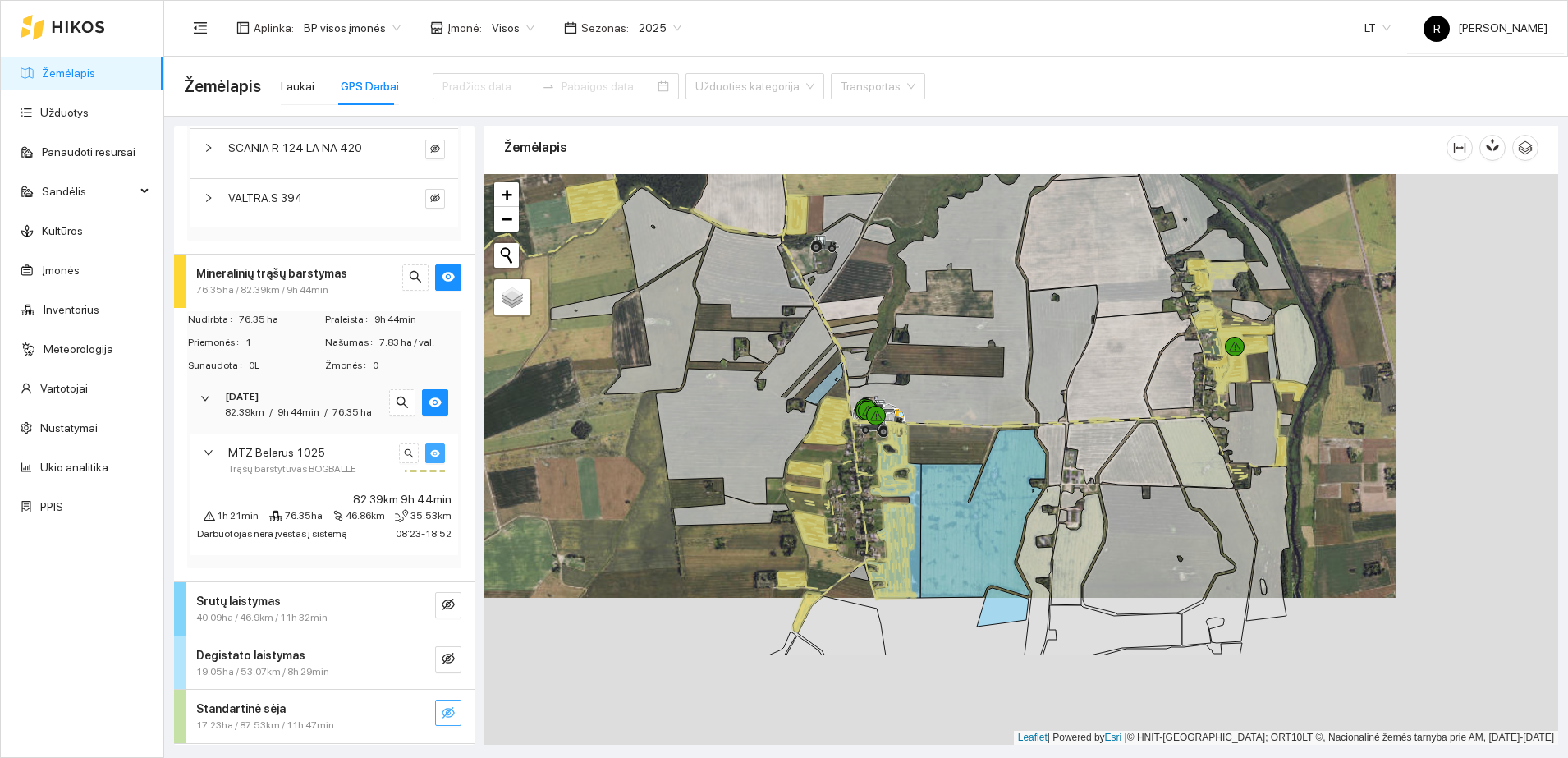
drag, startPoint x: 931, startPoint y: 531, endPoint x: 769, endPoint y: 380, distance: 221.5
click at [769, 380] on icon at bounding box center [747, 405] width 183 height 197
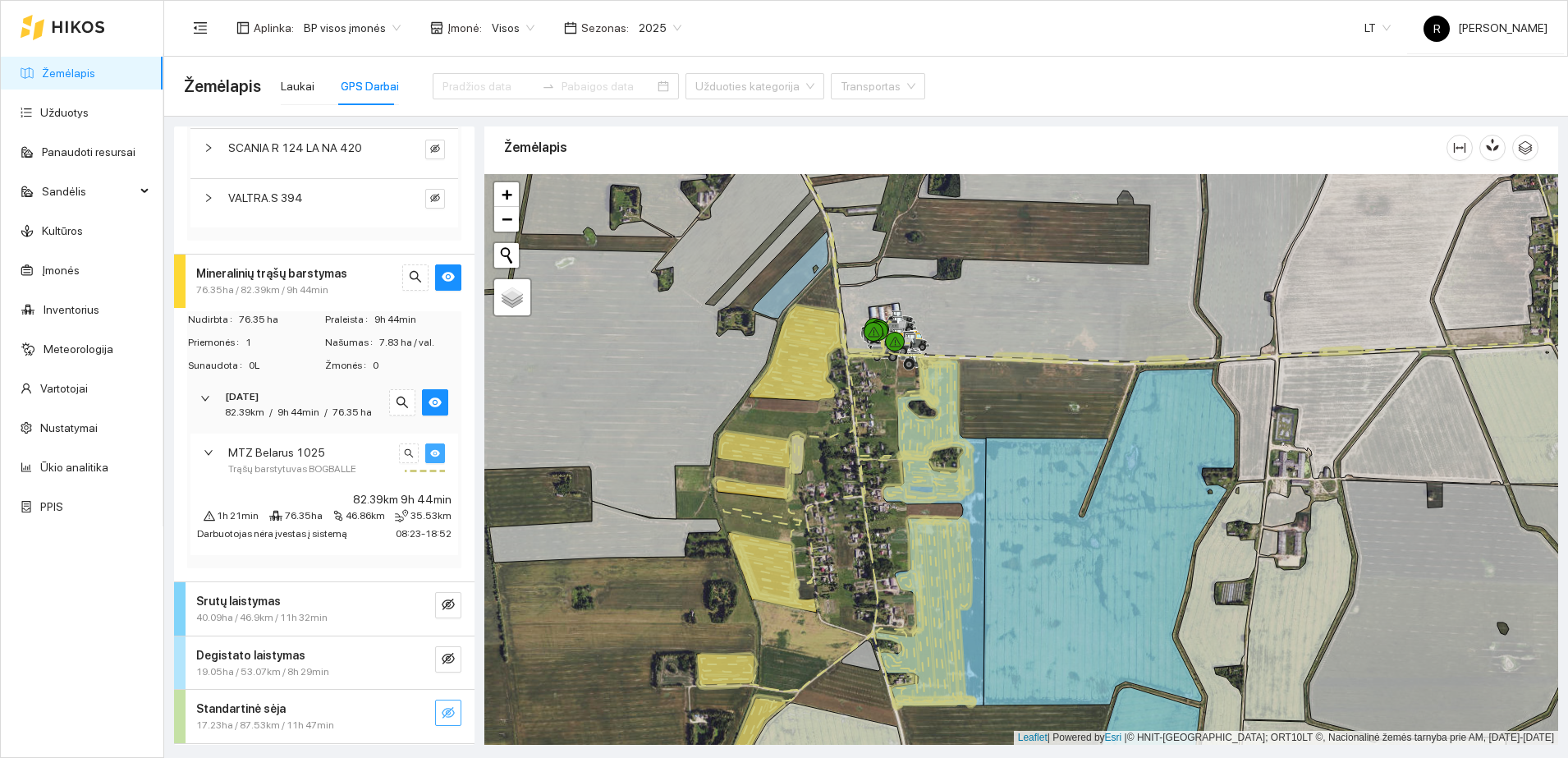
click at [802, 358] on icon at bounding box center [798, 352] width 93 height 95
click at [442, 276] on icon "eye" at bounding box center [448, 277] width 13 height 10
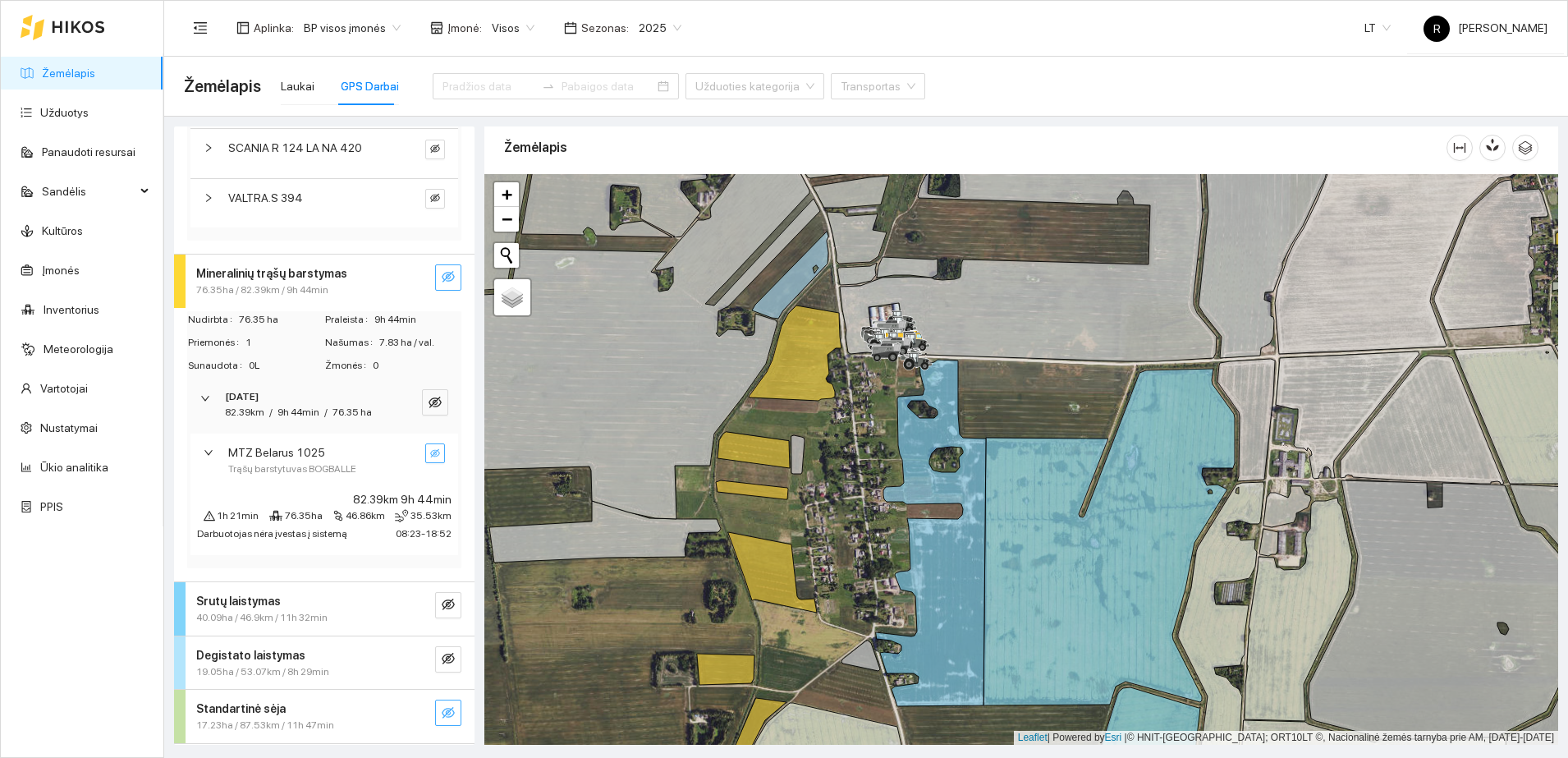
click at [342, 397] on div "[DATE]" at bounding box center [301, 397] width 154 height 16
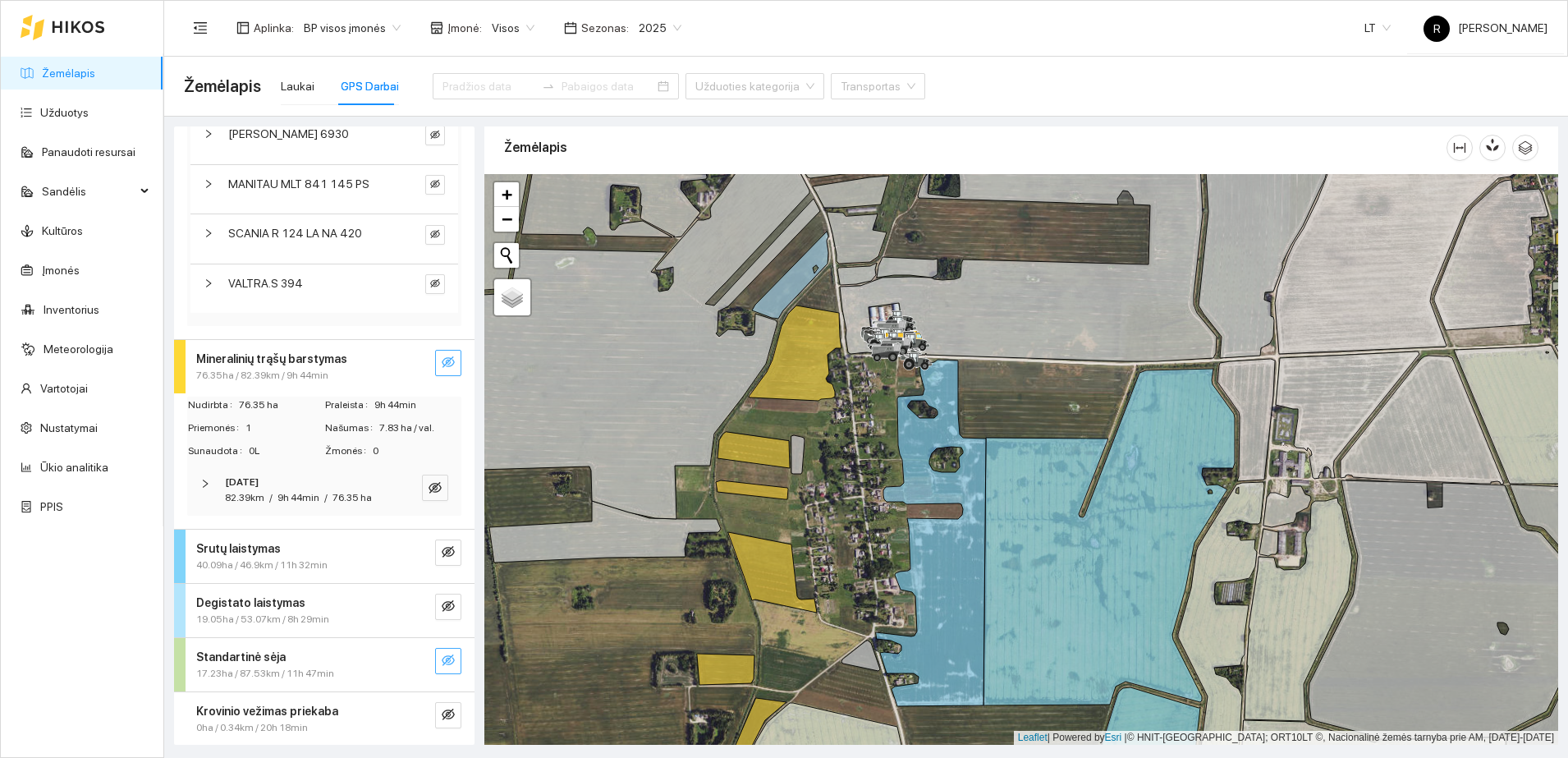
scroll to position [713, 0]
click at [336, 350] on div "Mineralinių trąšų barstymas" at bounding box center [296, 359] width 201 height 18
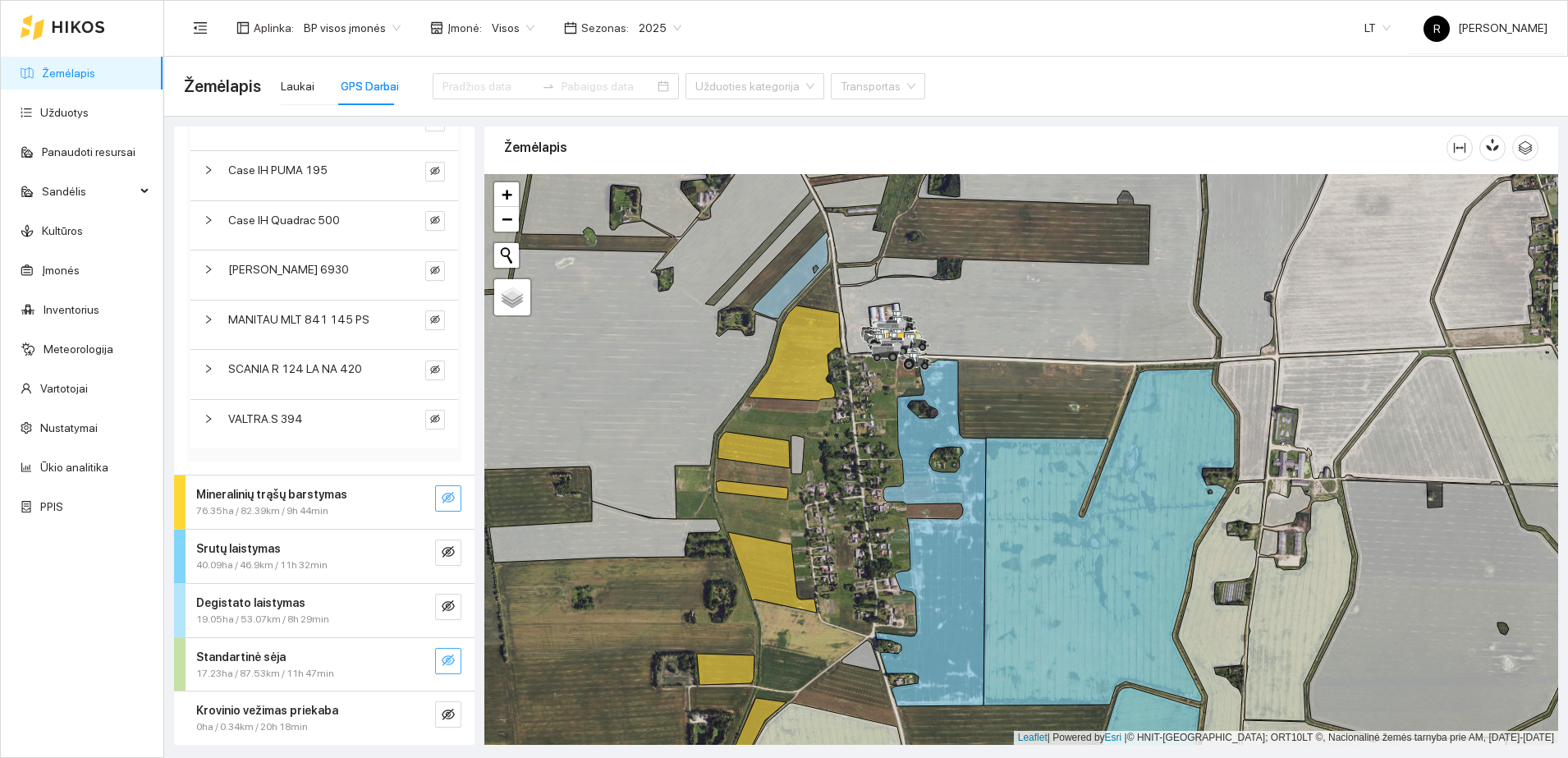
scroll to position [562, 0]
click at [298, 555] on div "Srutų laistymas" at bounding box center [296, 549] width 201 height 18
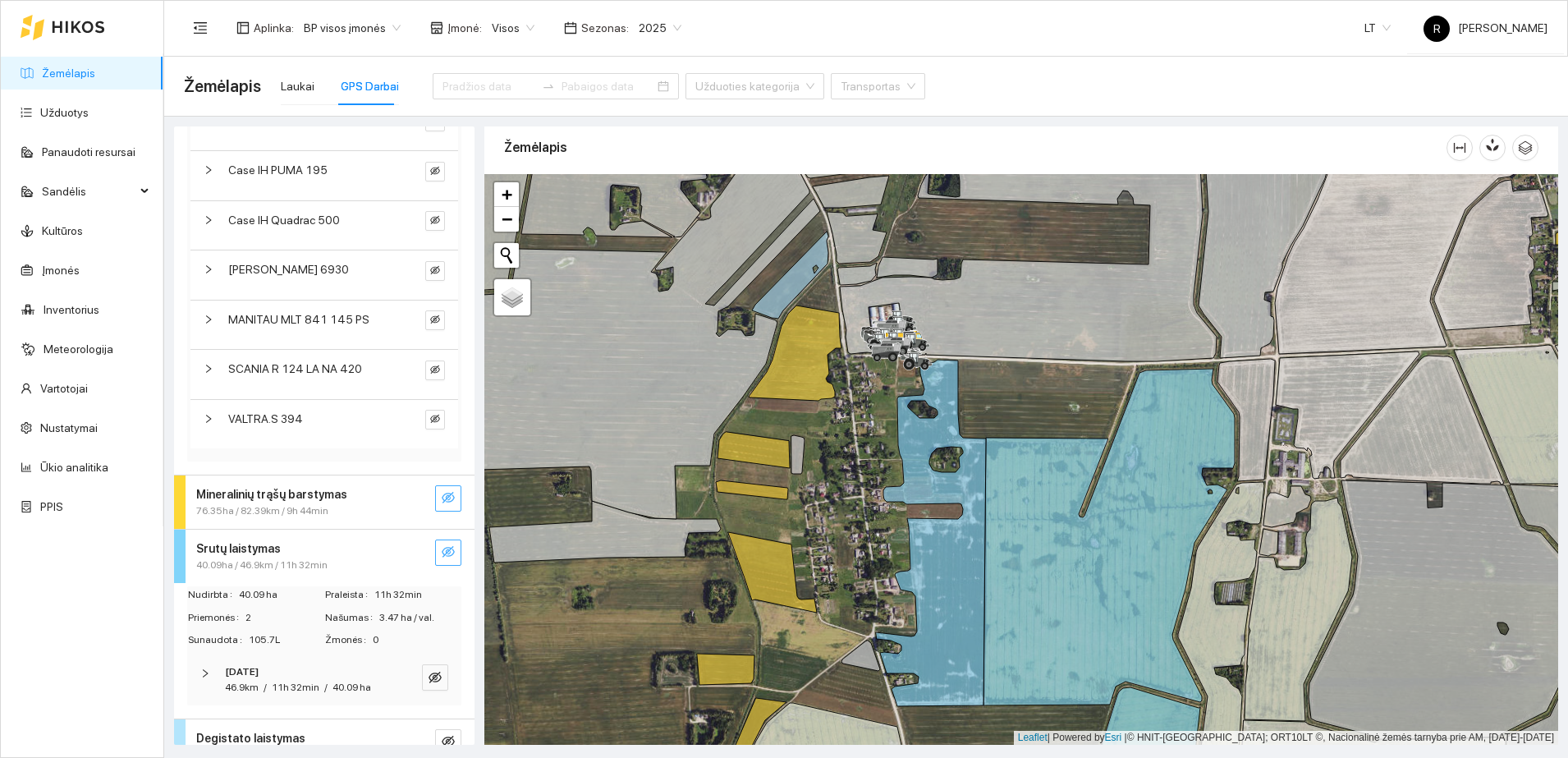
click at [442, 552] on icon "eye-invisible" at bounding box center [448, 552] width 13 height 12
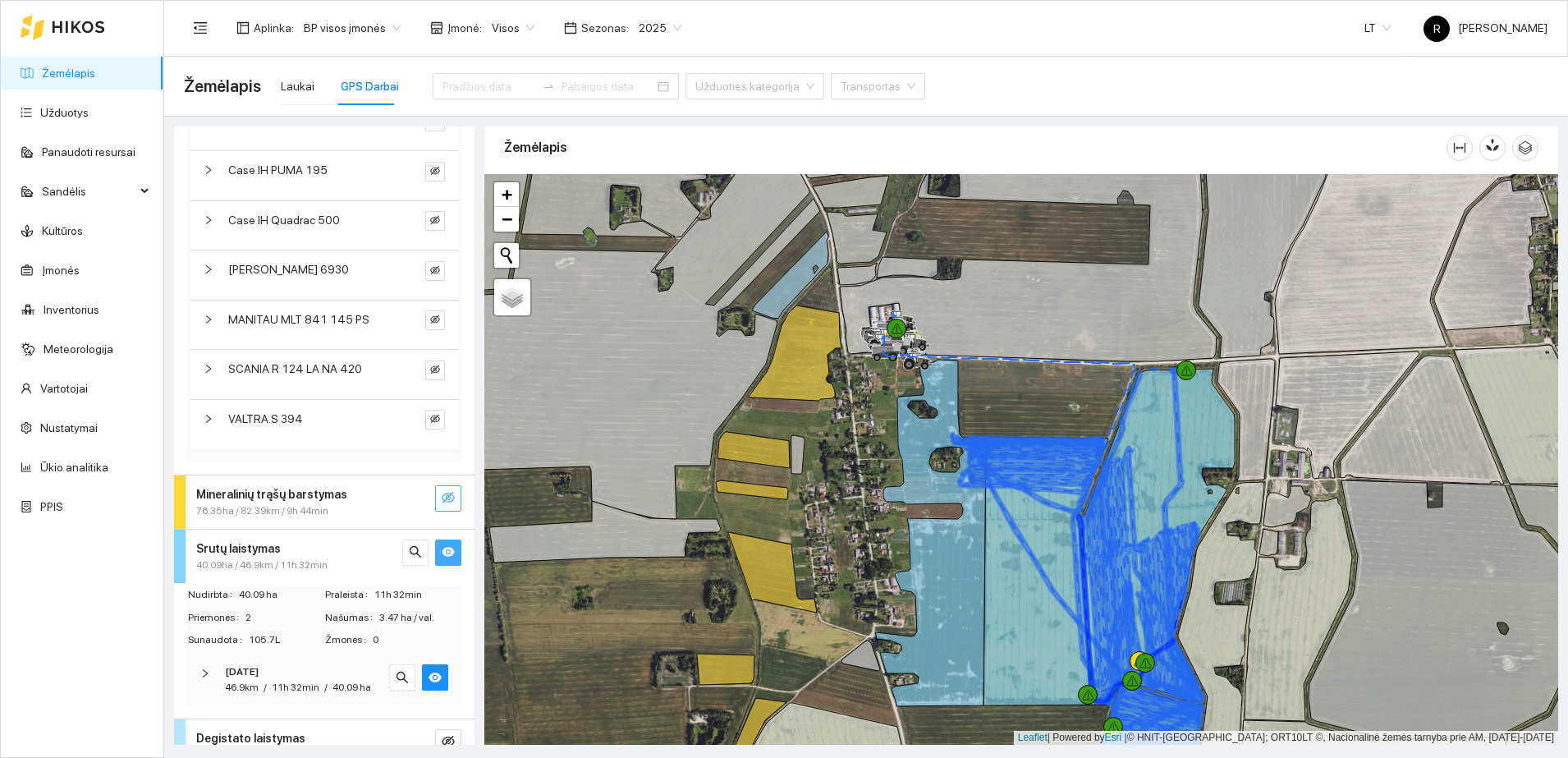
click at [442, 553] on icon "eye" at bounding box center [448, 552] width 13 height 10
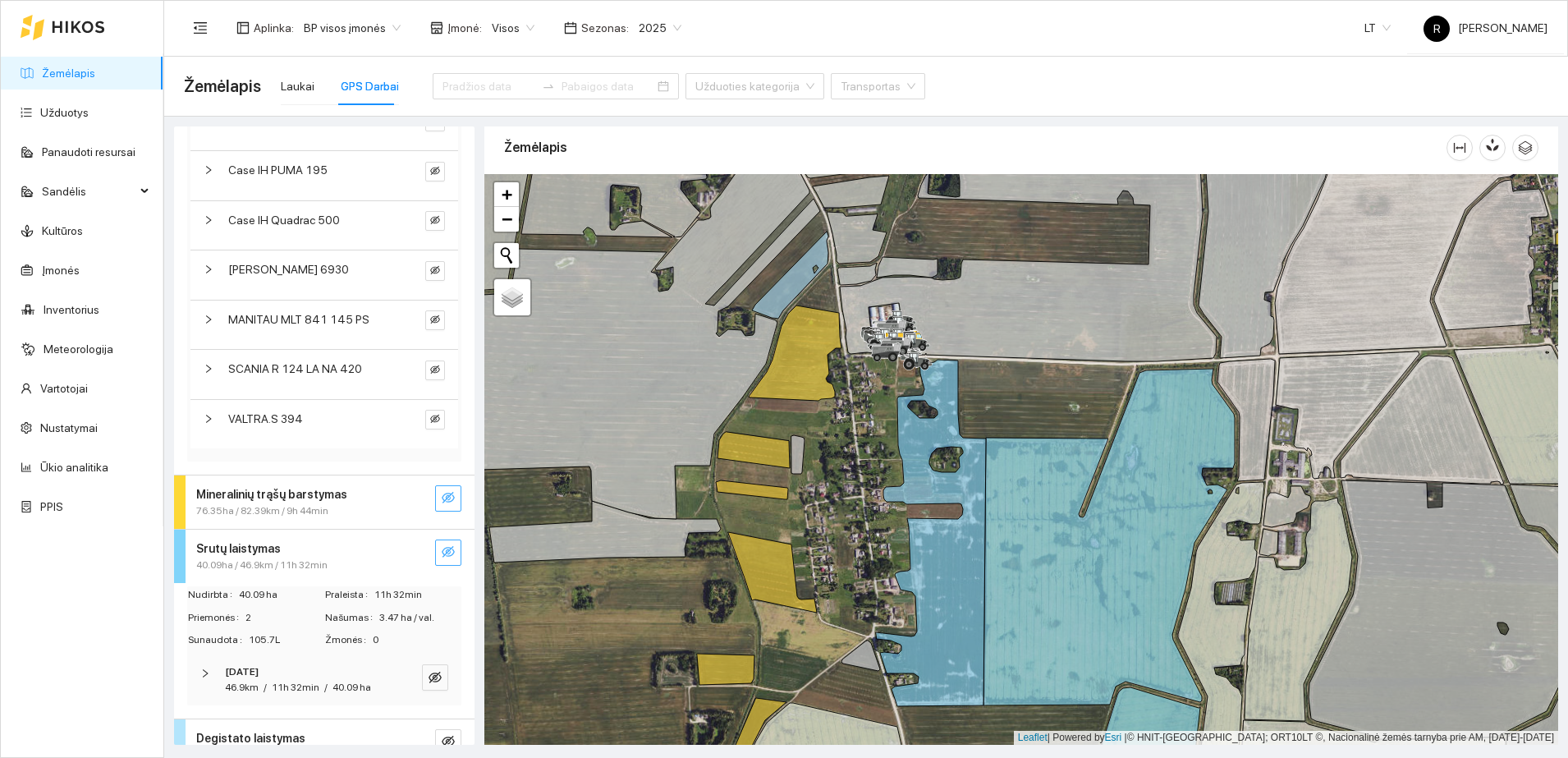
click at [362, 550] on div "Srutų laistymas" at bounding box center [296, 549] width 201 height 18
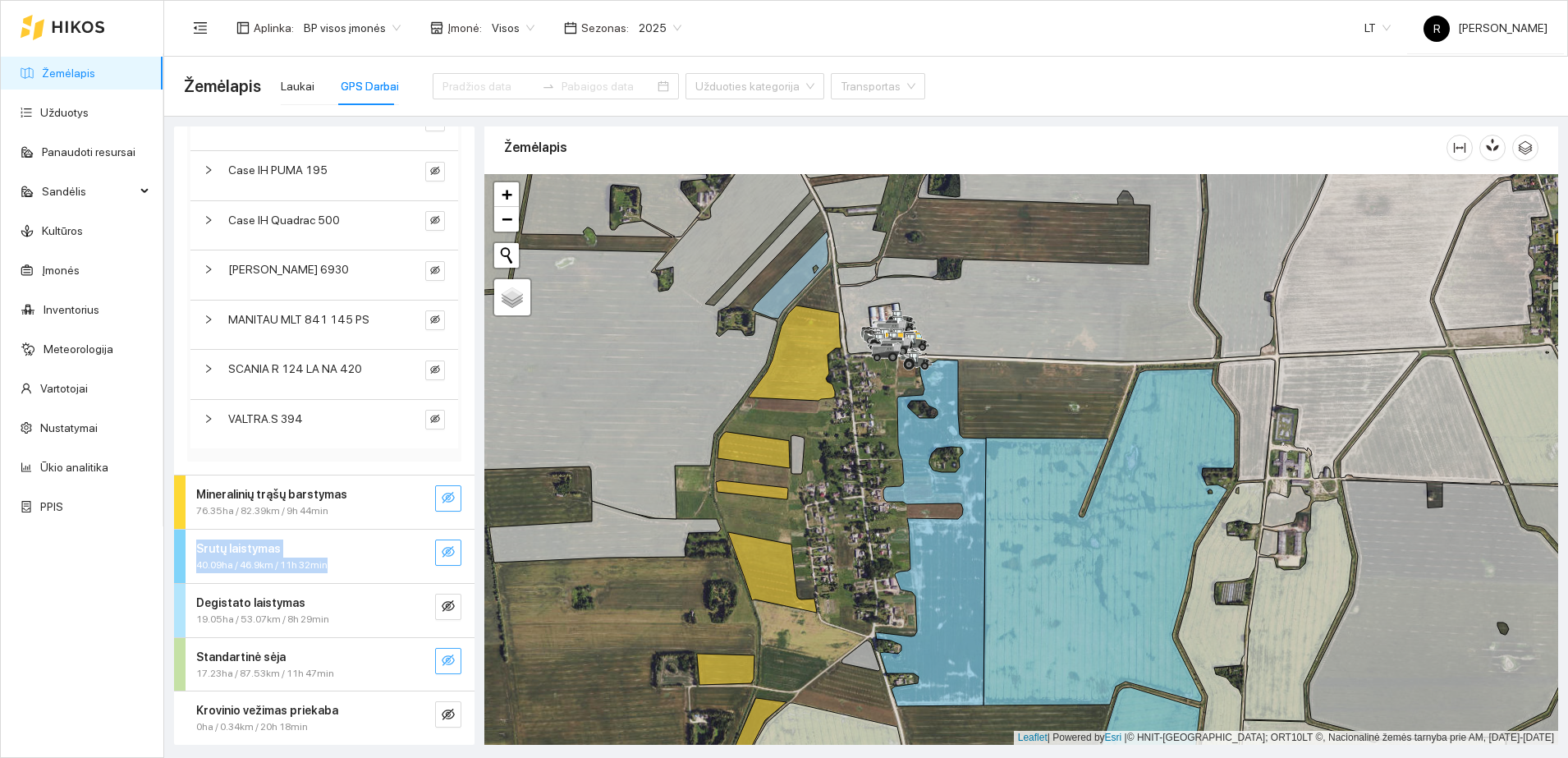
drag, startPoint x: 350, startPoint y: 560, endPoint x: 388, endPoint y: 517, distance: 57.4
click at [388, 517] on div "Darbas teleskopiniu krautuvu 0ha / 16.4km / 10h 46min Važiavimai be užduočių 0h…" at bounding box center [325, 154] width 300 height 1181
click at [298, 615] on span "19.05ha / 53.07km / 8h 29min" at bounding box center [262, 619] width 133 height 16
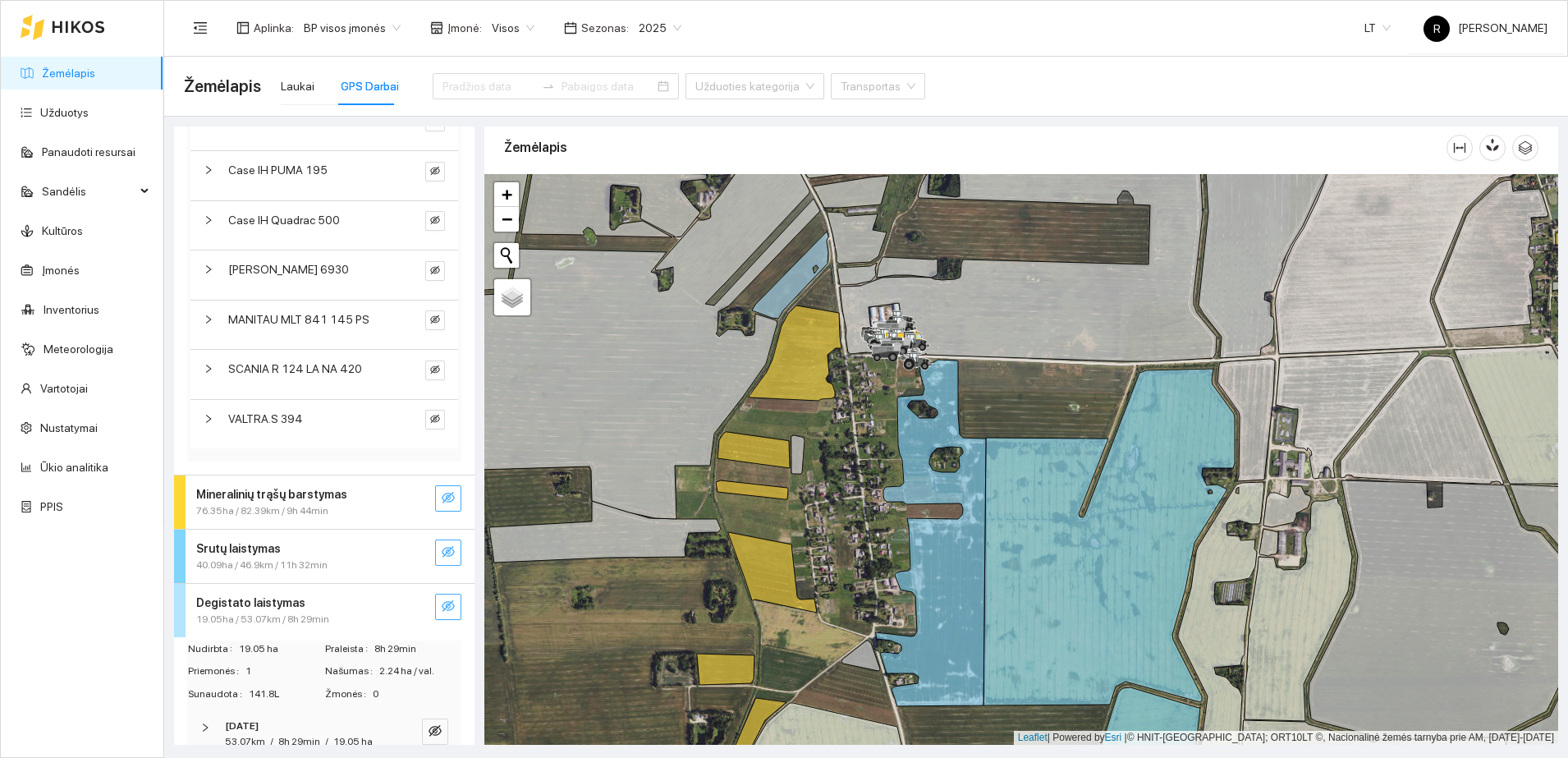
click at [442, 605] on icon "eye-invisible" at bounding box center [448, 606] width 13 height 12
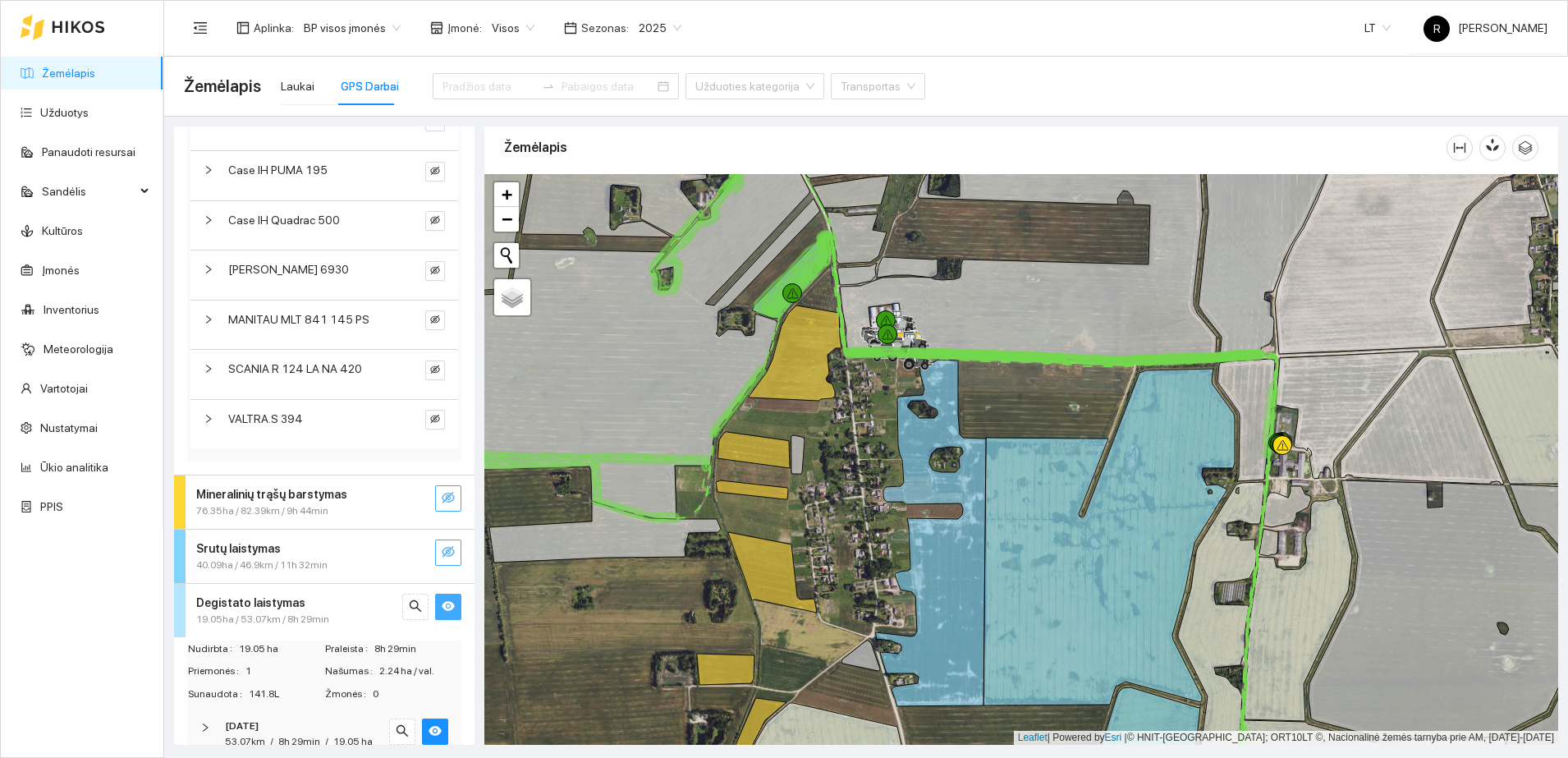
click at [442, 605] on icon "eye" at bounding box center [448, 606] width 13 height 10
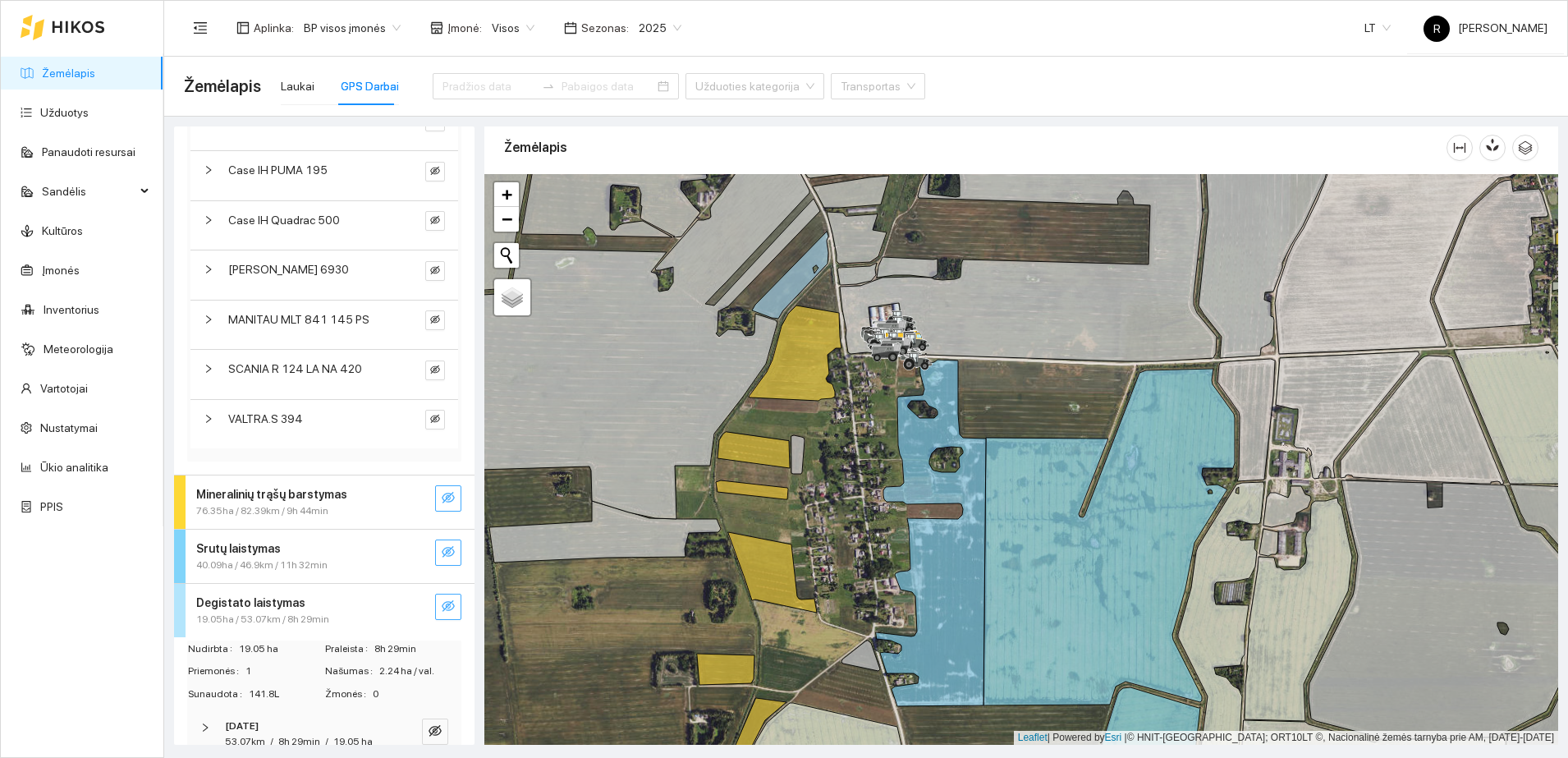
click at [365, 608] on div "Degistato laistymas" at bounding box center [296, 603] width 201 height 18
click at [300, 712] on strong "Krovinio vežimas priekaba" at bounding box center [266, 711] width 142 height 13
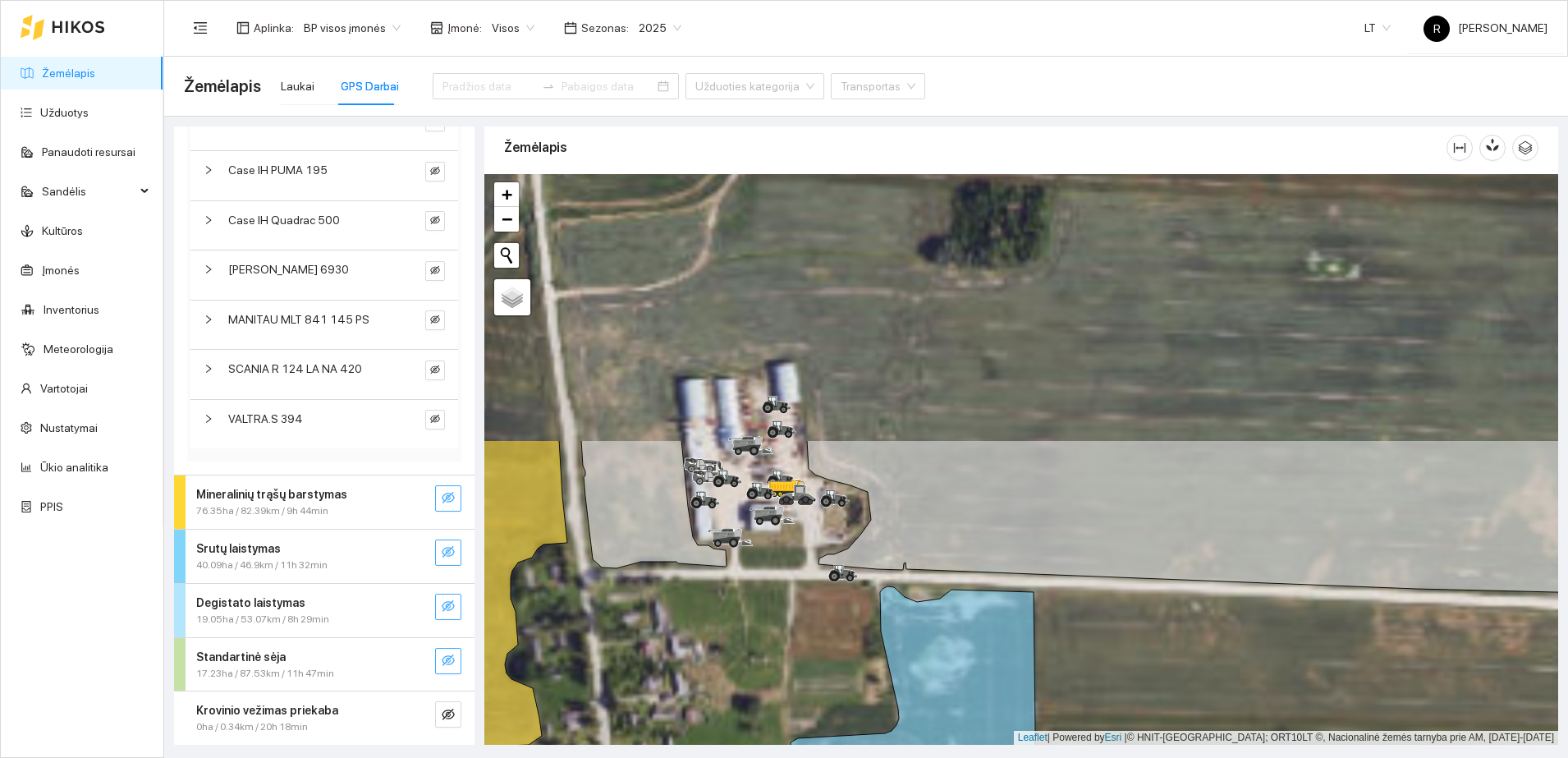
drag, startPoint x: 740, startPoint y: 344, endPoint x: 818, endPoint y: 686, distance: 350.8
click at [818, 686] on div at bounding box center [1021, 459] width 1074 height 570
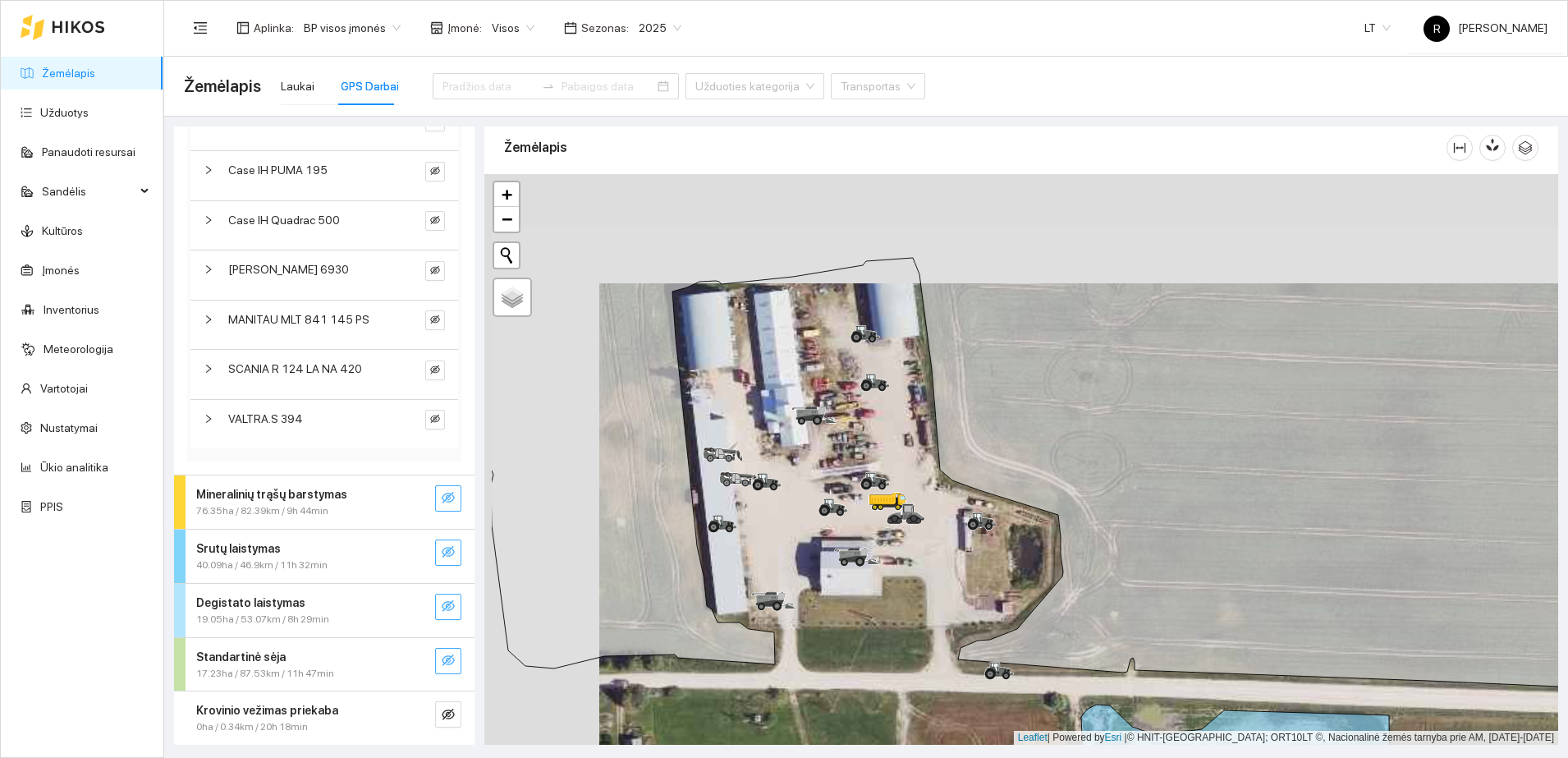
drag, startPoint x: 720, startPoint y: 570, endPoint x: 874, endPoint y: 697, distance: 199.6
click at [873, 699] on div at bounding box center [1021, 459] width 1074 height 570
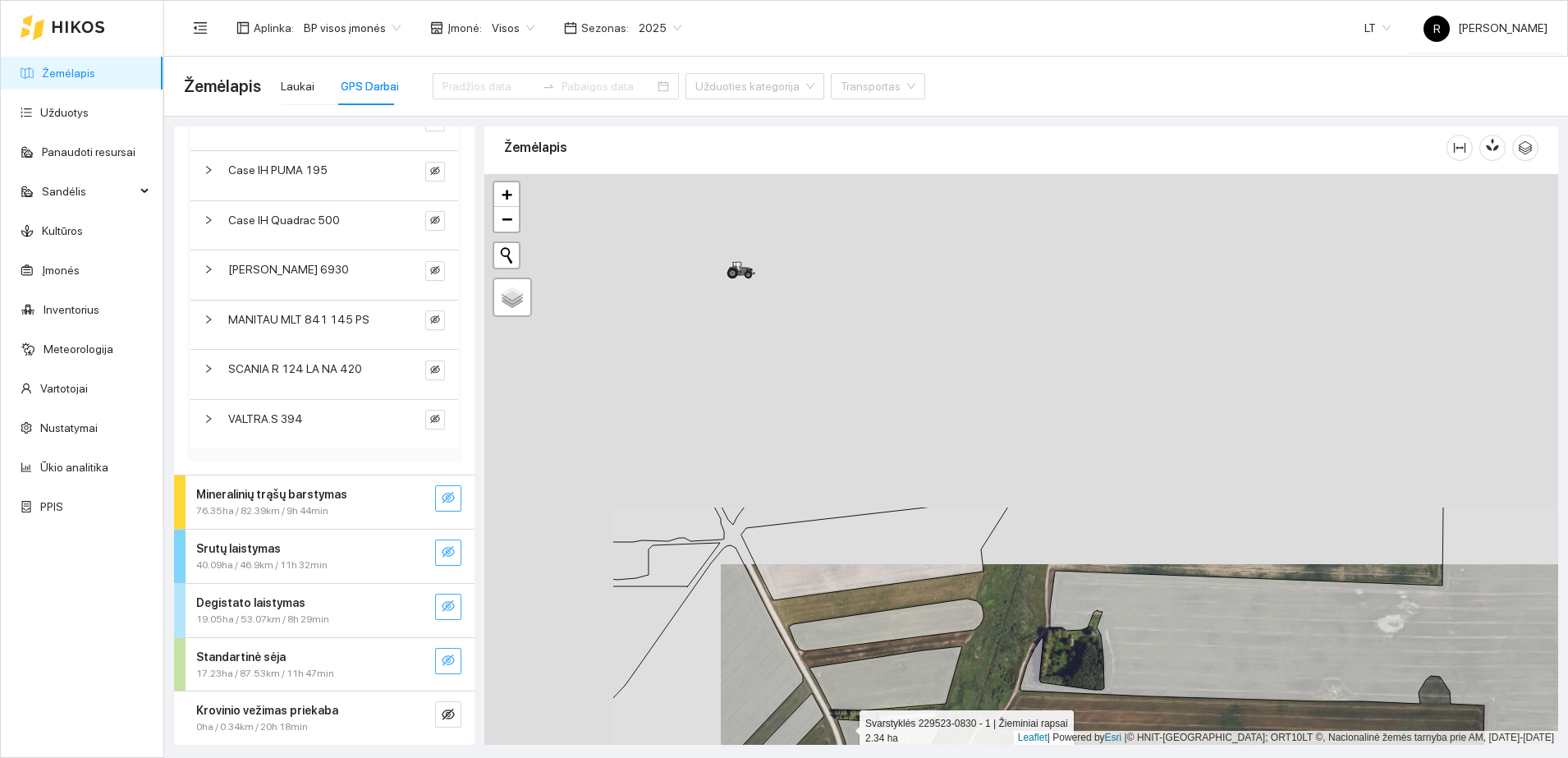
drag, startPoint x: 613, startPoint y: 345, endPoint x: 845, endPoint y: 726, distance: 446.1
click at [845, 726] on icon at bounding box center [897, 770] width 120 height 104
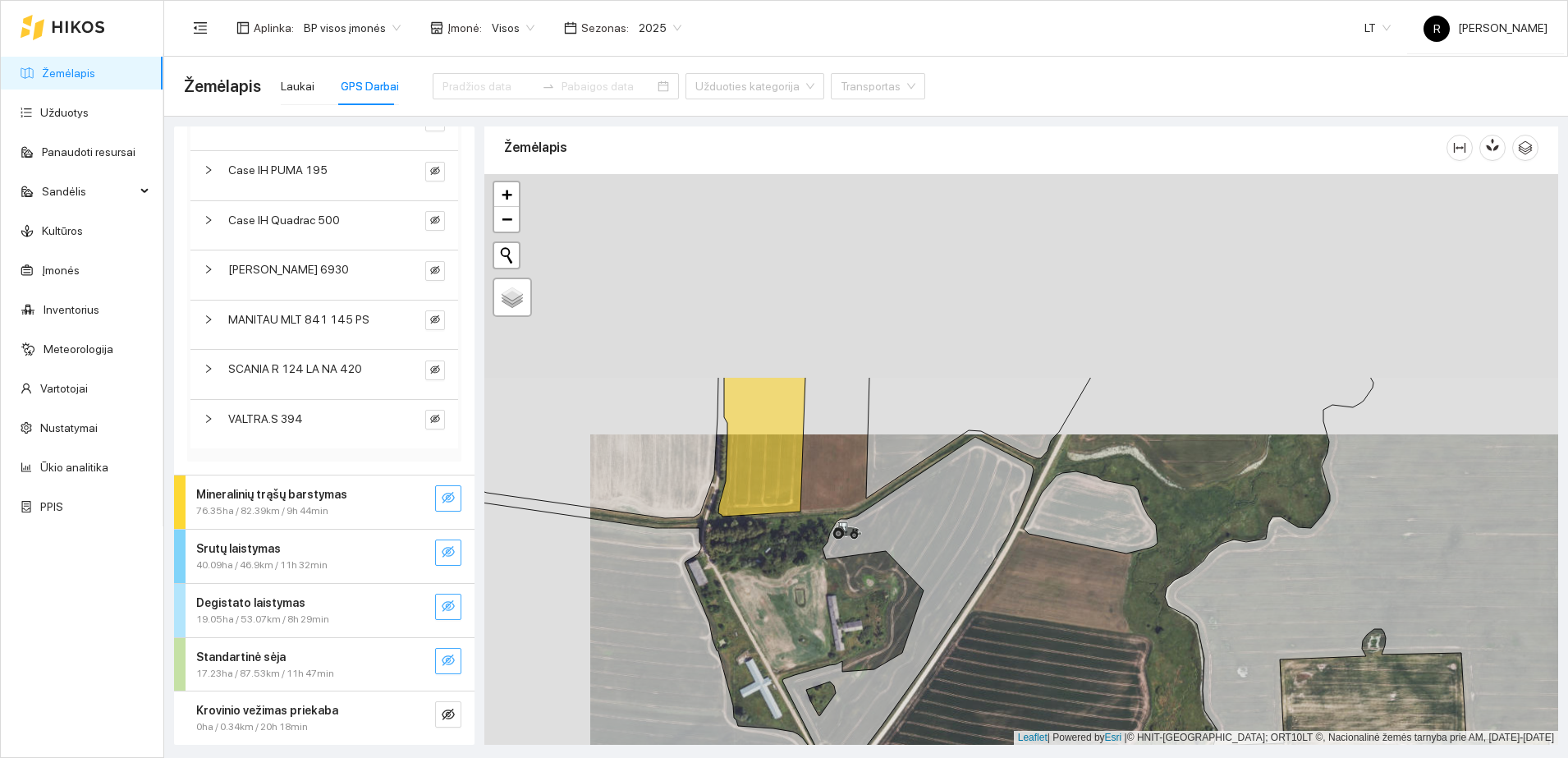
drag, startPoint x: 633, startPoint y: 343, endPoint x: 746, endPoint y: 614, distance: 293.6
click at [746, 614] on div at bounding box center [1021, 459] width 1074 height 570
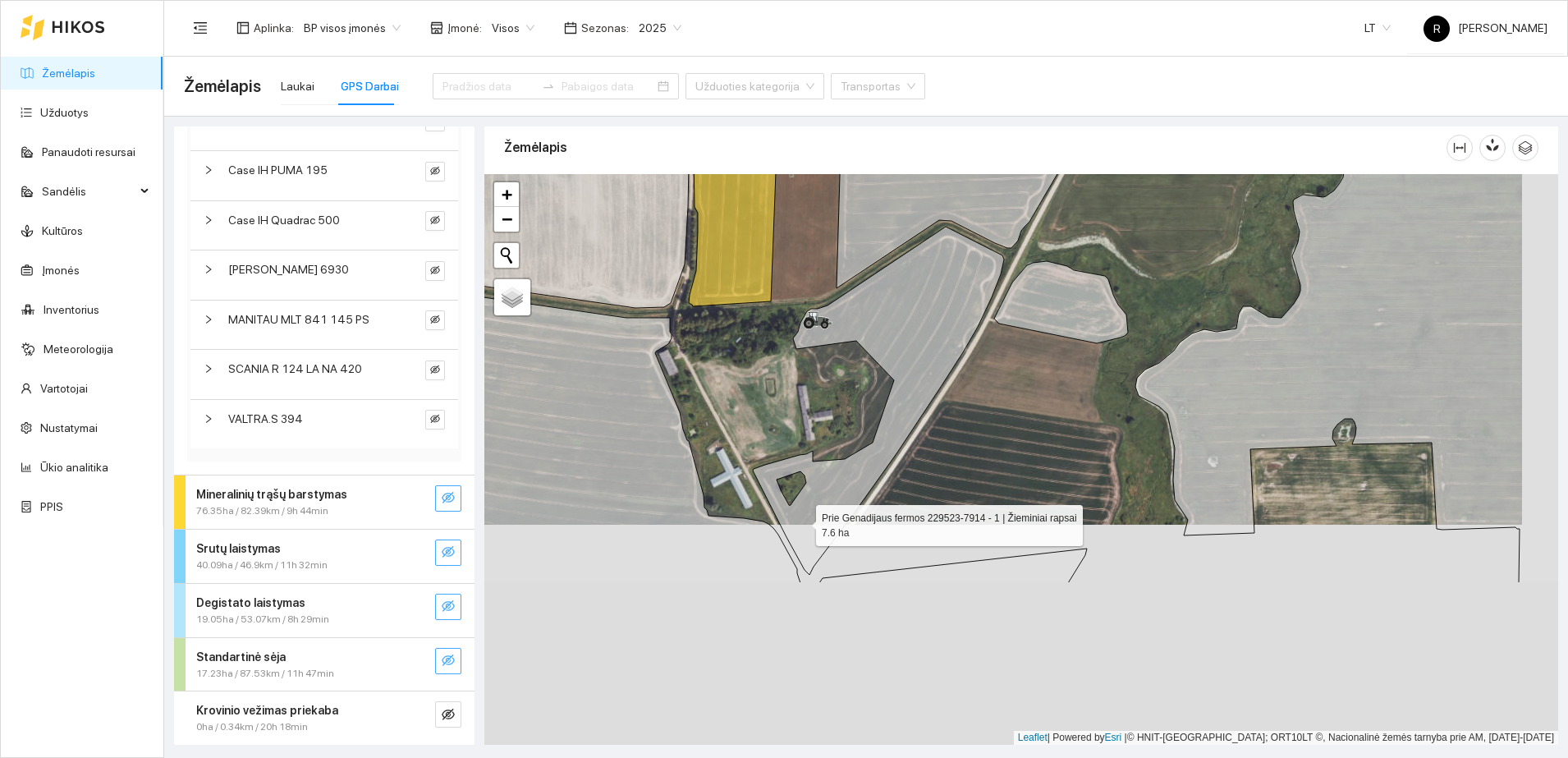
drag, startPoint x: 838, startPoint y: 743, endPoint x: 801, endPoint y: 523, distance: 223.1
click at [801, 523] on icon at bounding box center [878, 400] width 252 height 348
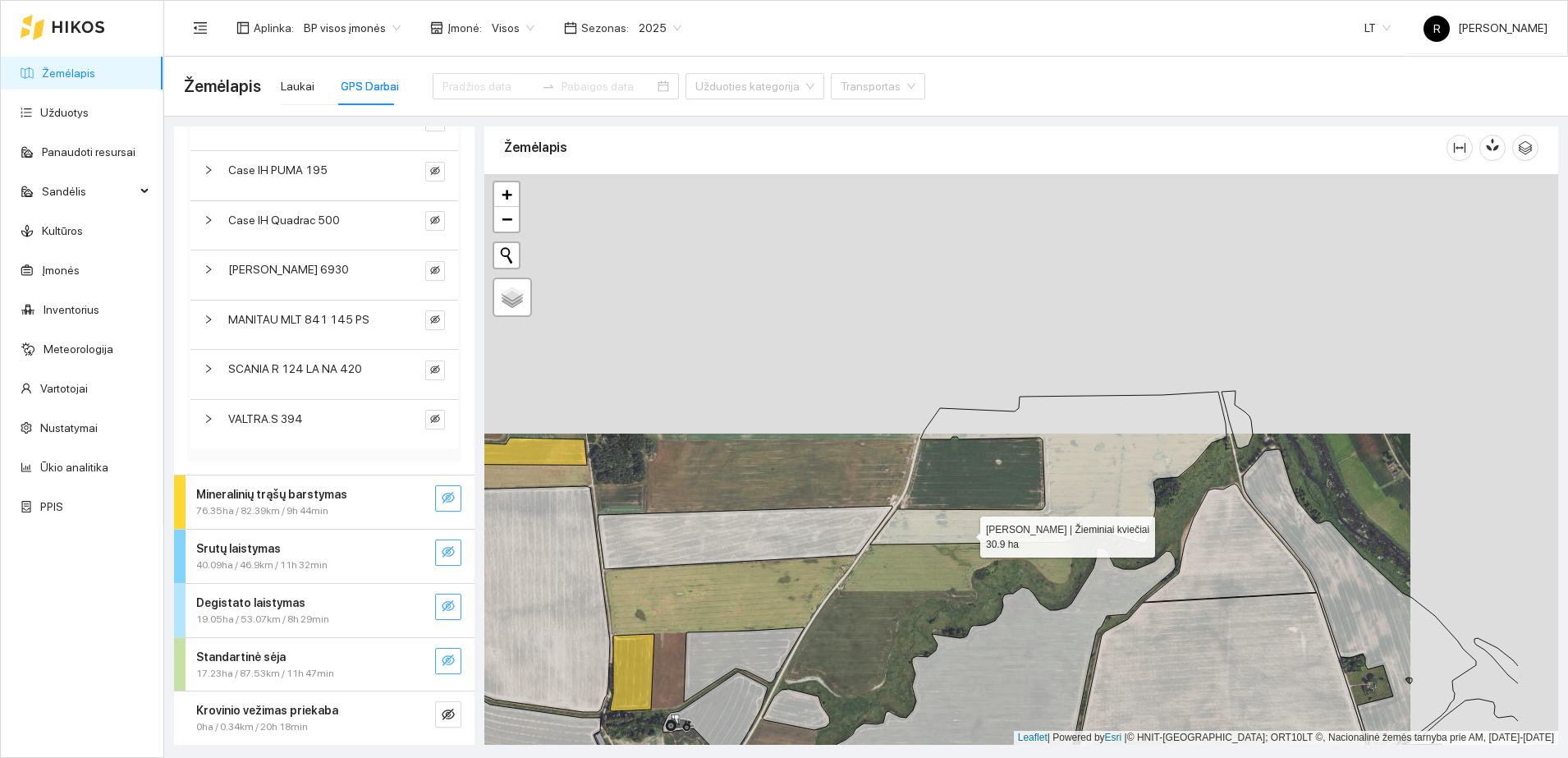
drag, startPoint x: 1077, startPoint y: 330, endPoint x: 963, endPoint y: 535, distance: 234.6
click at [963, 535] on icon at bounding box center [1048, 468] width 356 height 153
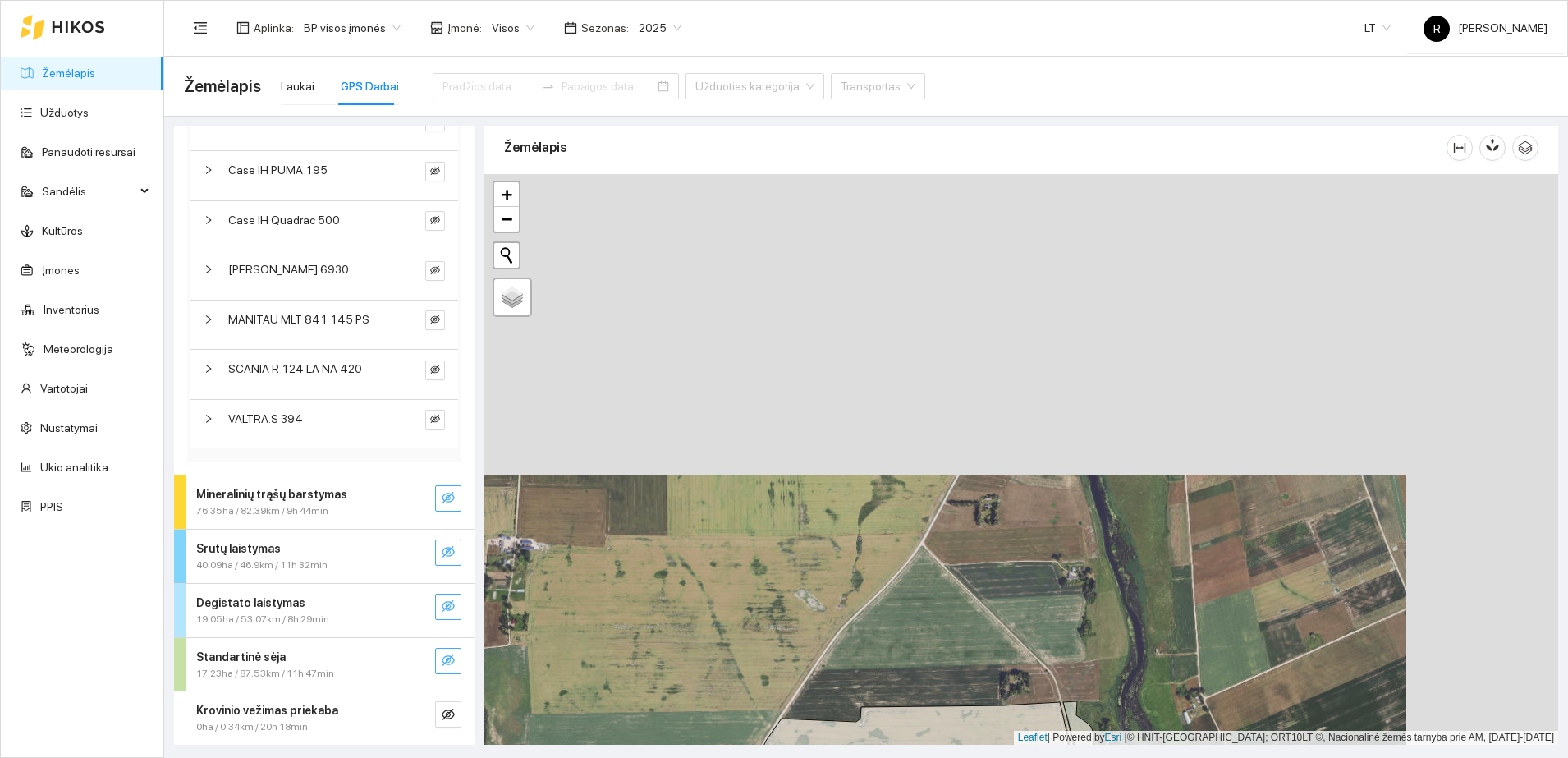
drag, startPoint x: 1046, startPoint y: 423, endPoint x: 956, endPoint y: 597, distance: 195.9
click at [956, 599] on div at bounding box center [1021, 459] width 1074 height 570
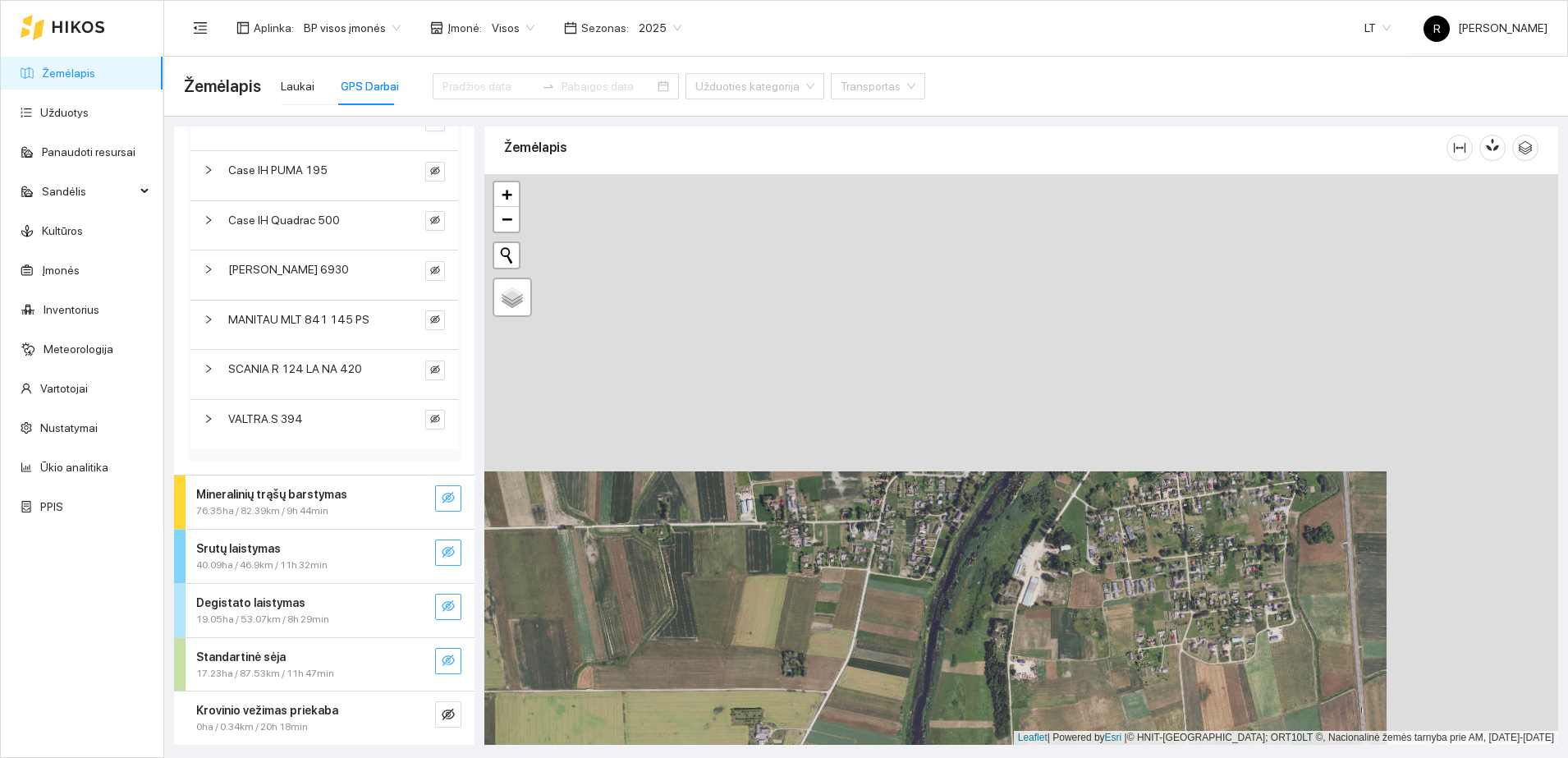
drag, startPoint x: 1094, startPoint y: 262, endPoint x: 901, endPoint y: 567, distance: 360.9
click at [901, 567] on div at bounding box center [1021, 459] width 1074 height 570
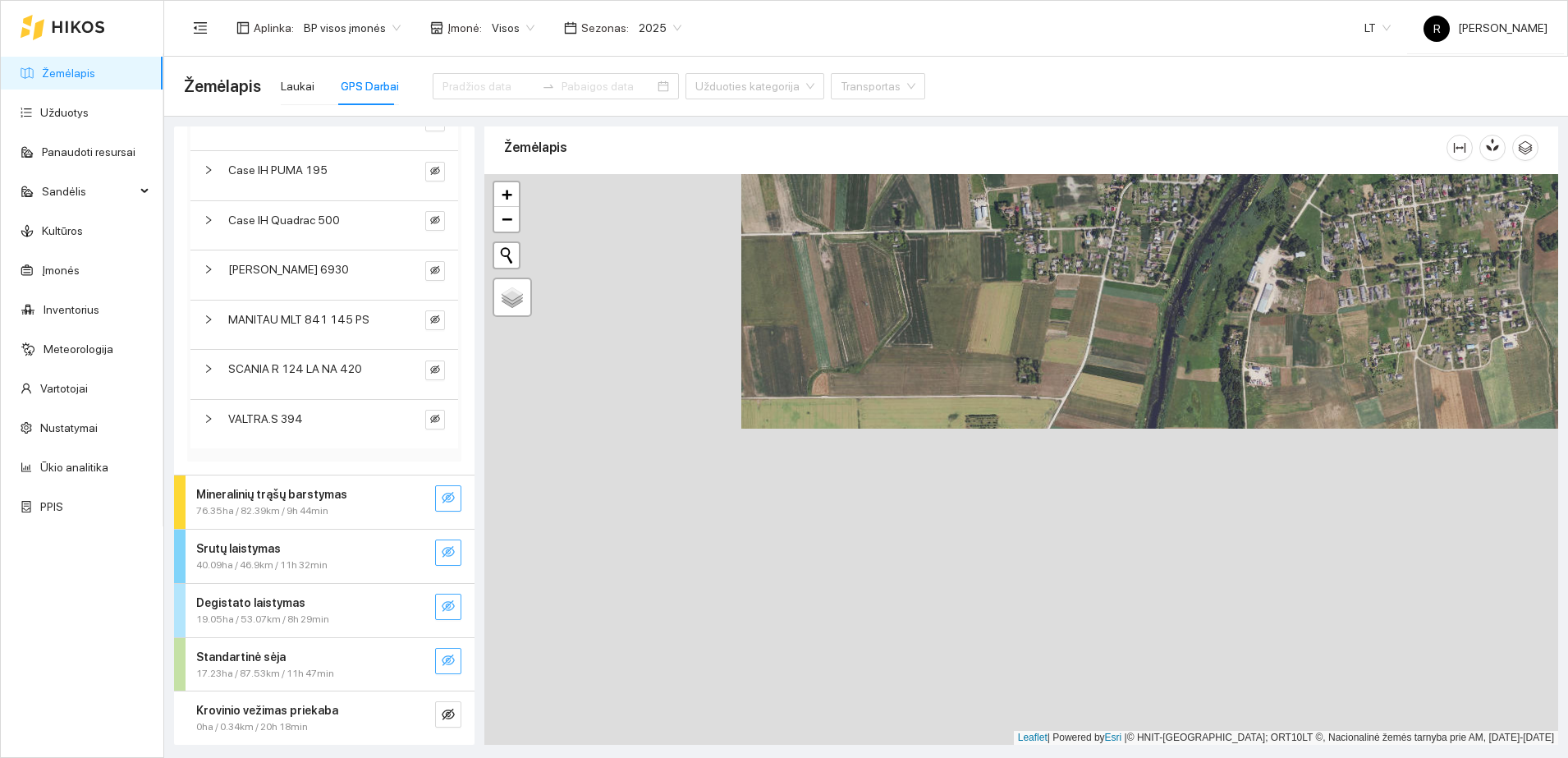
drag, startPoint x: 971, startPoint y: 556, endPoint x: 1262, endPoint y: 164, distance: 488.2
click at [1262, 164] on div "Žemėlapis" at bounding box center [1021, 430] width 1074 height 619
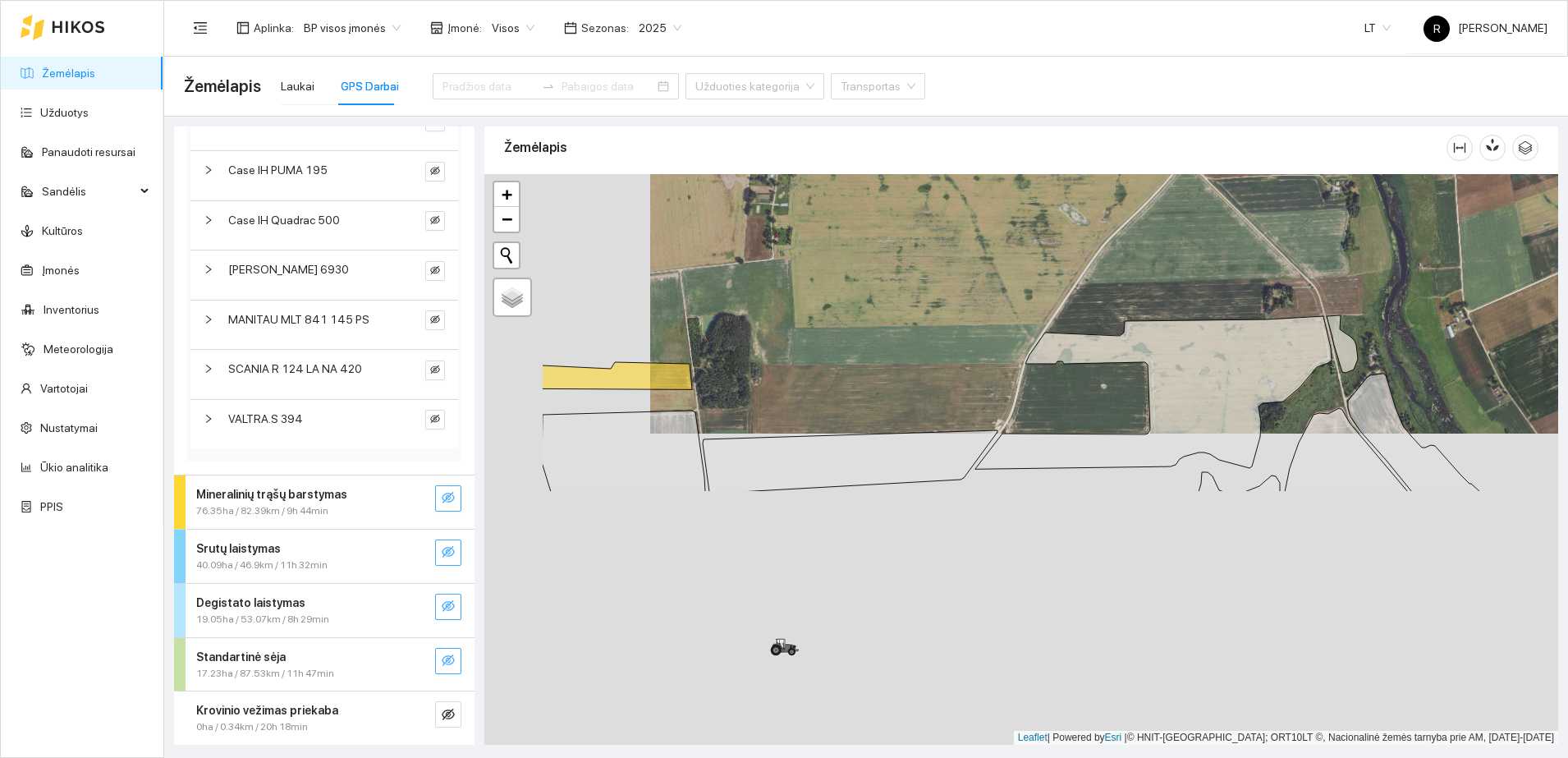
drag, startPoint x: 853, startPoint y: 686, endPoint x: 1036, endPoint y: 331, distance: 399.4
click at [1034, 335] on div at bounding box center [1021, 459] width 1074 height 570
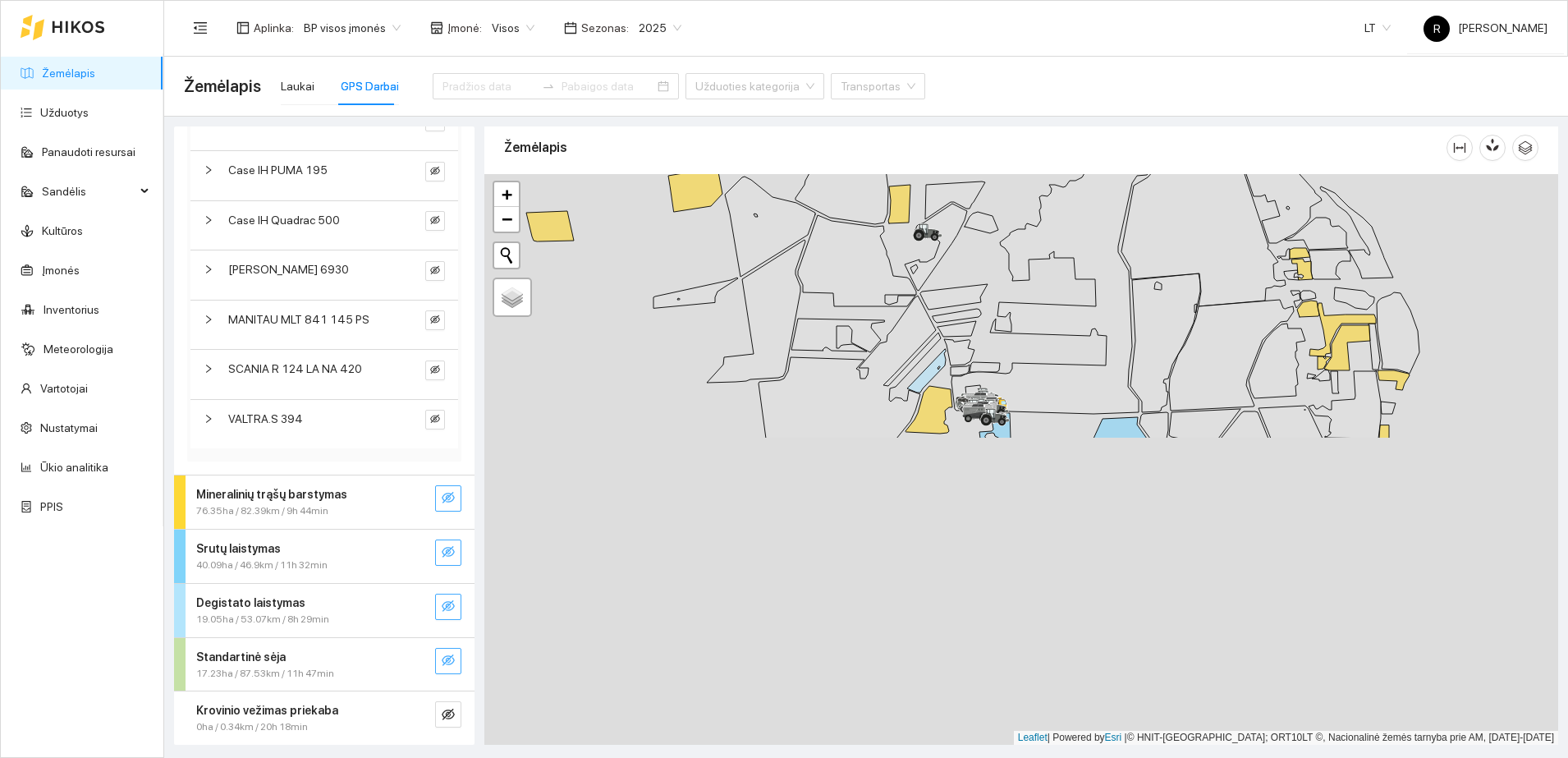
drag, startPoint x: 932, startPoint y: 671, endPoint x: 992, endPoint y: 307, distance: 368.9
click at [992, 307] on div at bounding box center [1021, 459] width 1074 height 570
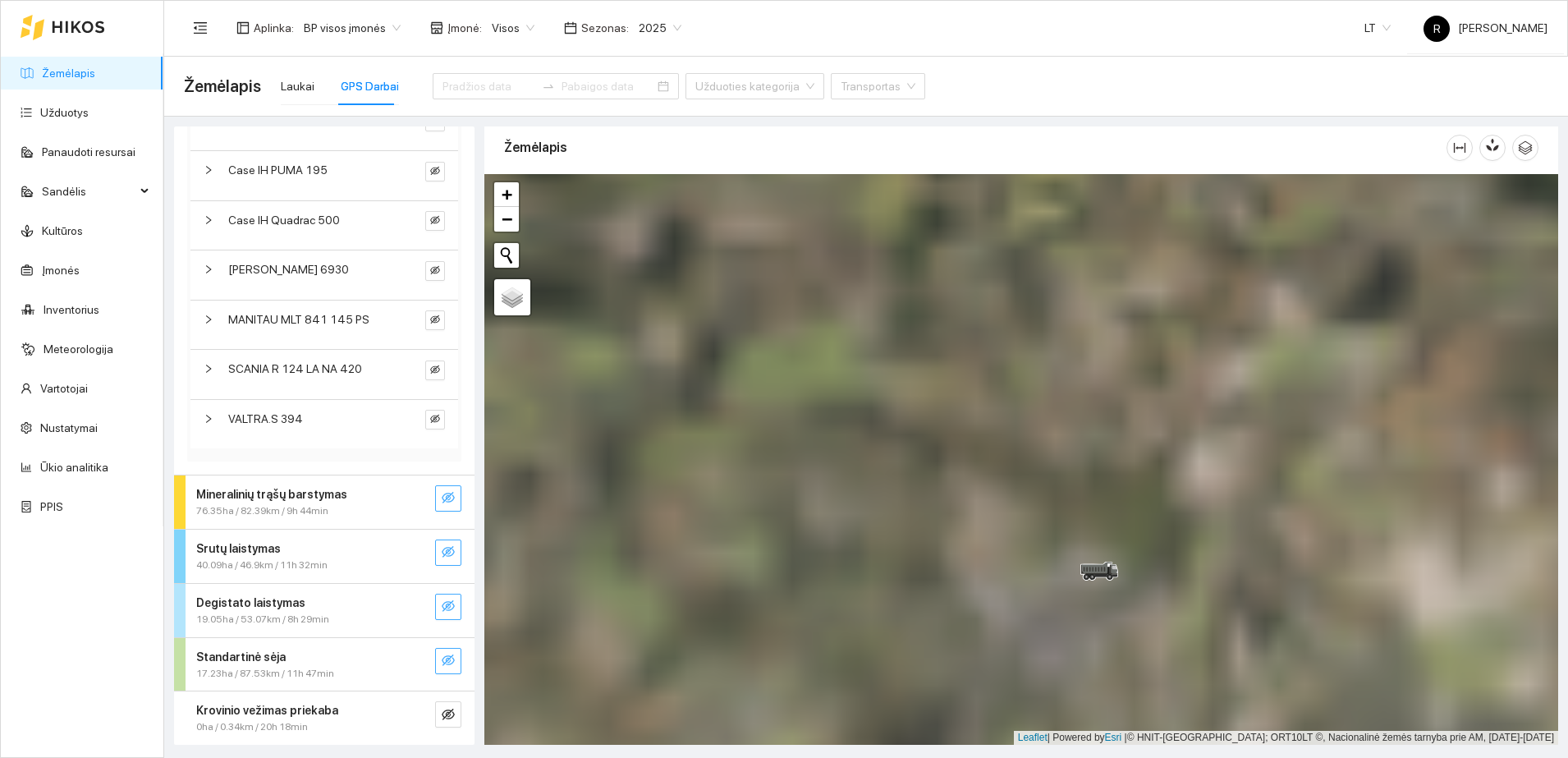
drag, startPoint x: 701, startPoint y: 386, endPoint x: 1145, endPoint y: 714, distance: 552.0
click at [1145, 714] on div at bounding box center [1021, 459] width 1074 height 570
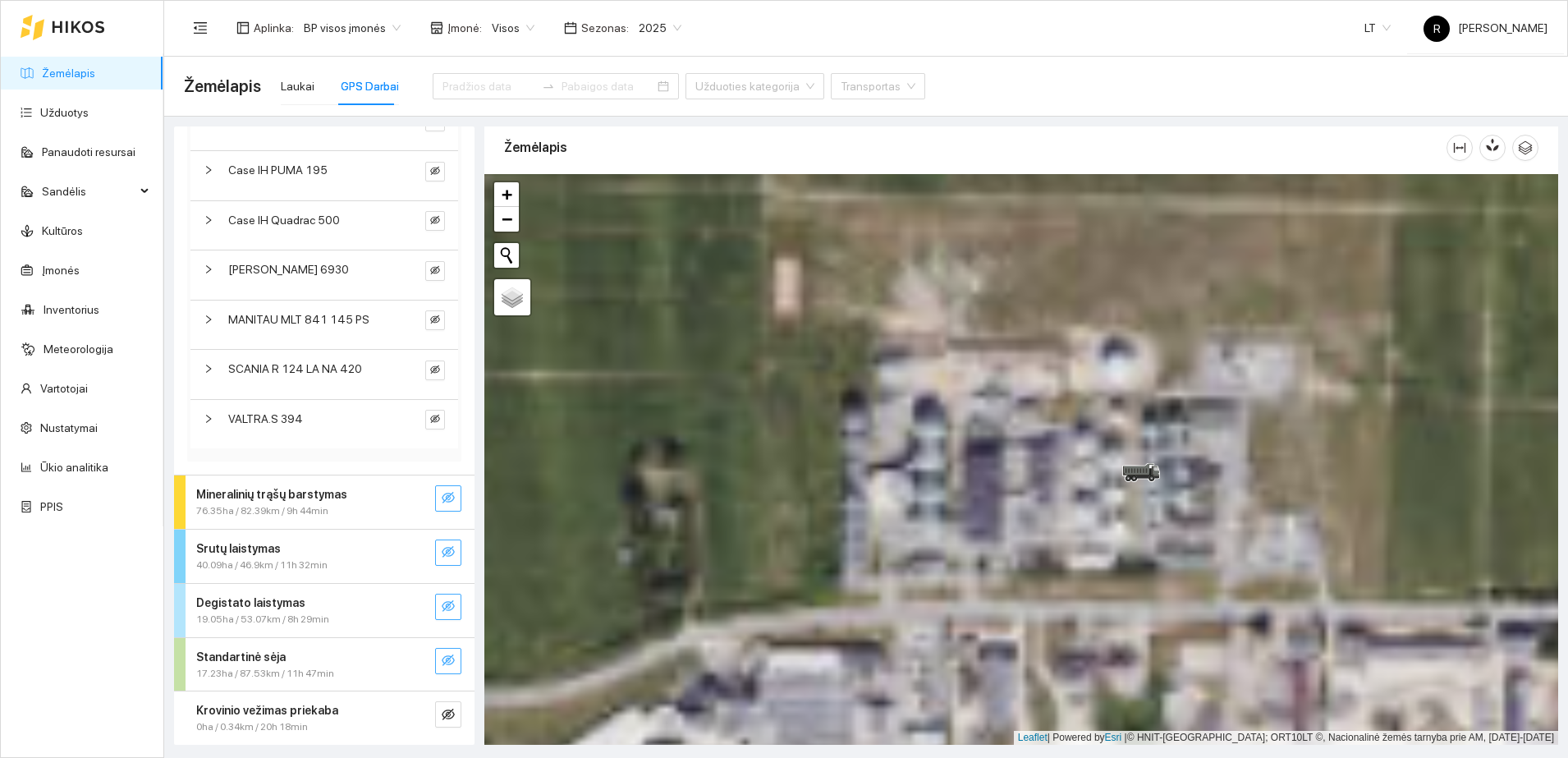
drag, startPoint x: 1067, startPoint y: 313, endPoint x: 1067, endPoint y: 686, distance: 373.0
click at [1067, 686] on div at bounding box center [1021, 459] width 1074 height 570
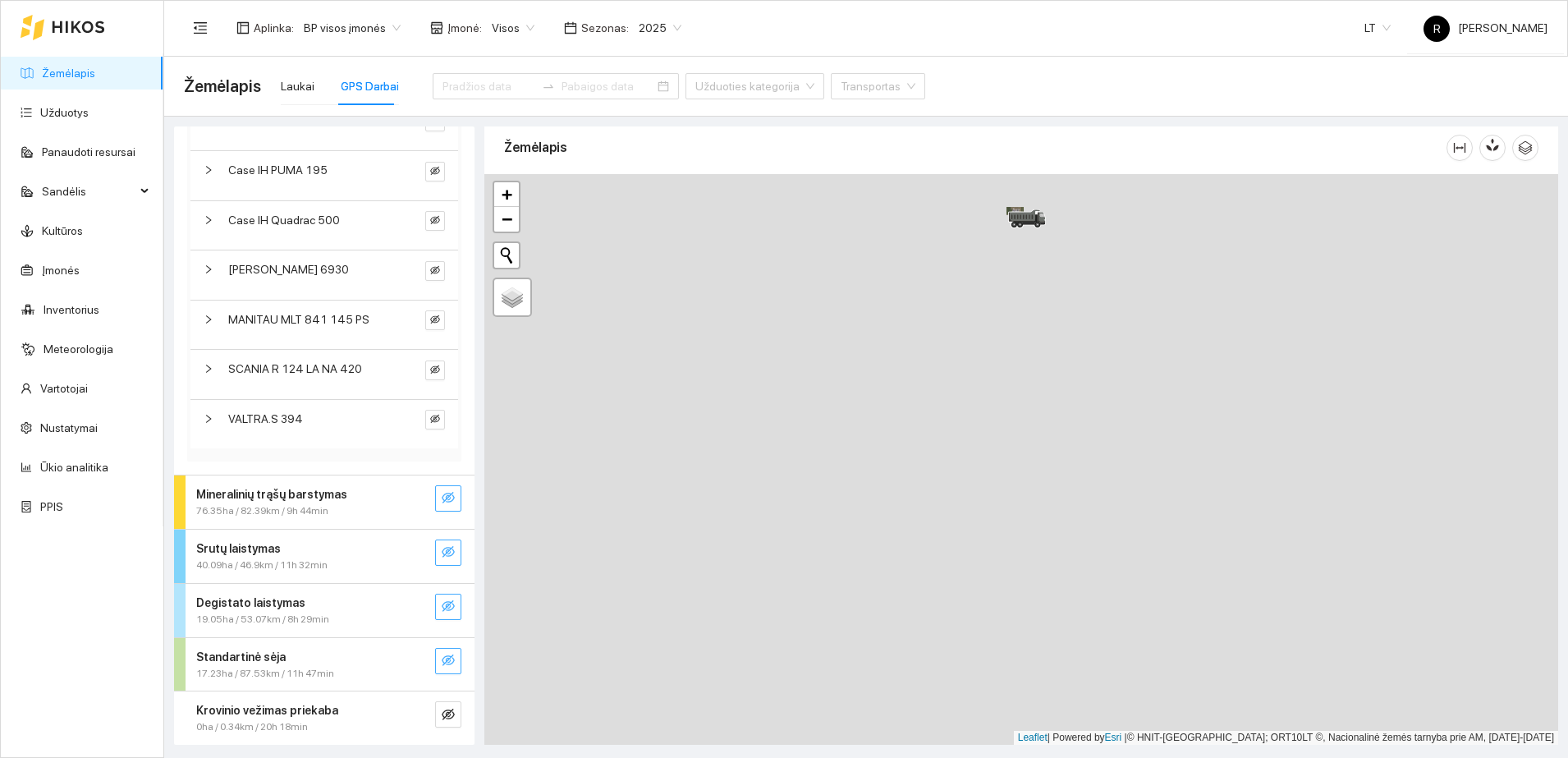
drag, startPoint x: 1297, startPoint y: 600, endPoint x: 1172, endPoint y: 478, distance: 174.7
click at [1072, 349] on div at bounding box center [1021, 459] width 1074 height 570
drag, startPoint x: 1128, startPoint y: 469, endPoint x: 980, endPoint y: 303, distance: 222.4
click at [987, 296] on div at bounding box center [1021, 459] width 1074 height 570
drag, startPoint x: 958, startPoint y: 290, endPoint x: 1035, endPoint y: 630, distance: 348.6
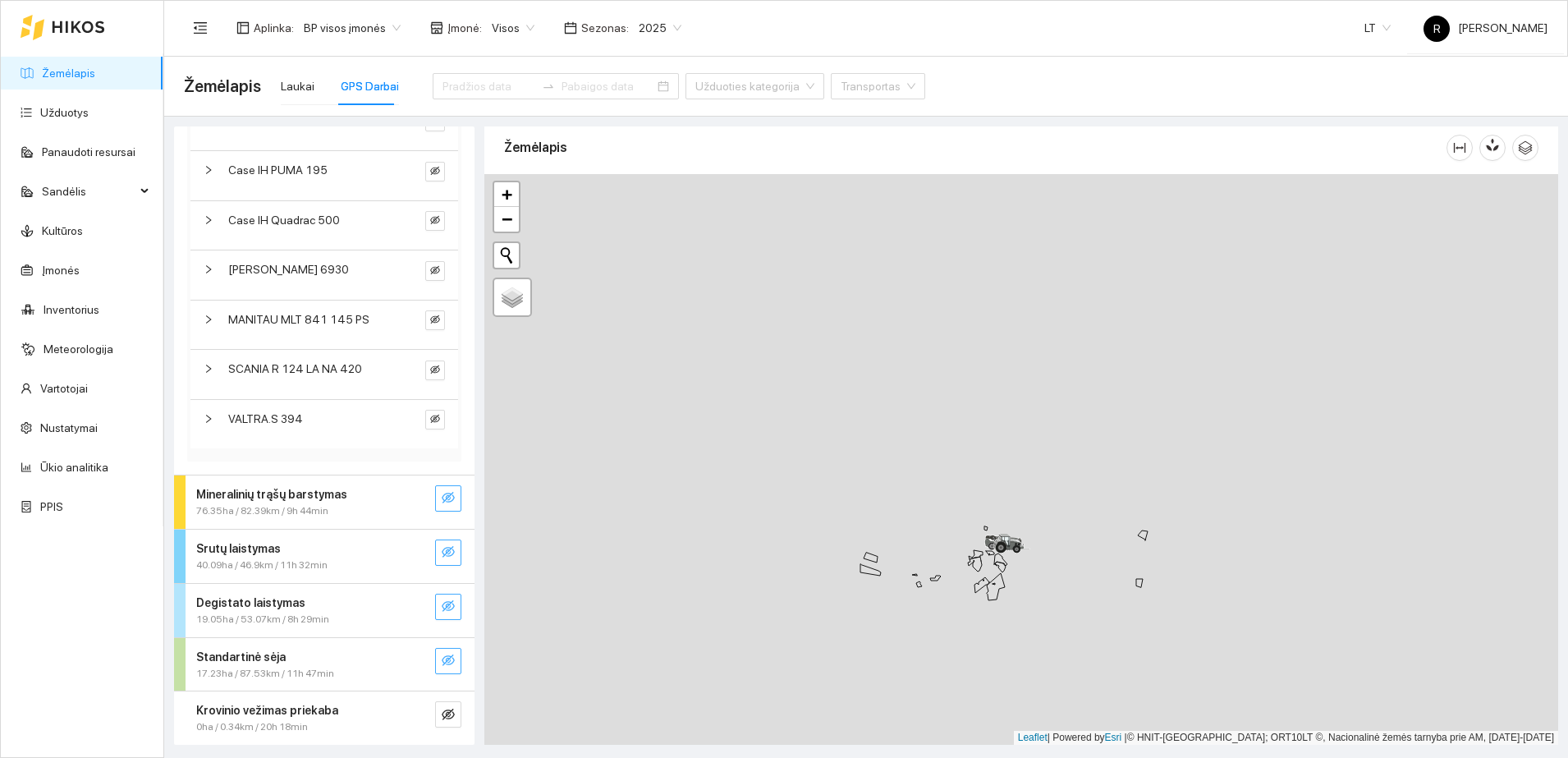
click at [1028, 664] on div at bounding box center [1021, 459] width 1074 height 570
drag, startPoint x: 906, startPoint y: 340, endPoint x: 1059, endPoint y: 701, distance: 392.1
click at [1059, 701] on div at bounding box center [1021, 459] width 1074 height 570
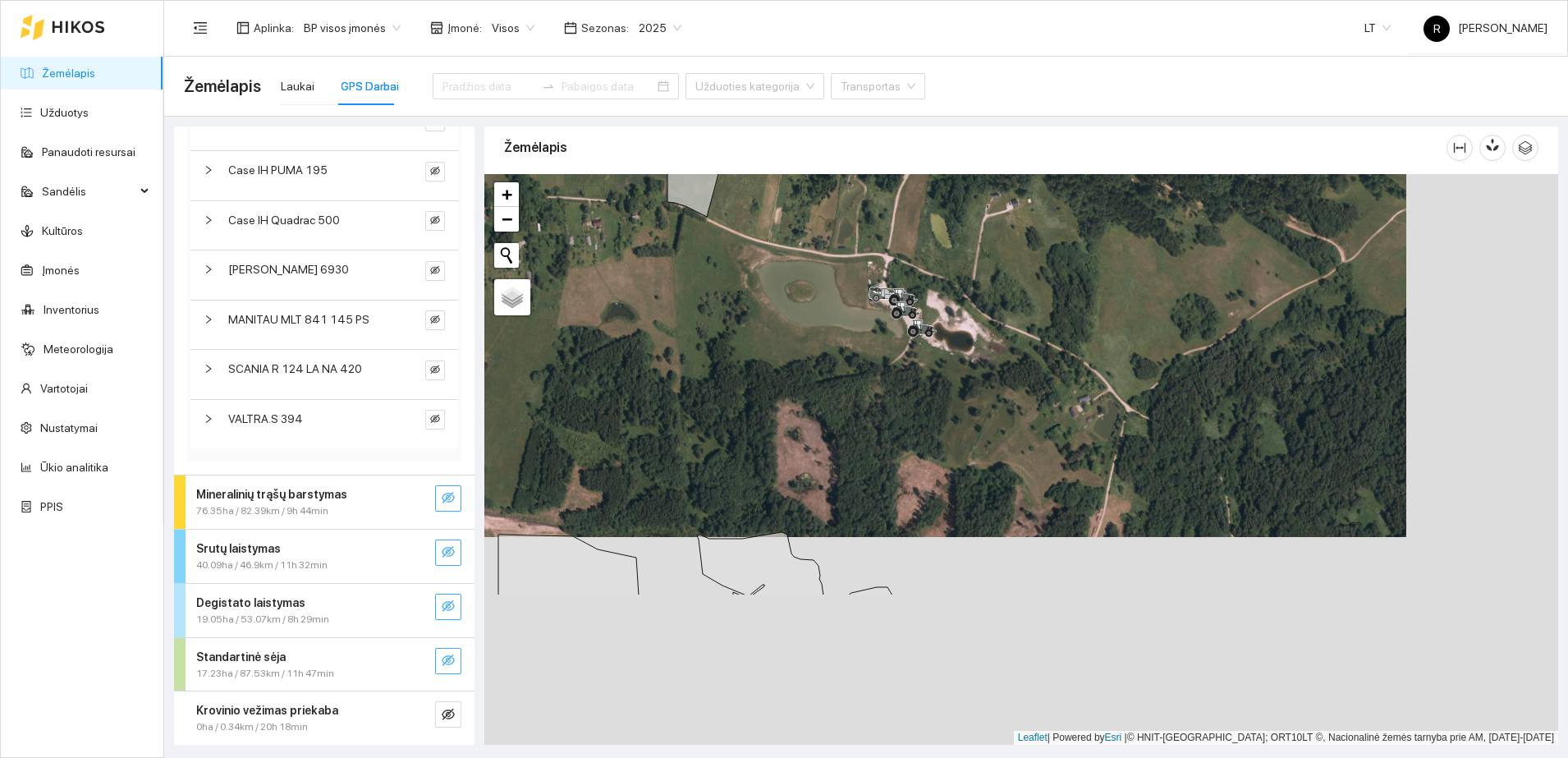
drag, startPoint x: 1107, startPoint y: 609, endPoint x: 956, endPoint y: 400, distance: 257.8
click at [956, 401] on div at bounding box center [1021, 459] width 1074 height 570
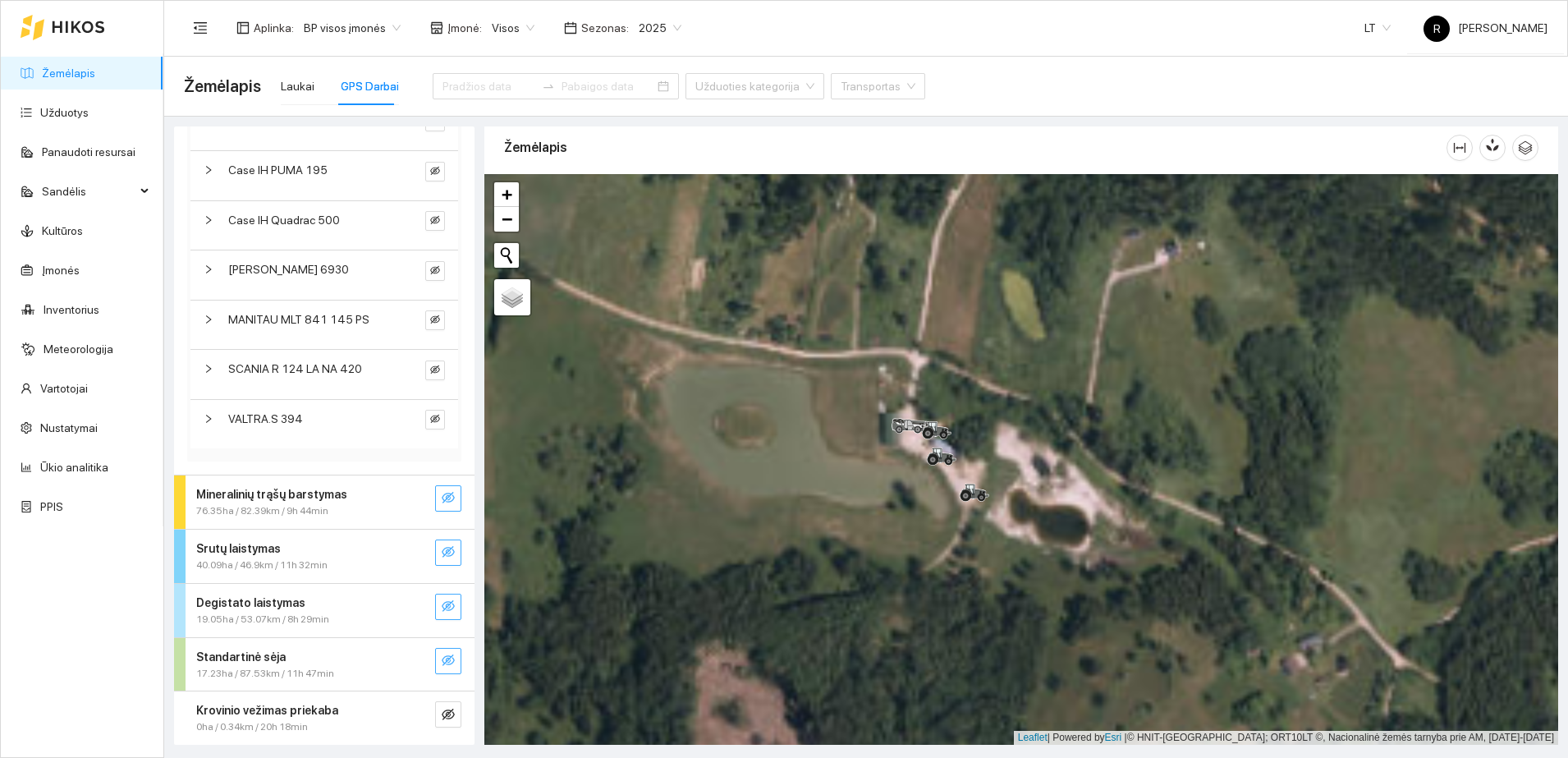
drag, startPoint x: 846, startPoint y: 351, endPoint x: 996, endPoint y: 575, distance: 269.6
click at [996, 575] on div at bounding box center [1021, 459] width 1074 height 570
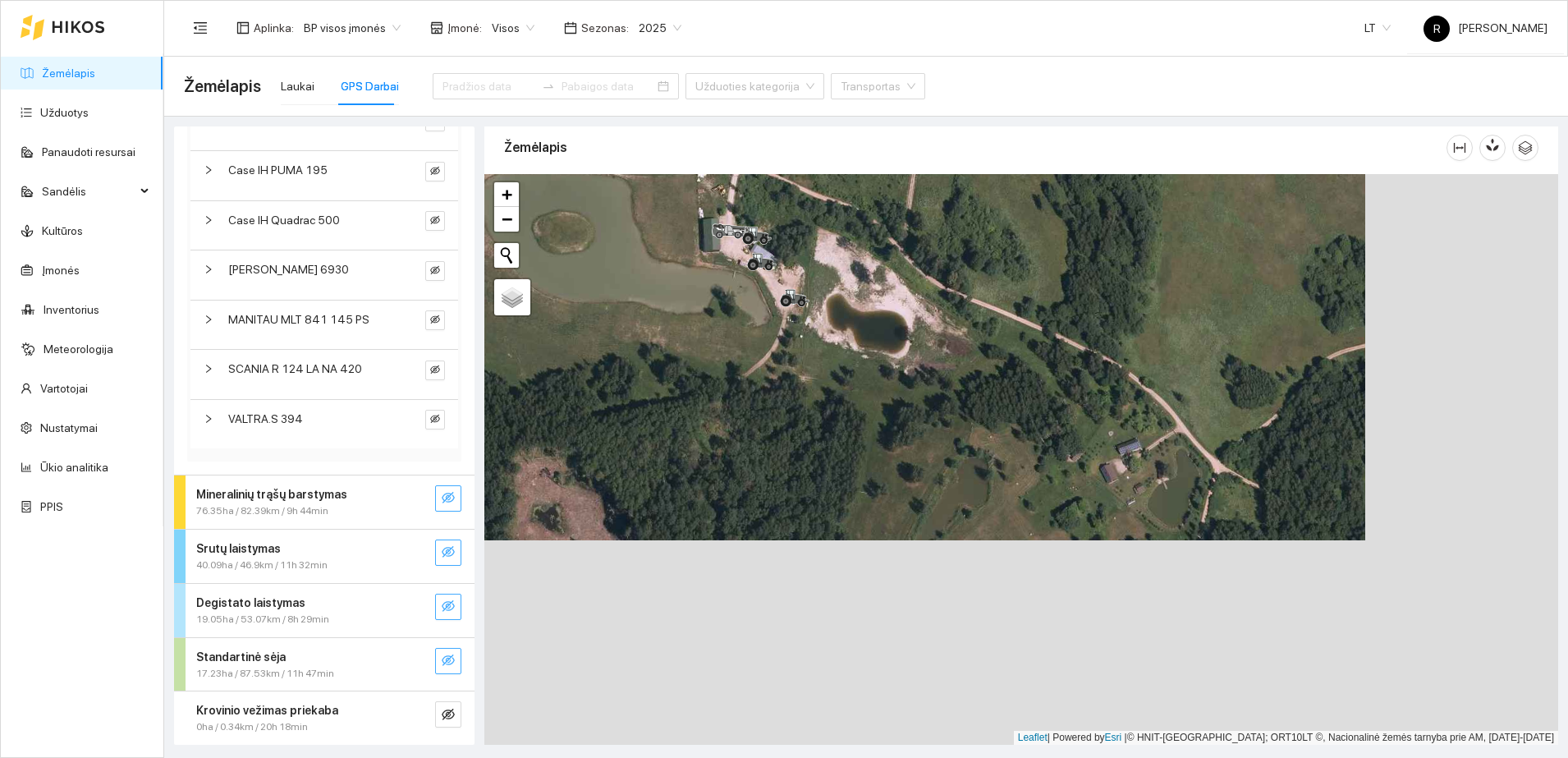
drag, startPoint x: 1102, startPoint y: 589, endPoint x: 885, endPoint y: 364, distance: 312.6
click at [885, 364] on div at bounding box center [1021, 459] width 1074 height 570
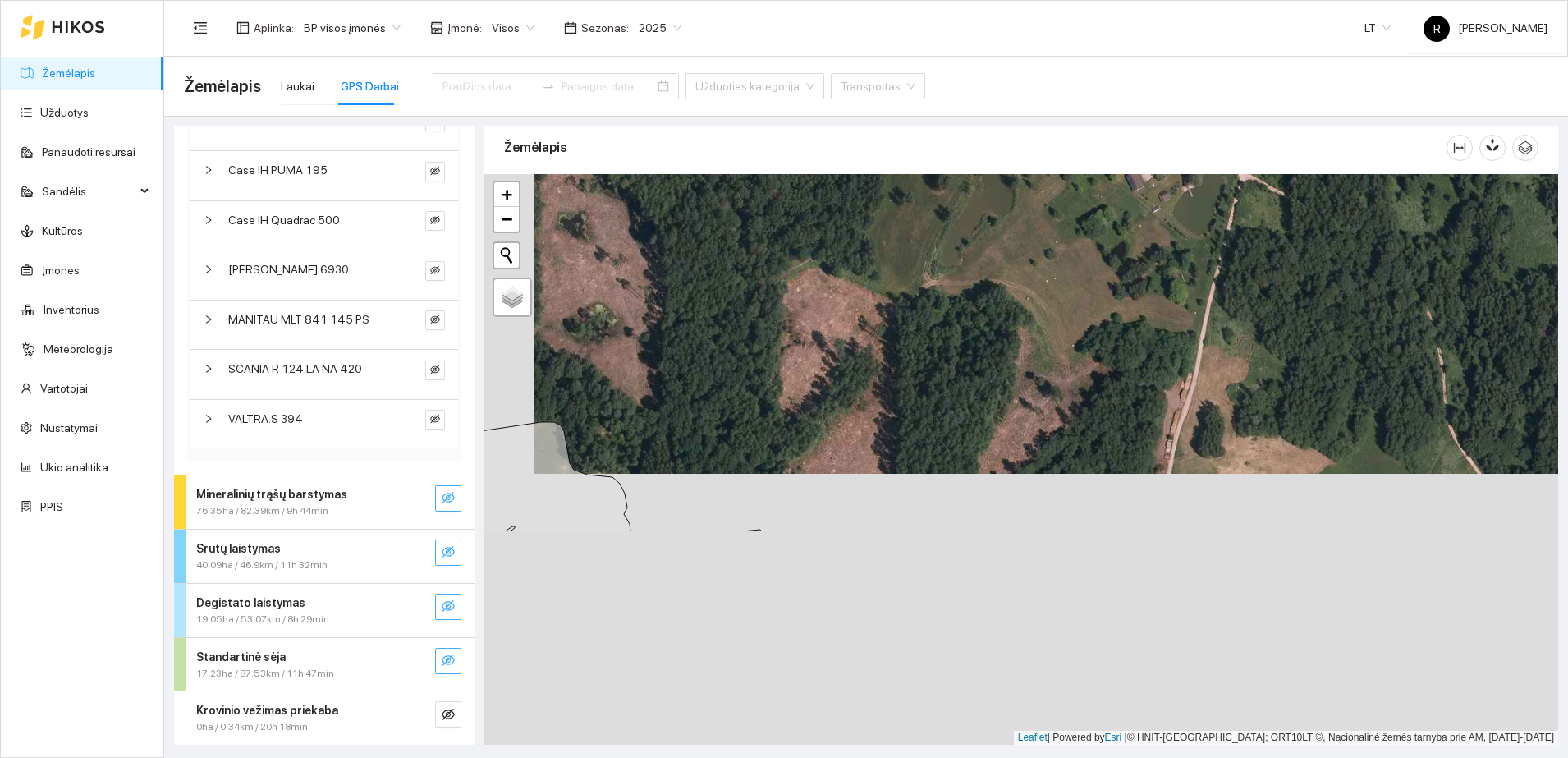
drag, startPoint x: 1025, startPoint y: 658, endPoint x: 1075, endPoint y: 389, distance: 273.6
click at [1075, 389] on div at bounding box center [1021, 459] width 1074 height 570
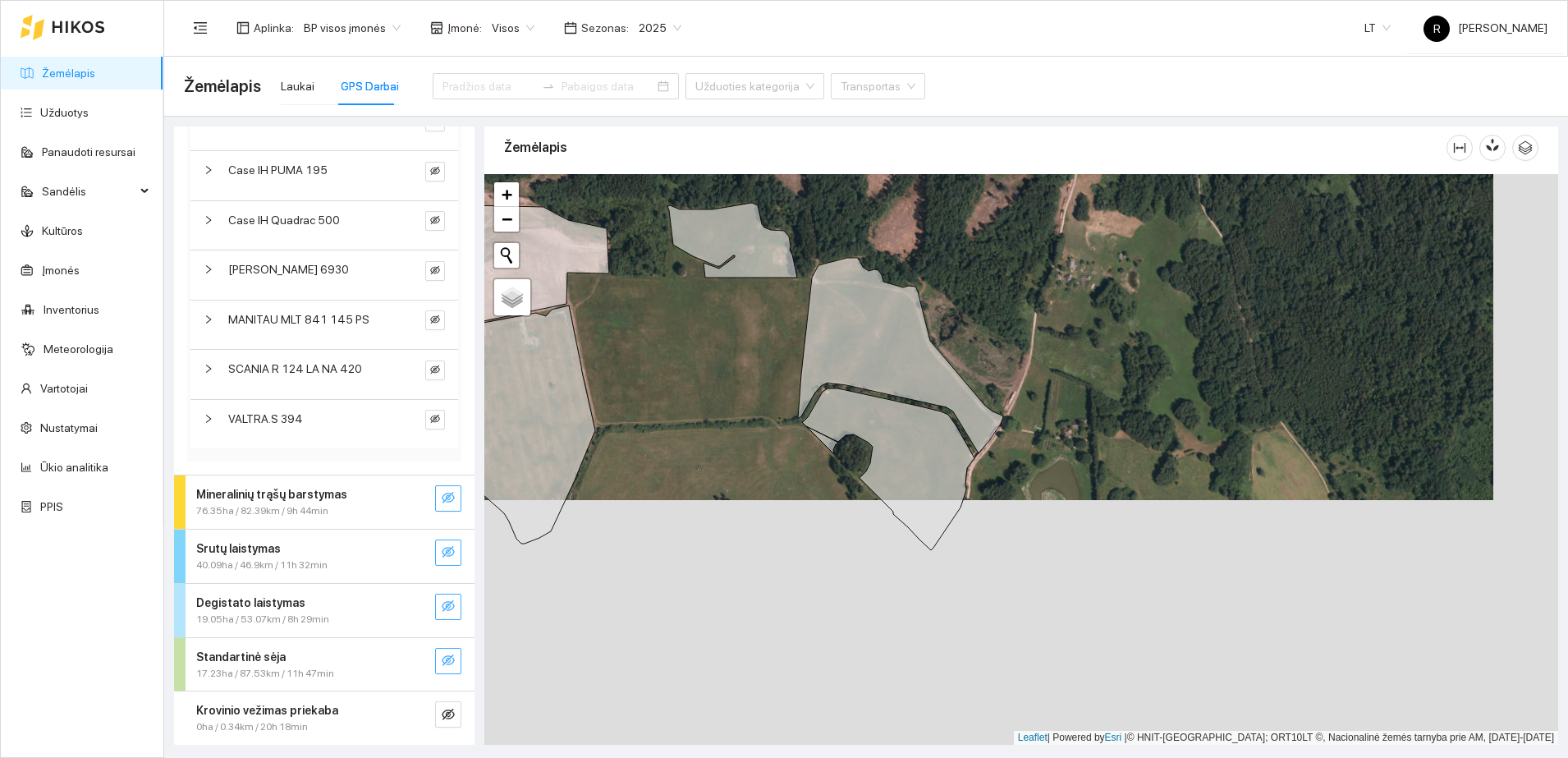
drag, startPoint x: 1025, startPoint y: 656, endPoint x: 969, endPoint y: 443, distance: 220.2
click at [969, 443] on div at bounding box center [1021, 459] width 1074 height 570
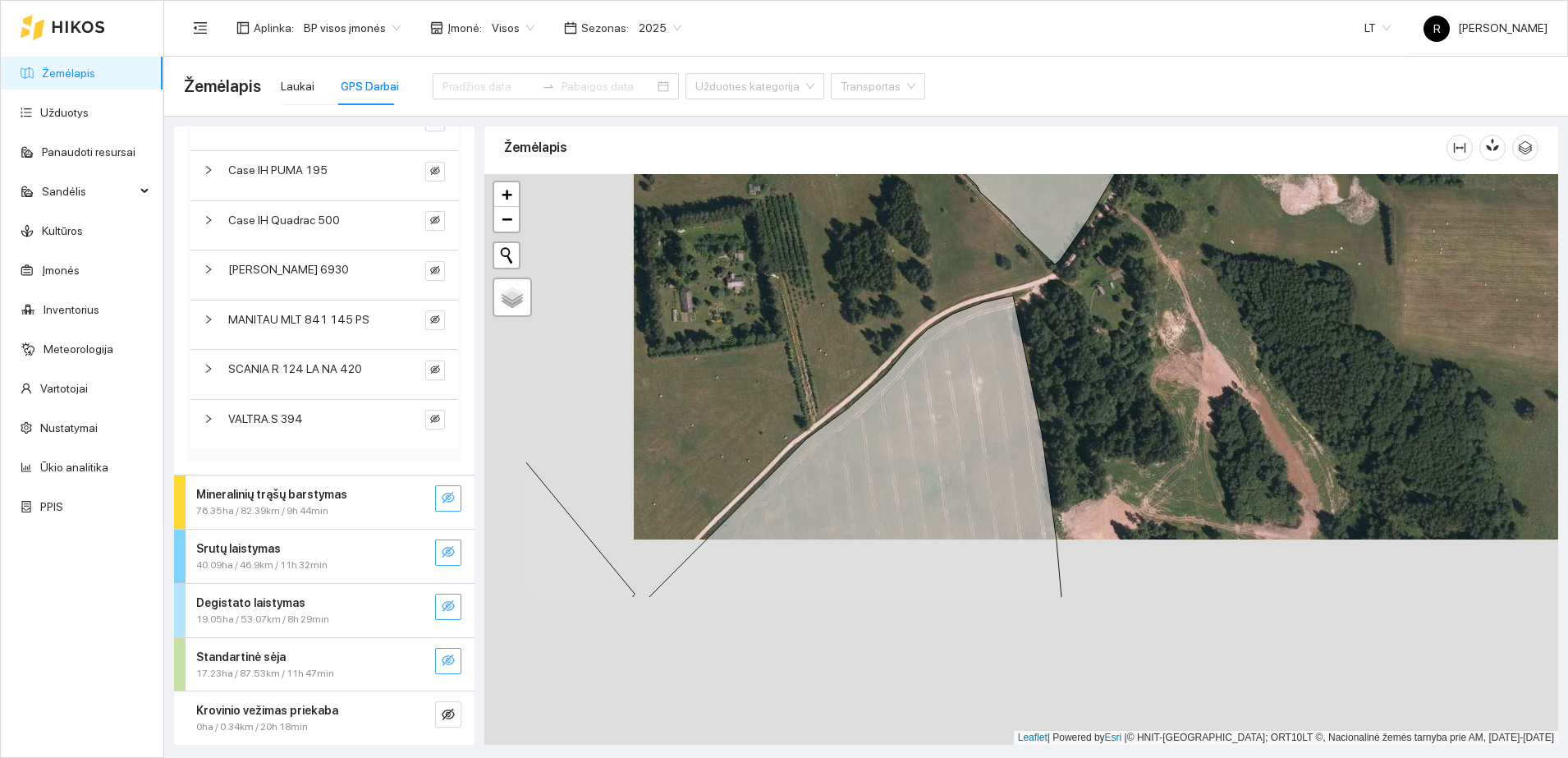
drag, startPoint x: 955, startPoint y: 628, endPoint x: 1104, endPoint y: 422, distance: 254.2
click at [1104, 422] on div at bounding box center [1021, 459] width 1074 height 570
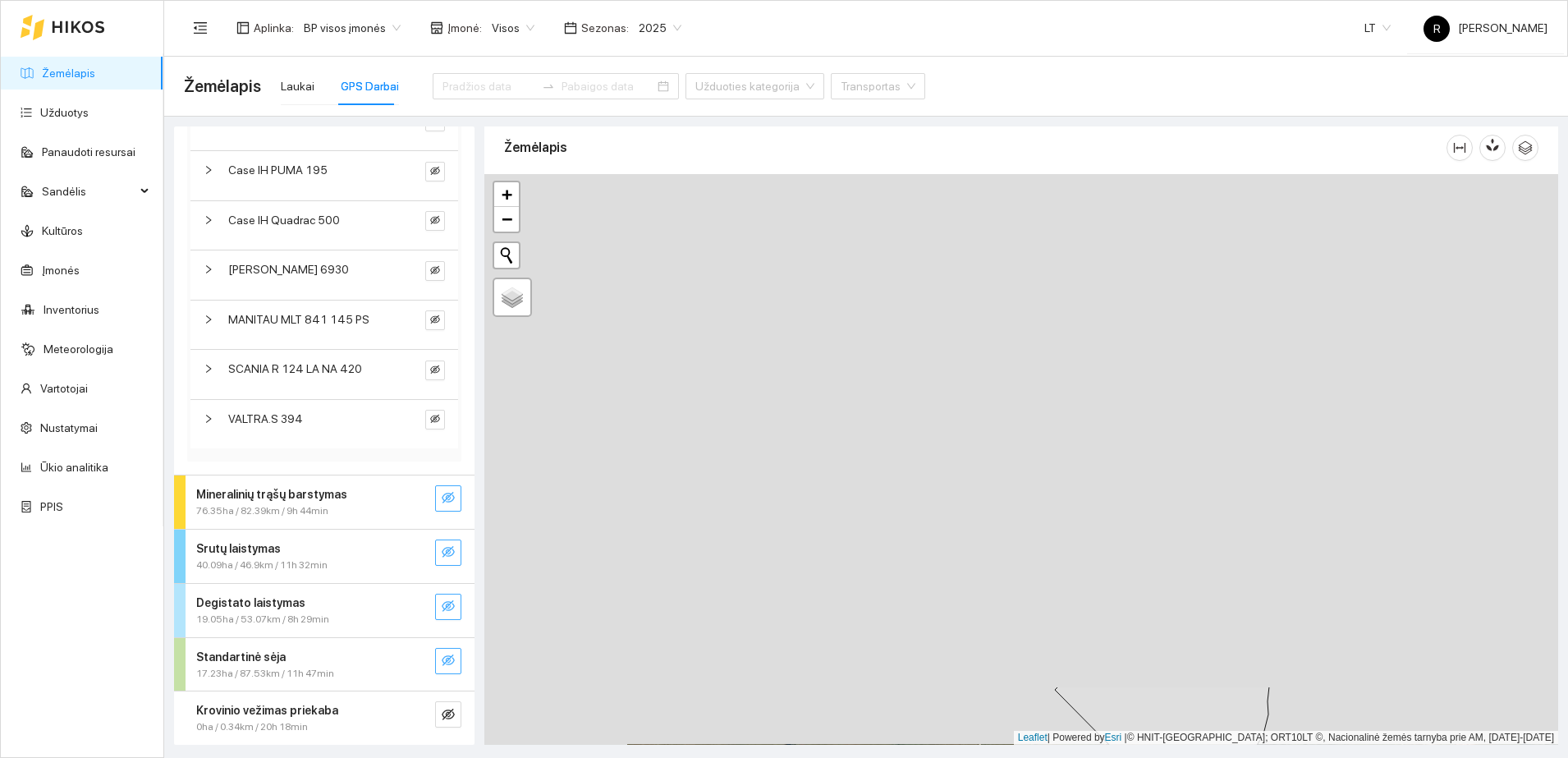
drag, startPoint x: 1115, startPoint y: 199, endPoint x: 1260, endPoint y: 794, distance: 612.4
click at [1260, 757] on html "Žemėlapis Užduotys Panaudoti resursai Sandėlis Kultūros Įmonės Inventorius Mete…" at bounding box center [784, 379] width 1568 height 758
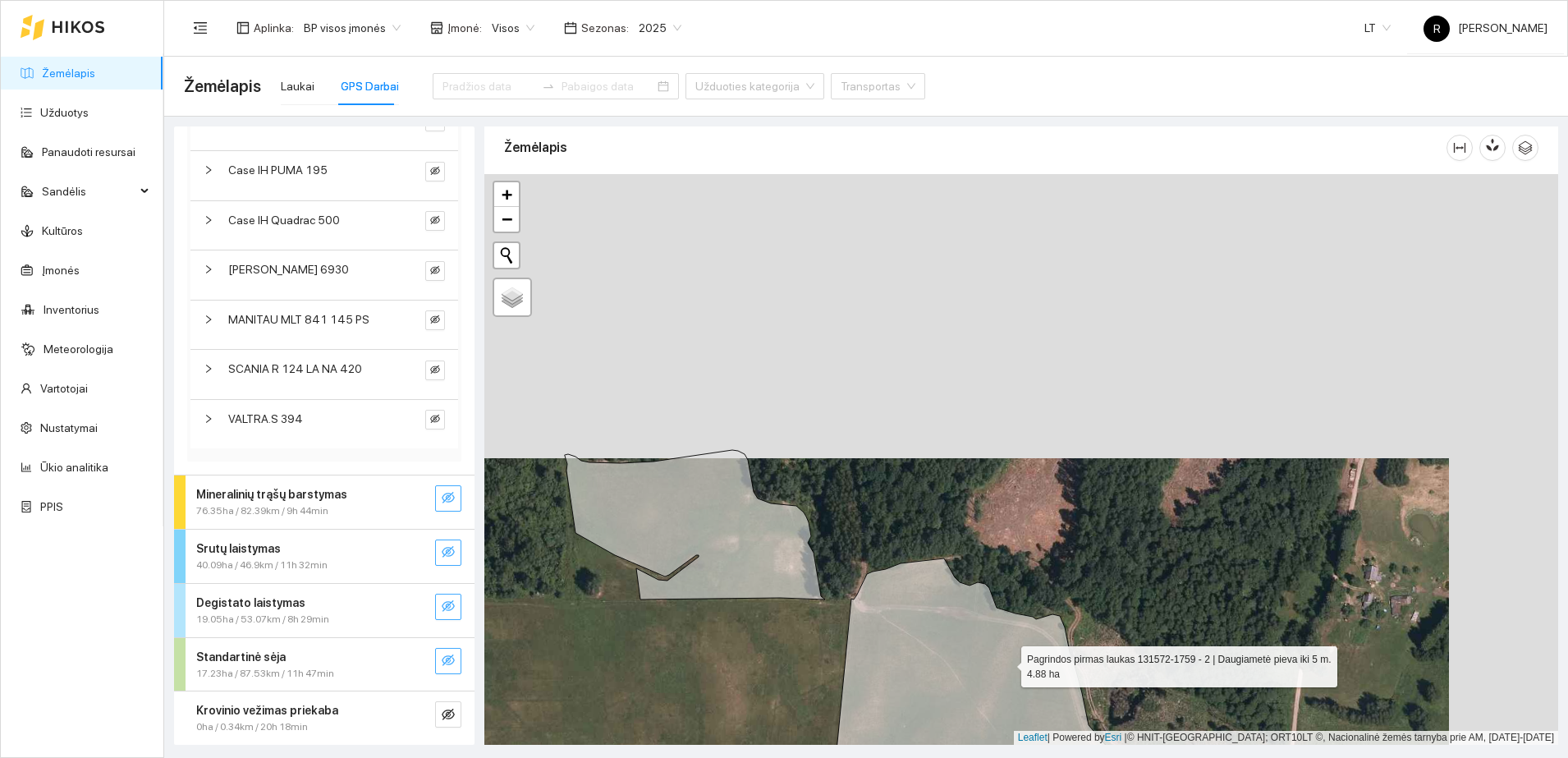
drag, startPoint x: 1120, startPoint y: 399, endPoint x: 1004, endPoint y: 670, distance: 294.8
click at [1004, 670] on icon at bounding box center [1031, 754] width 410 height 392
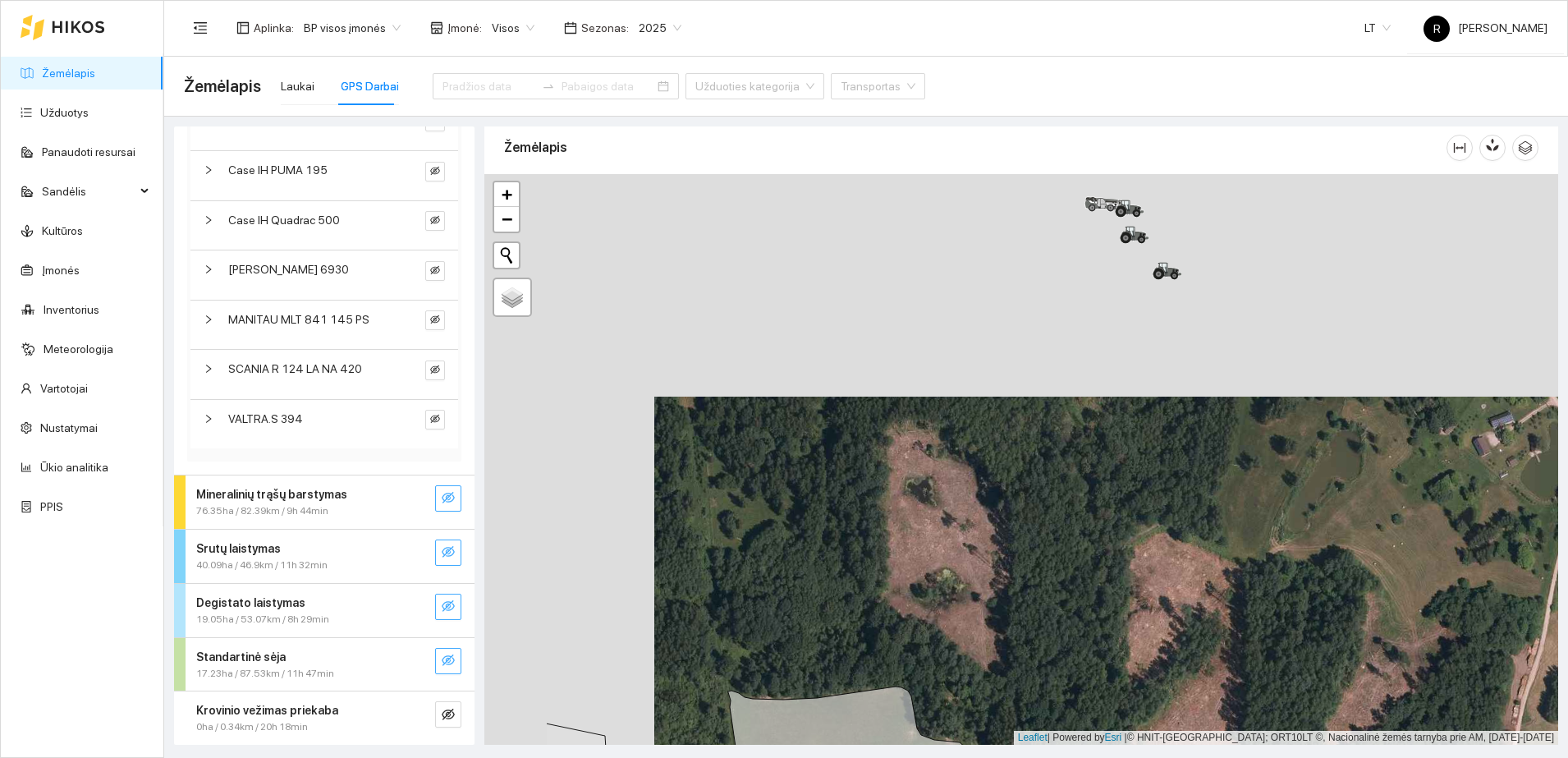
drag, startPoint x: 790, startPoint y: 340, endPoint x: 975, endPoint y: 554, distance: 282.9
click at [975, 555] on div at bounding box center [1021, 459] width 1074 height 570
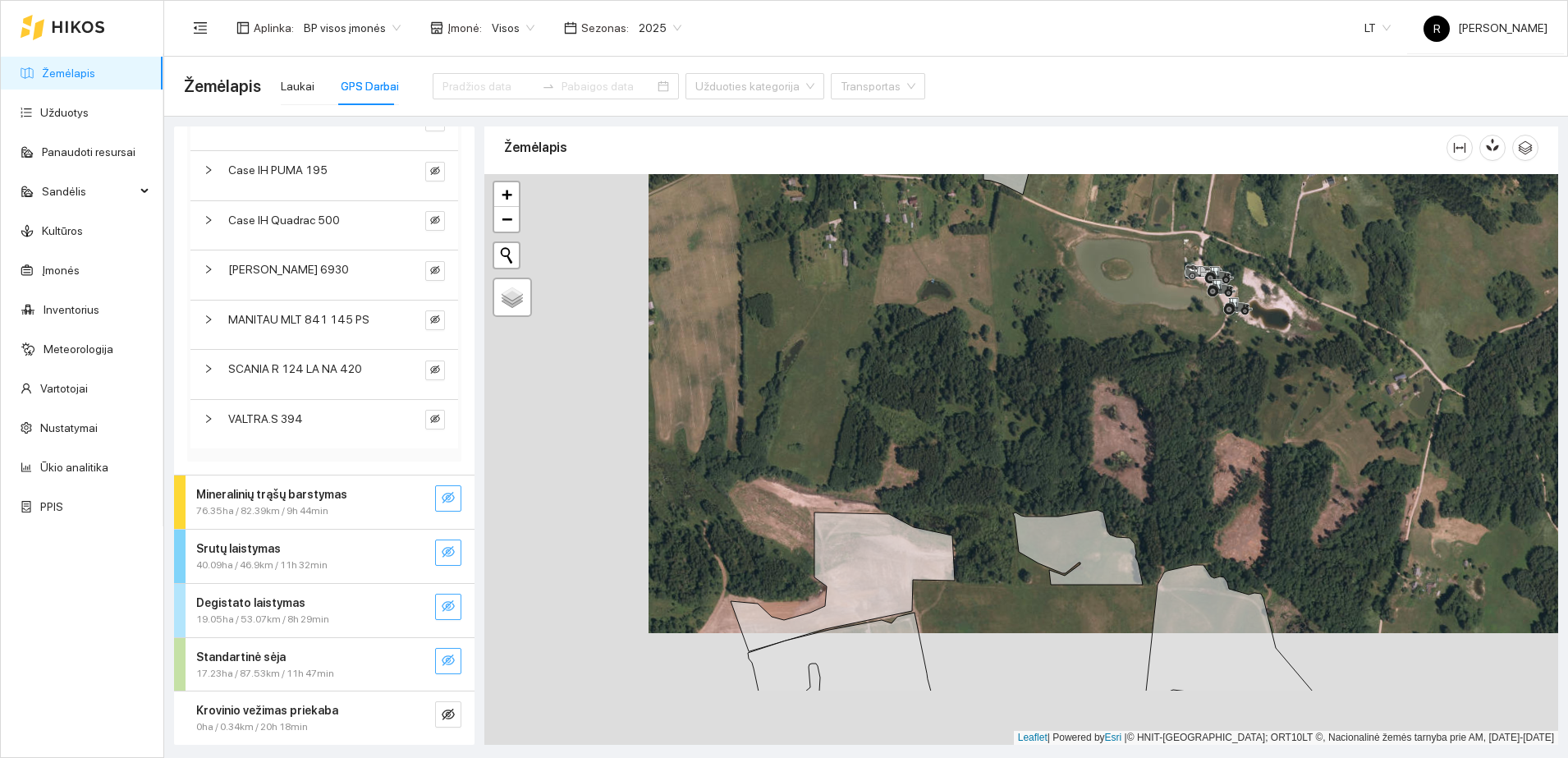
drag, startPoint x: 815, startPoint y: 598, endPoint x: 1021, endPoint y: 447, distance: 255.4
click at [1028, 442] on div at bounding box center [1021, 459] width 1074 height 570
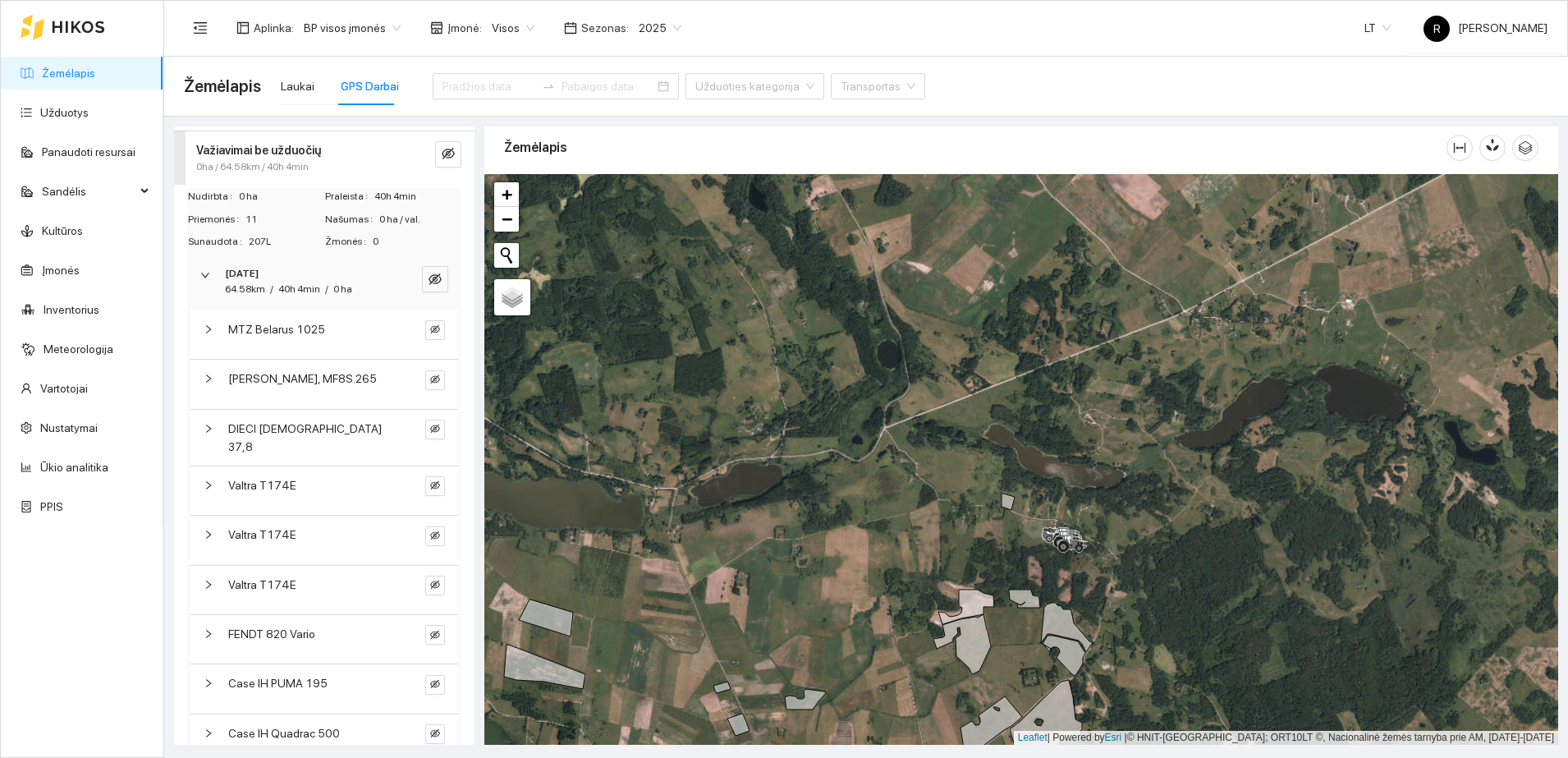
scroll to position [0, 0]
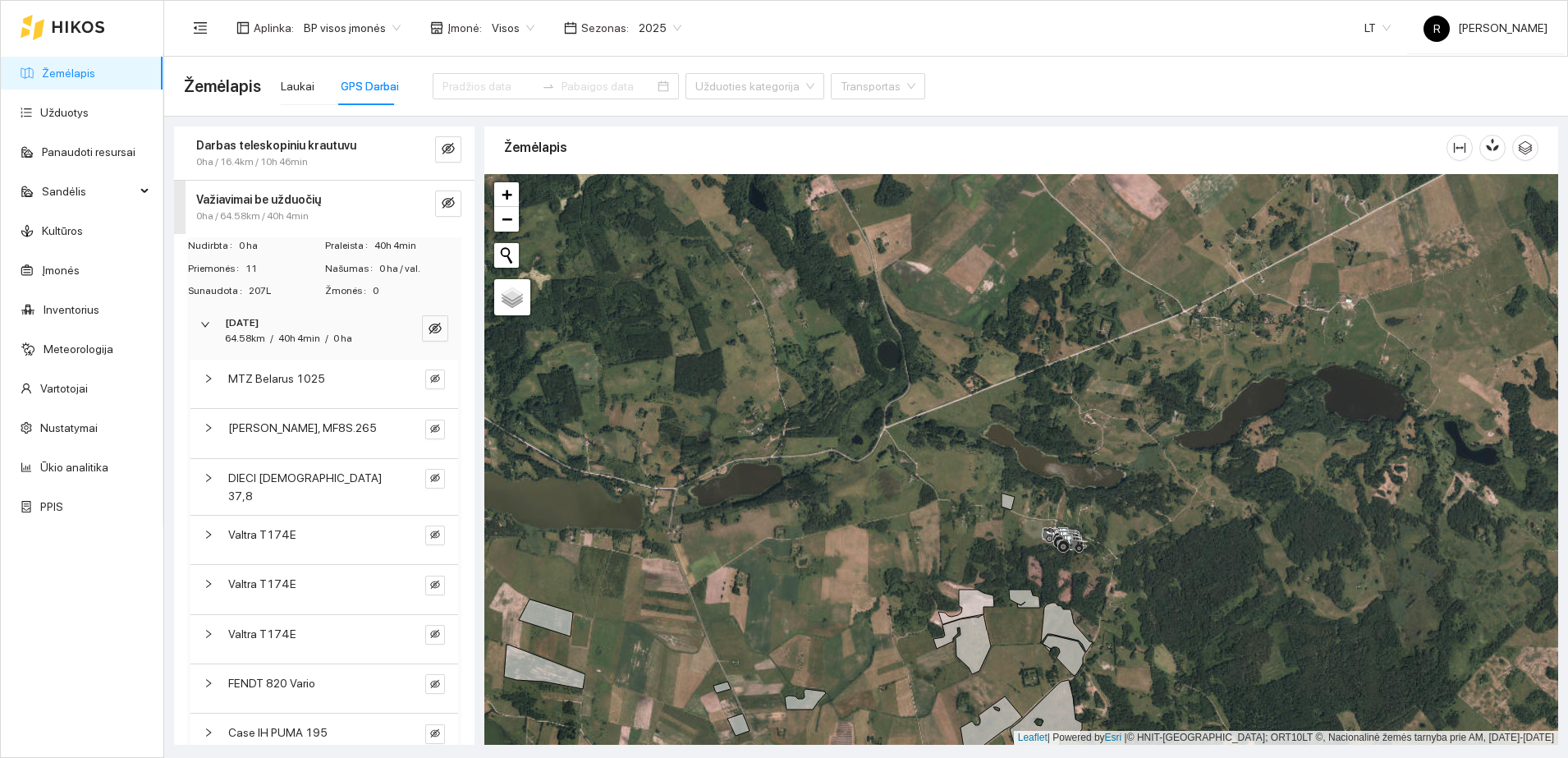
click at [354, 196] on div "Važiavimai be užduočių" at bounding box center [296, 199] width 201 height 18
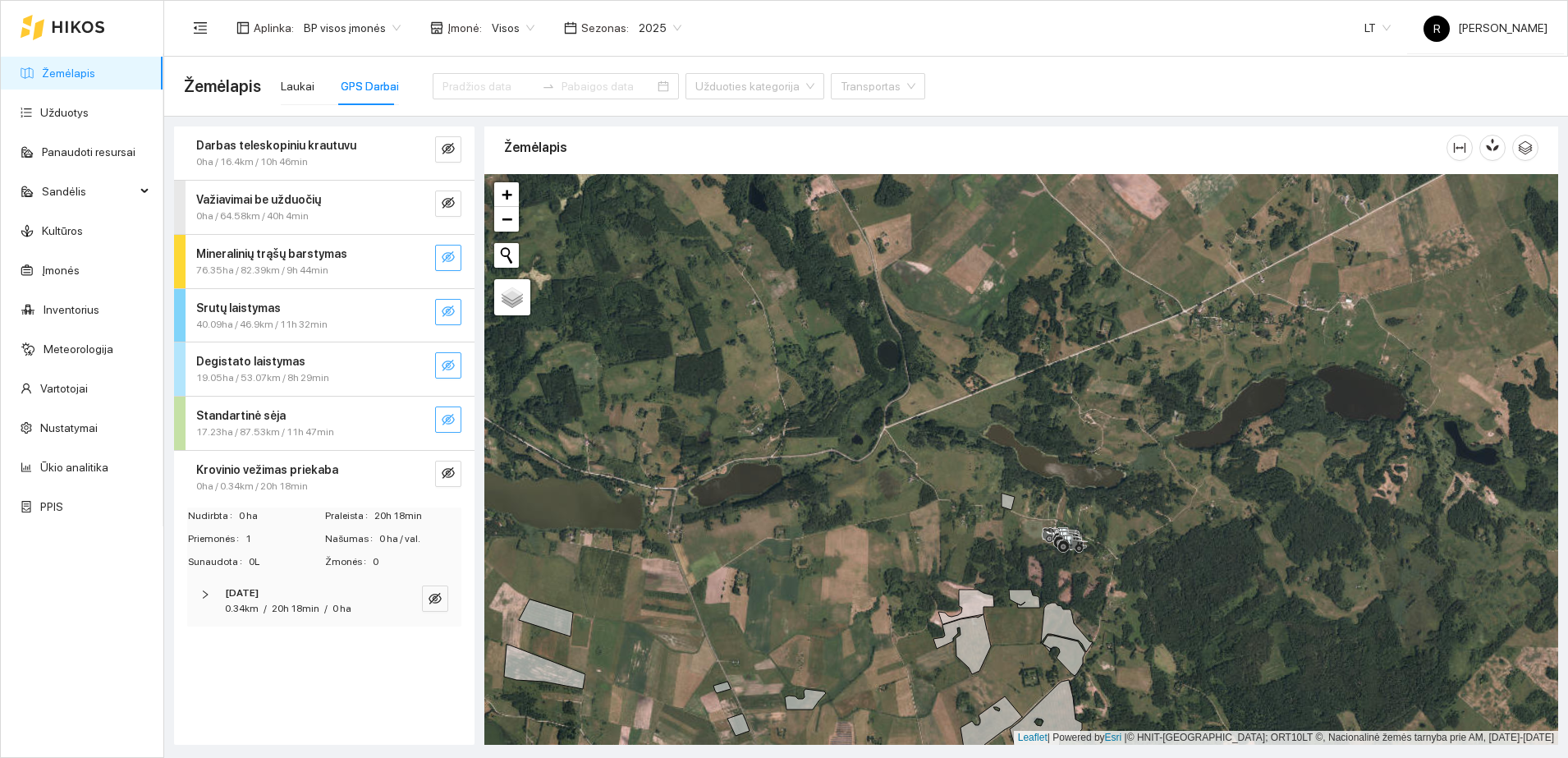
click at [299, 473] on strong "Krovinio vežimas priekaba" at bounding box center [266, 470] width 142 height 13
click at [522, 22] on span "Visos" at bounding box center [512, 28] width 42 height 25
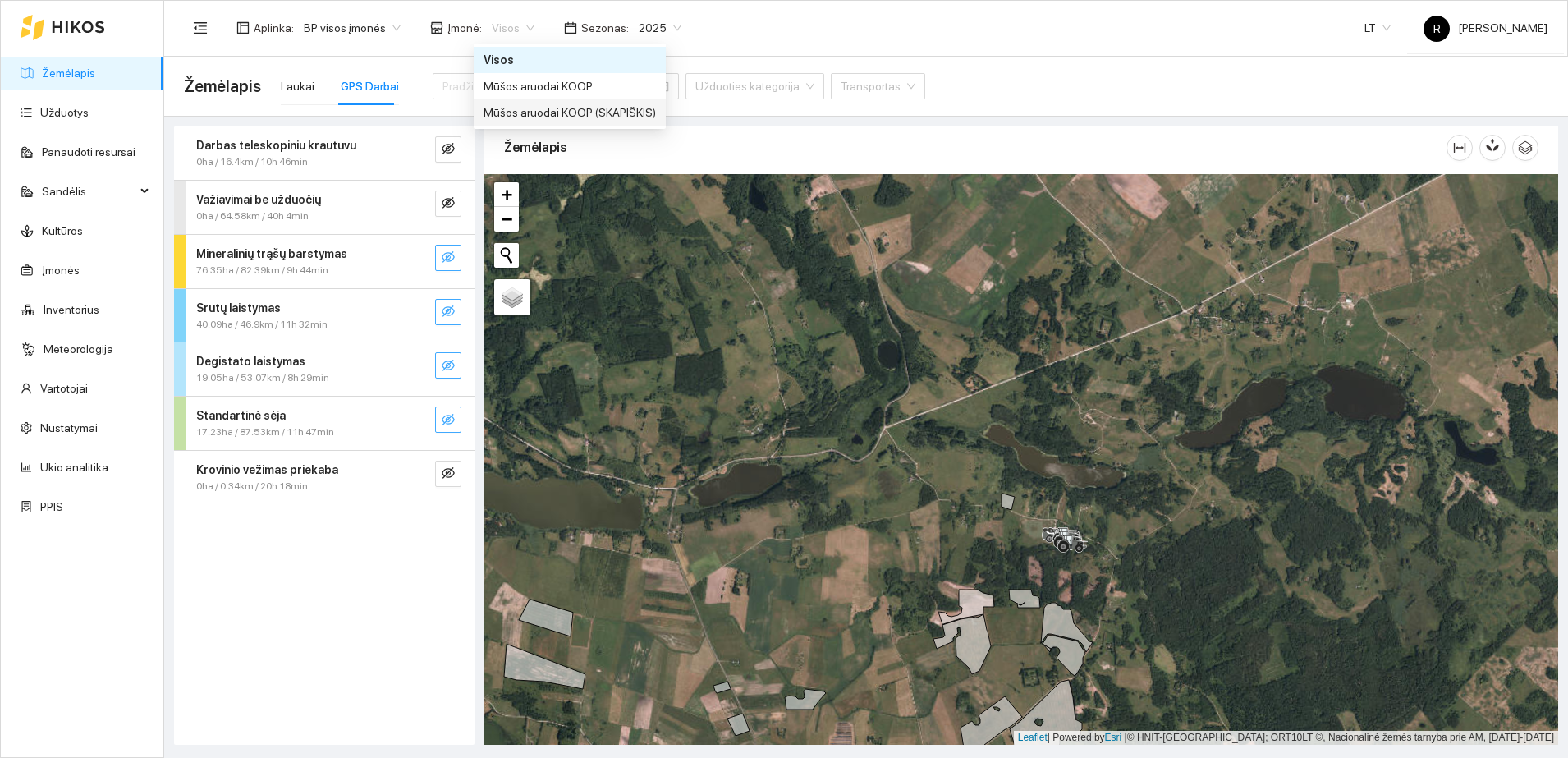
click at [527, 113] on div "Mūšos aruodai KOOP (SKAPIŠKIS)" at bounding box center [569, 113] width 173 height 18
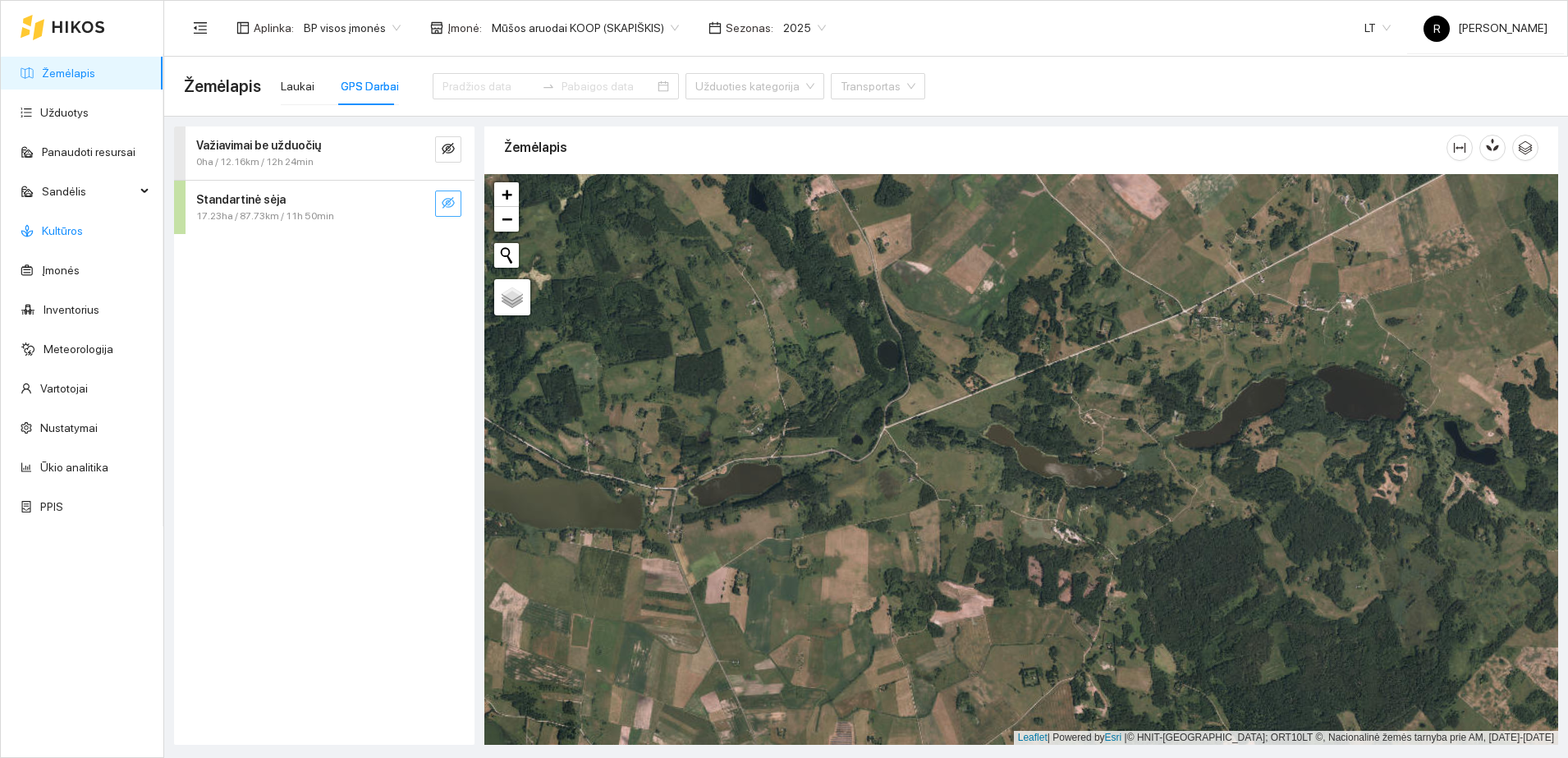
click at [72, 230] on link "Kultūros" at bounding box center [61, 231] width 41 height 13
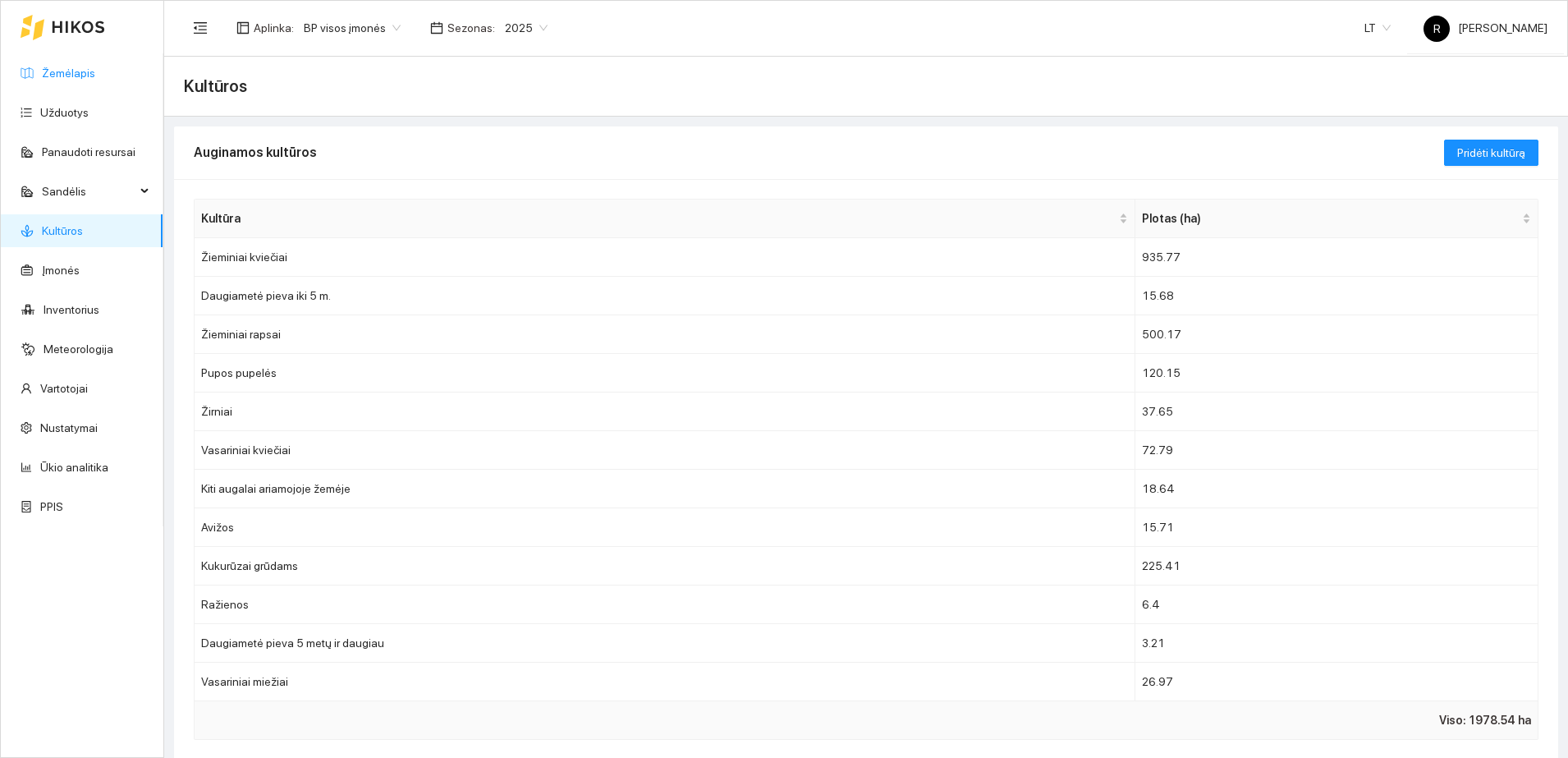
click at [66, 72] on link "Žemėlapis" at bounding box center [68, 73] width 53 height 13
